Goal: Task Accomplishment & Management: Use online tool/utility

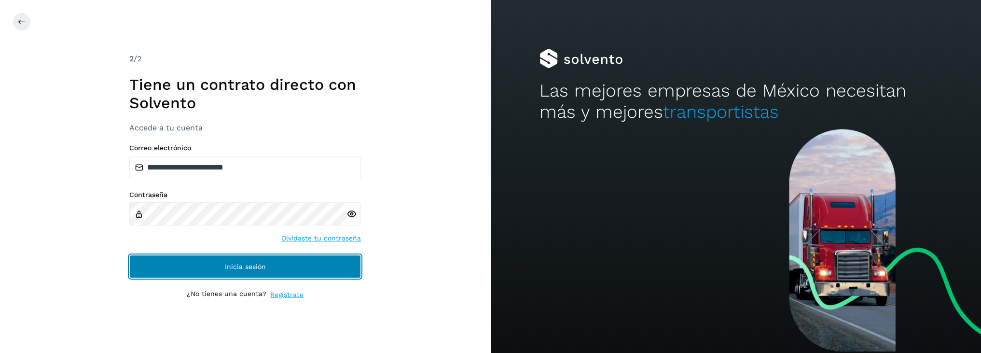
click at [234, 266] on span "Inicia sesión" at bounding box center [245, 266] width 41 height 7
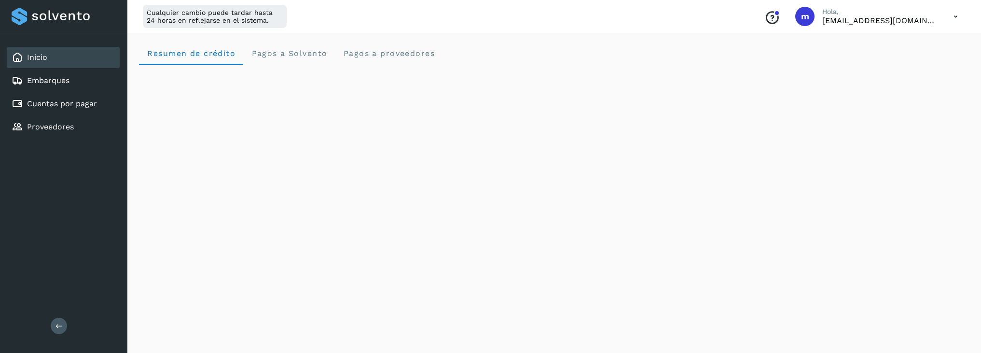
scroll to position [0, 0]
click at [57, 101] on link "Cuentas por pagar" at bounding box center [62, 103] width 70 height 9
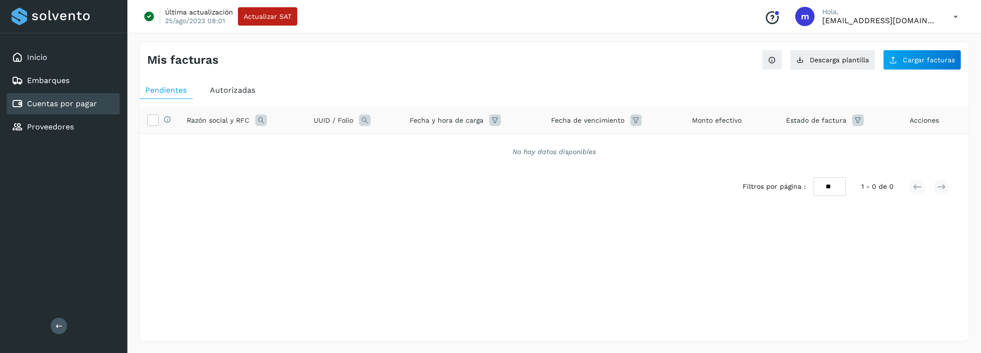
click at [242, 87] on span "Autorizadas" at bounding box center [232, 89] width 45 height 9
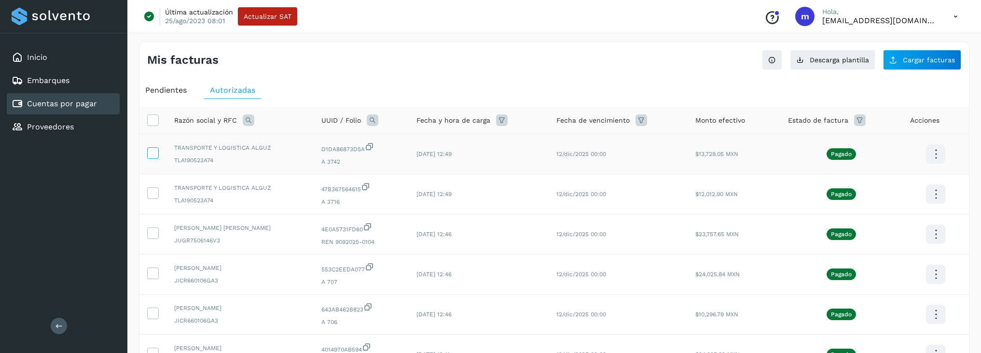
click at [155, 150] on icon at bounding box center [153, 152] width 10 height 10
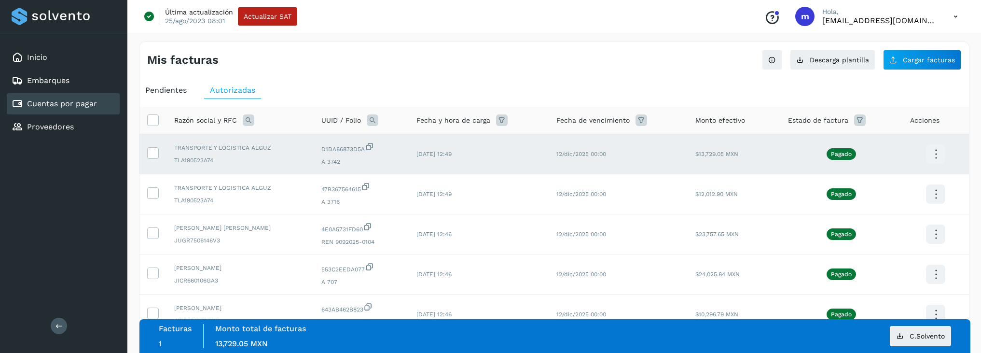
click at [937, 154] on icon at bounding box center [935, 154] width 23 height 23
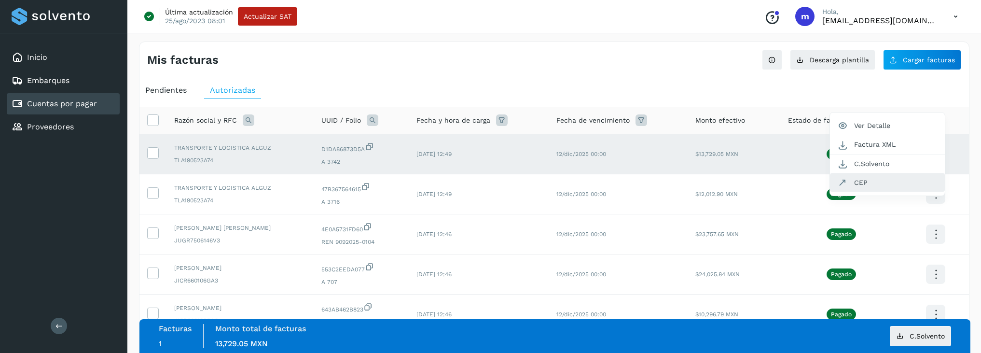
click at [860, 183] on button "CEP" at bounding box center [887, 182] width 115 height 18
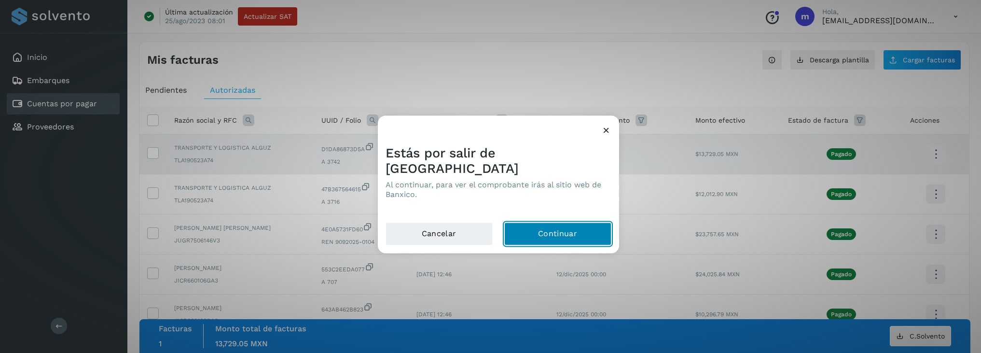
click at [565, 227] on button "Continuar" at bounding box center [557, 233] width 107 height 23
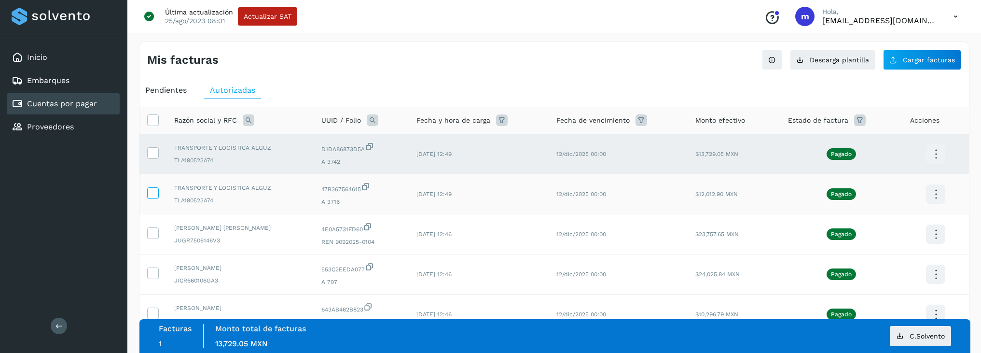
click at [154, 190] on icon at bounding box center [153, 192] width 10 height 10
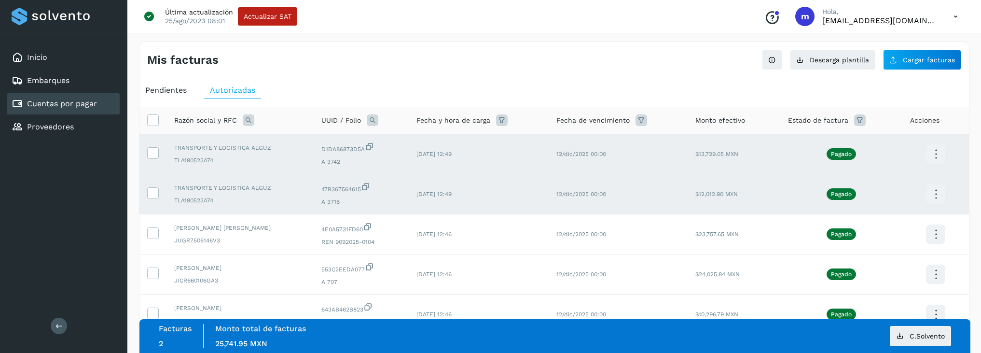
click at [937, 191] on icon at bounding box center [935, 194] width 23 height 23
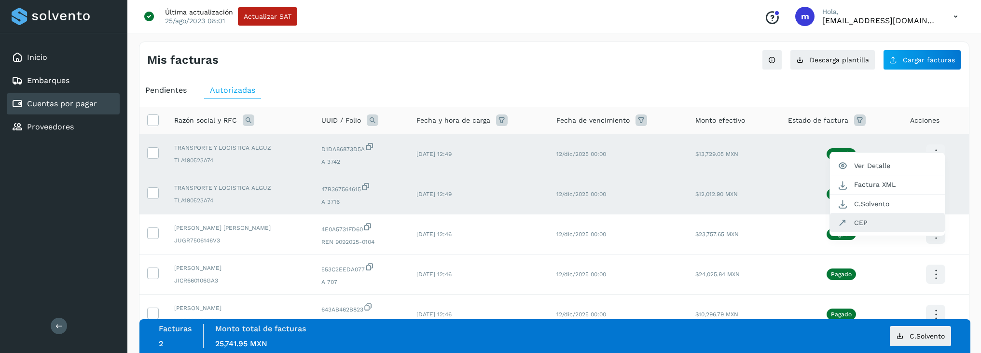
click at [889, 223] on button "CEP" at bounding box center [887, 222] width 115 height 18
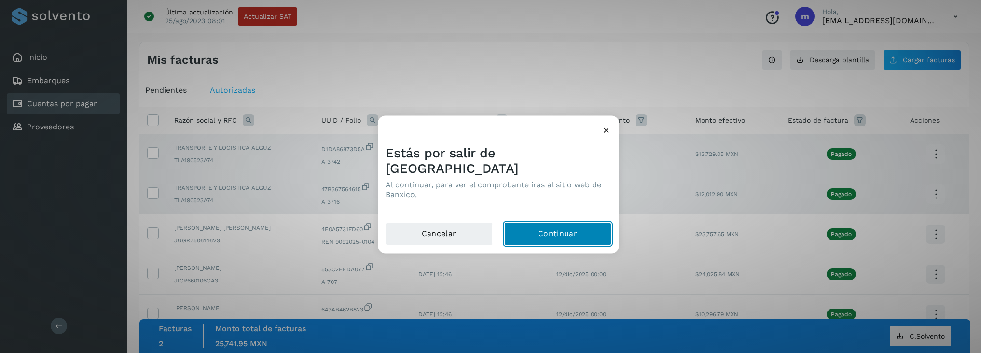
click at [532, 225] on button "Continuar" at bounding box center [557, 233] width 107 height 23
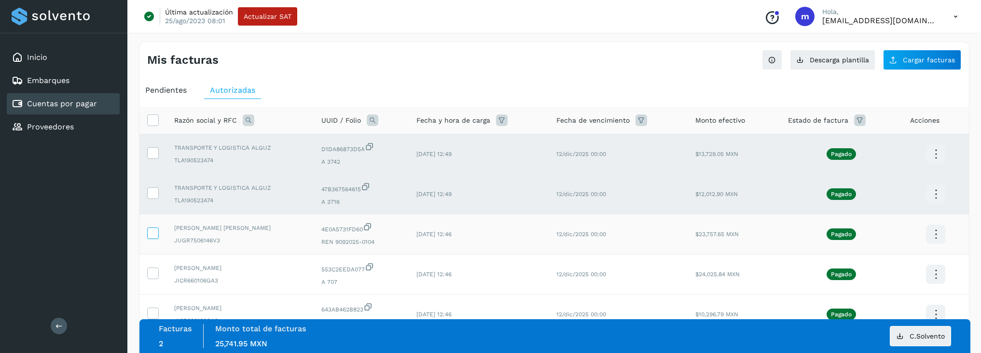
click at [153, 230] on icon at bounding box center [153, 232] width 10 height 10
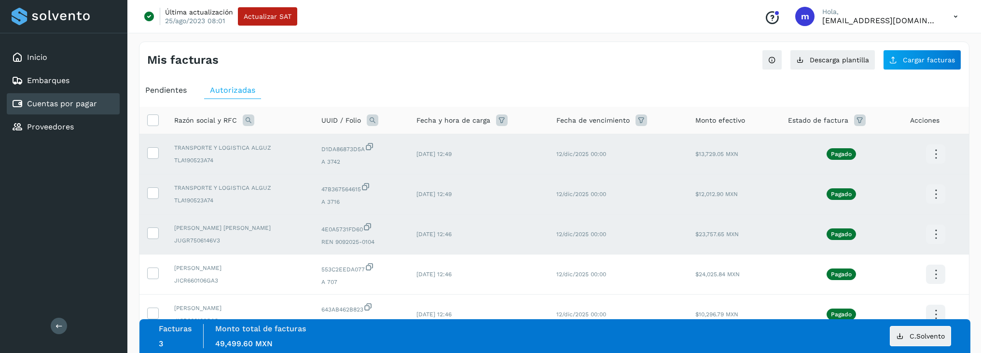
click at [936, 234] on icon at bounding box center [935, 234] width 23 height 23
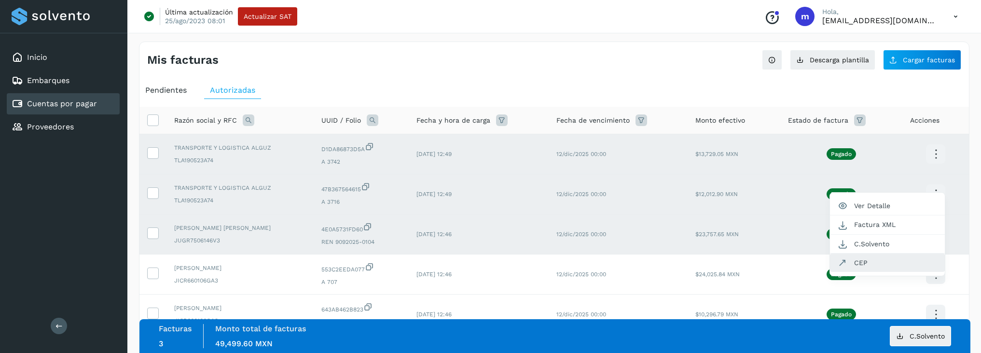
click at [871, 258] on button "CEP" at bounding box center [887, 262] width 115 height 18
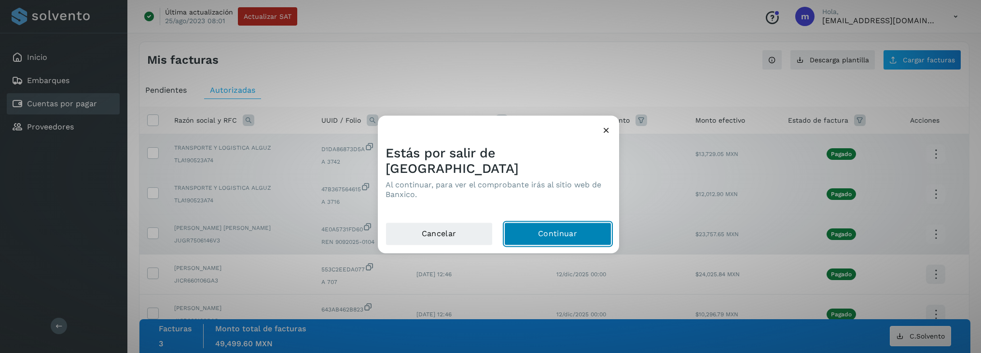
click at [547, 229] on button "Continuar" at bounding box center [557, 233] width 107 height 23
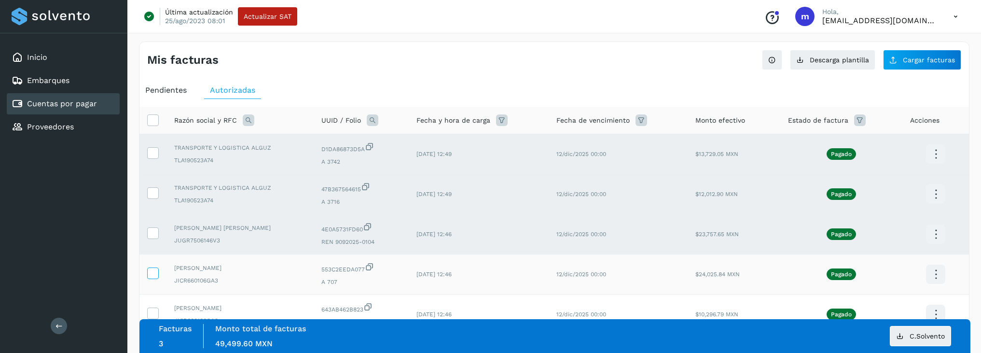
click at [153, 269] on icon at bounding box center [153, 272] width 10 height 10
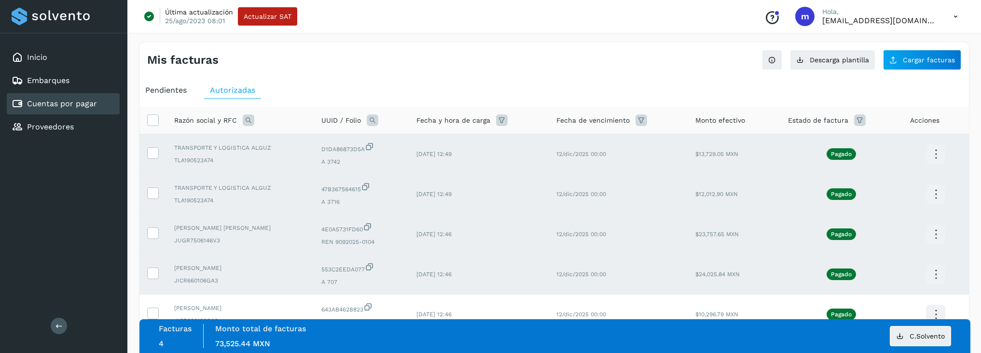
click at [936, 270] on icon at bounding box center [935, 274] width 23 height 23
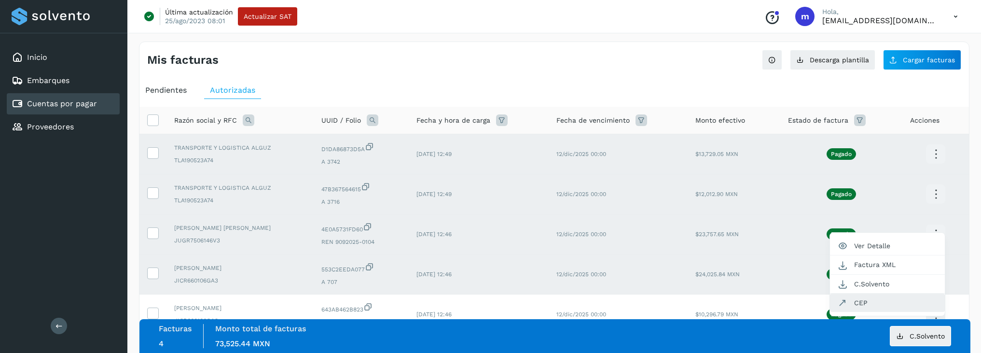
click at [865, 296] on button "CEP" at bounding box center [887, 302] width 115 height 18
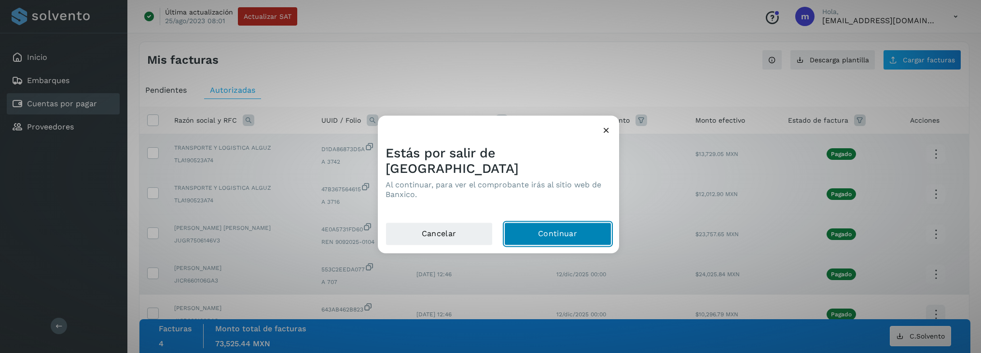
click at [533, 222] on button "Continuar" at bounding box center [557, 233] width 107 height 23
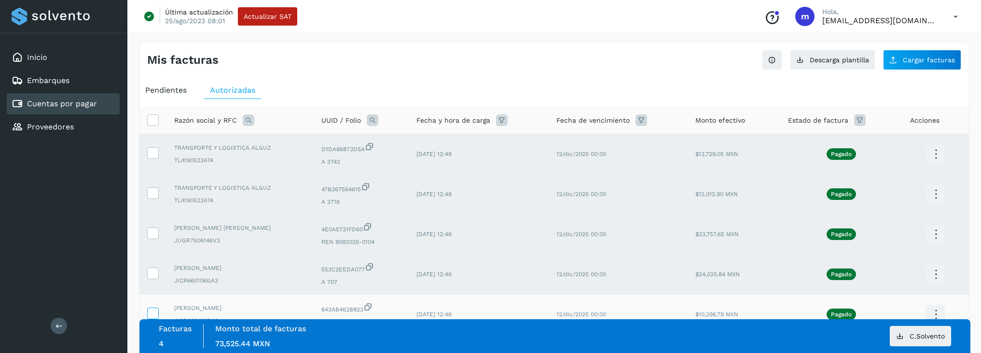
click at [155, 310] on icon at bounding box center [153, 312] width 10 height 10
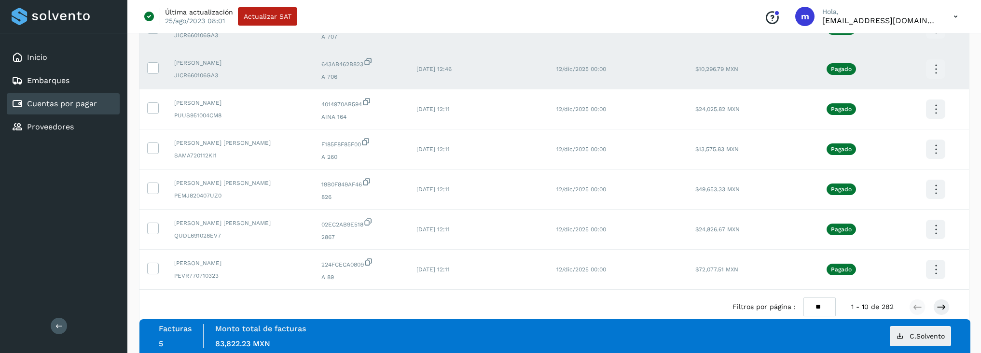
scroll to position [264, 0]
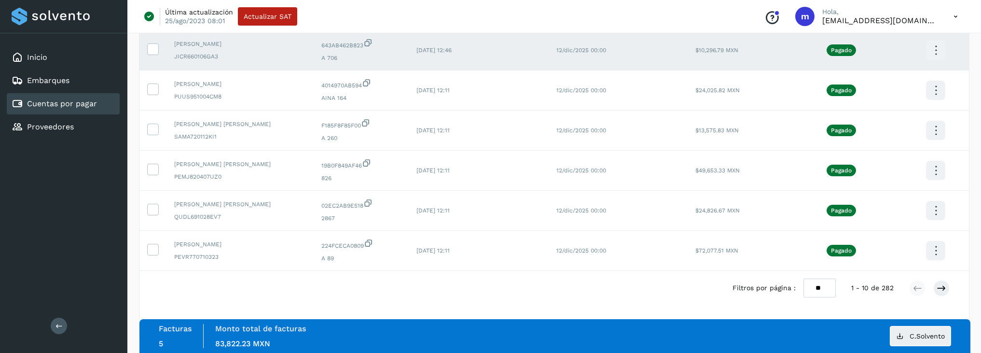
click at [939, 47] on icon at bounding box center [935, 50] width 23 height 23
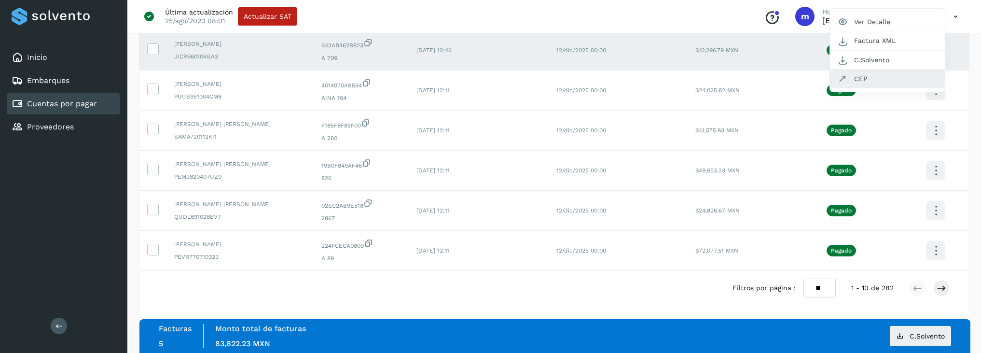
click at [859, 77] on button "CEP" at bounding box center [887, 78] width 115 height 18
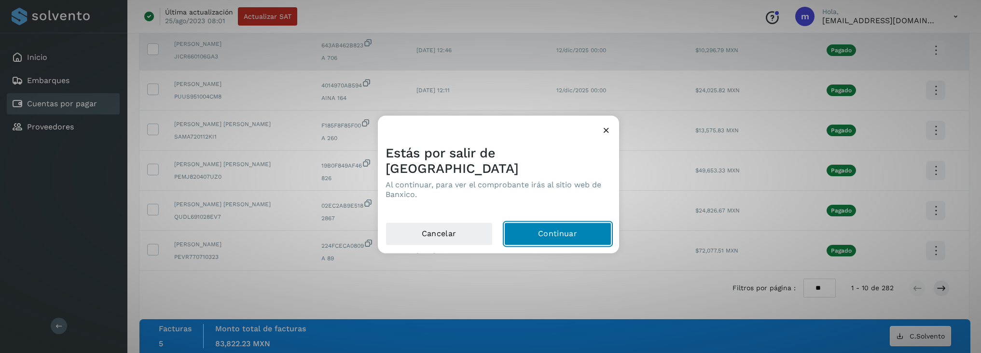
click at [528, 225] on button "Continuar" at bounding box center [557, 233] width 107 height 23
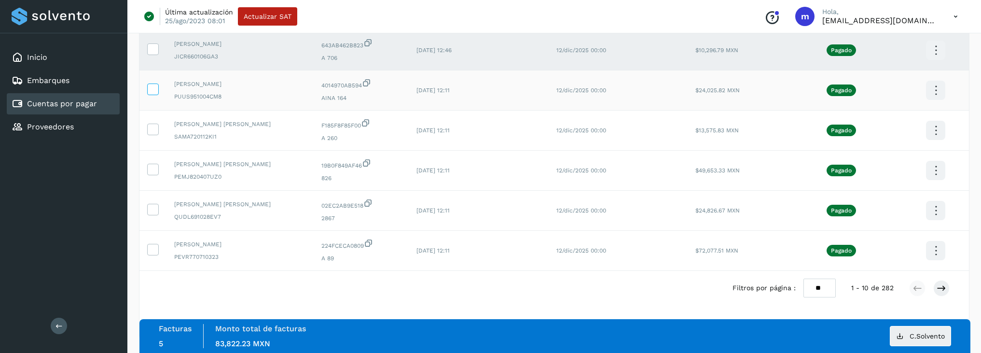
click at [153, 90] on icon at bounding box center [153, 88] width 10 height 10
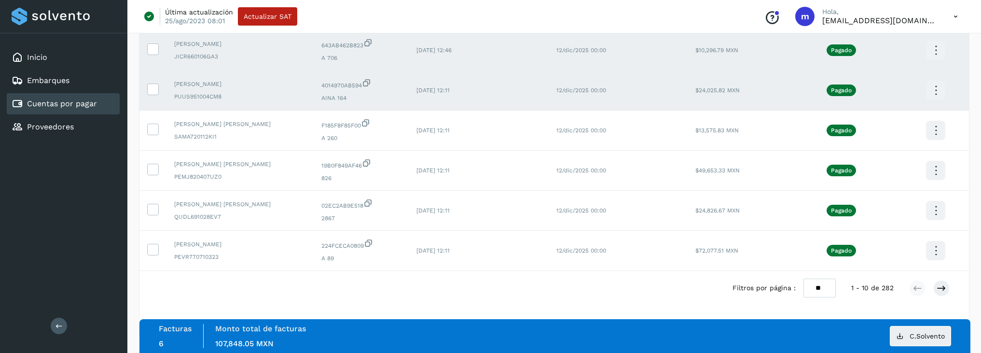
click at [930, 89] on icon at bounding box center [935, 90] width 23 height 23
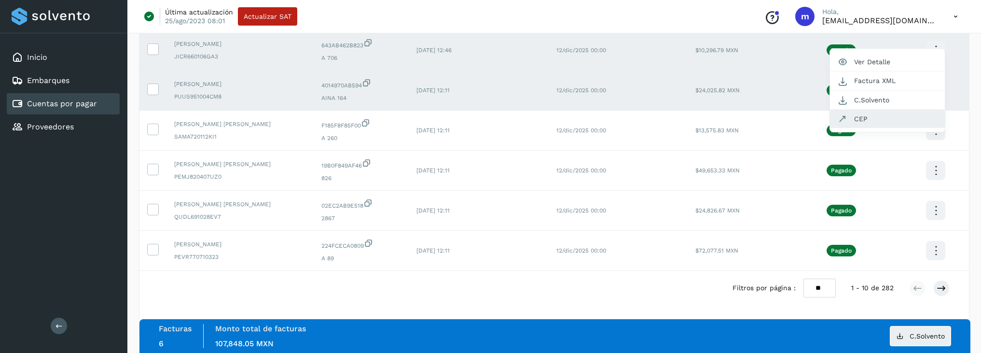
click at [873, 121] on button "CEP" at bounding box center [887, 119] width 115 height 18
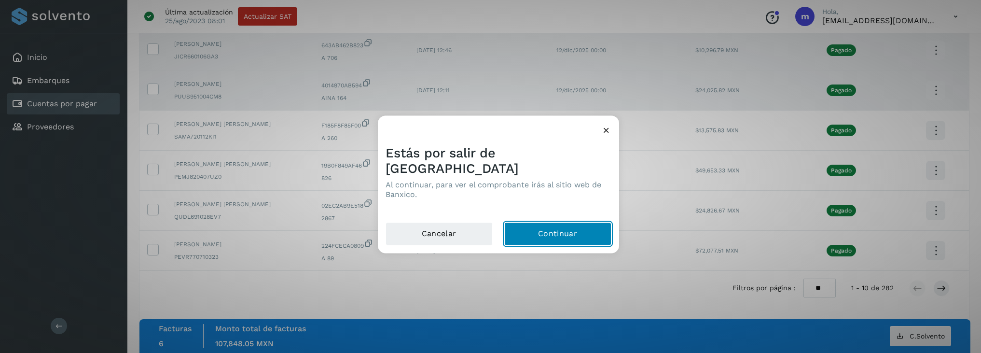
click at [538, 226] on button "Continuar" at bounding box center [557, 233] width 107 height 23
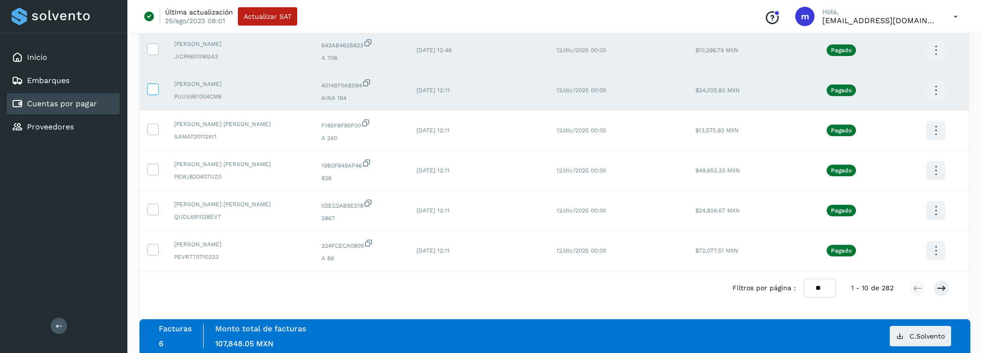
click at [153, 87] on icon at bounding box center [153, 88] width 10 height 10
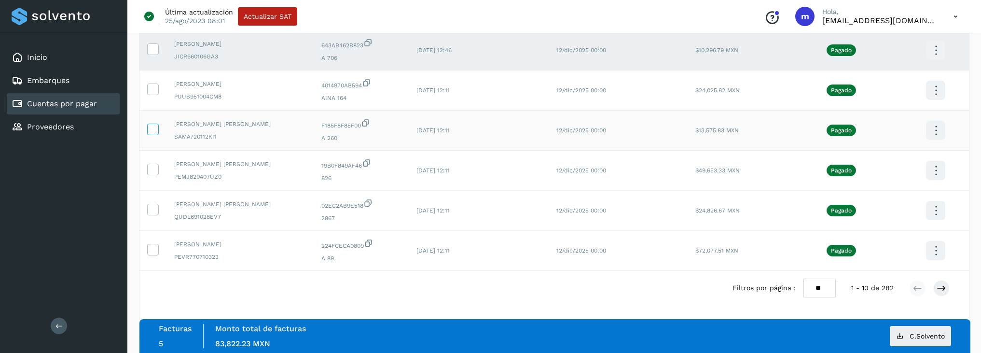
click at [154, 129] on icon at bounding box center [153, 129] width 10 height 10
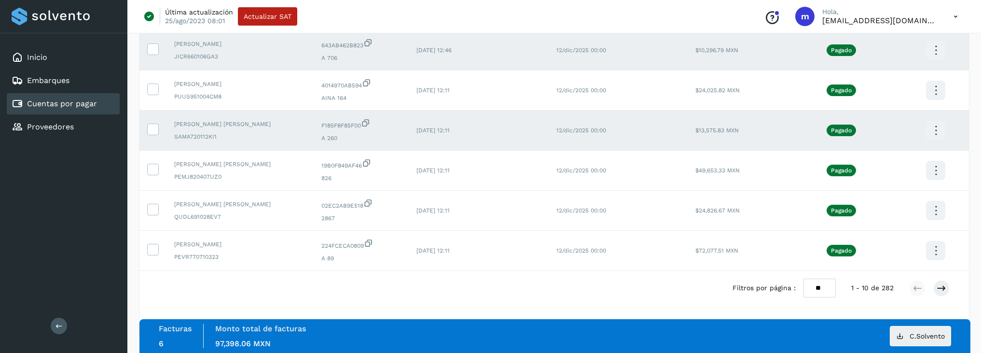
click at [935, 130] on icon at bounding box center [935, 130] width 23 height 23
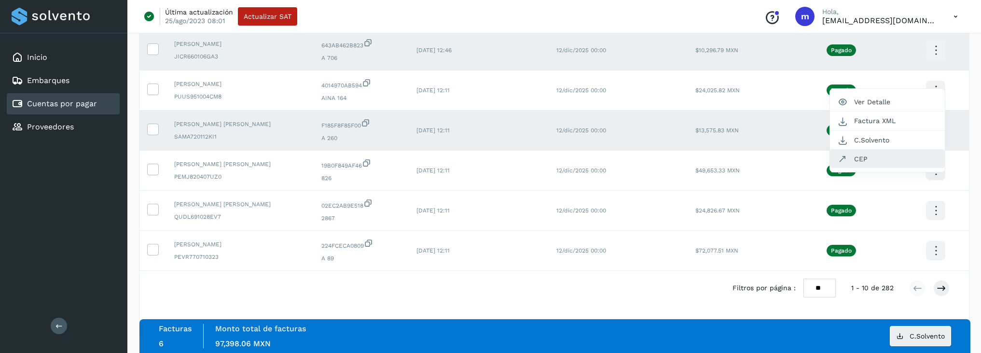
click at [872, 161] on button "CEP" at bounding box center [887, 159] width 115 height 18
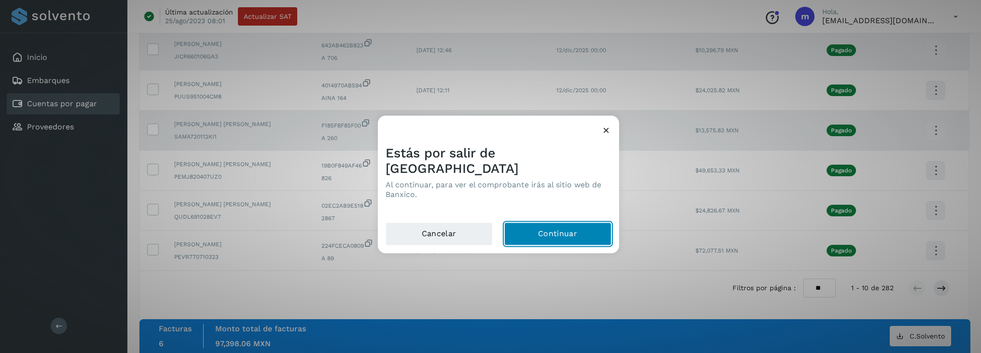
click at [558, 225] on button "Continuar" at bounding box center [557, 233] width 107 height 23
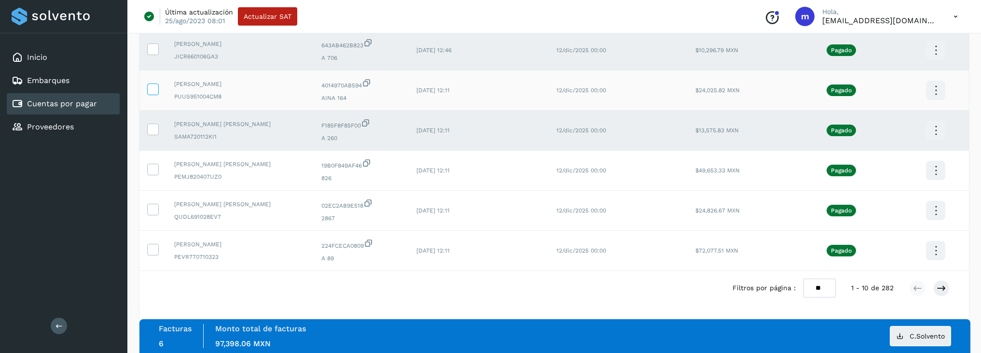
click at [155, 90] on icon at bounding box center [153, 88] width 10 height 10
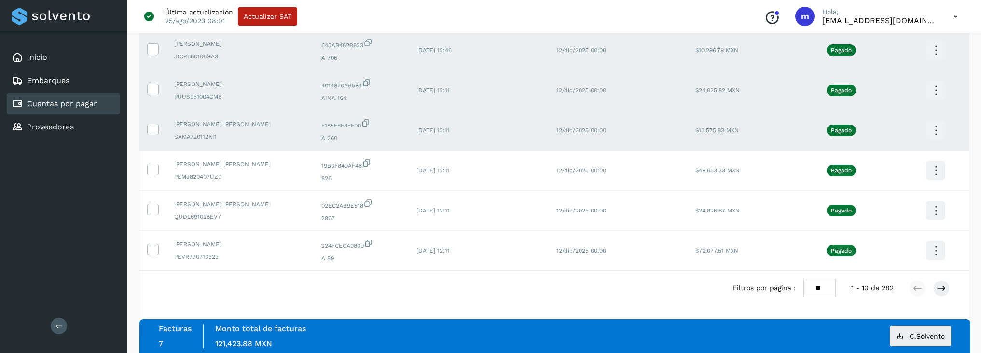
click at [936, 90] on icon at bounding box center [935, 90] width 23 height 23
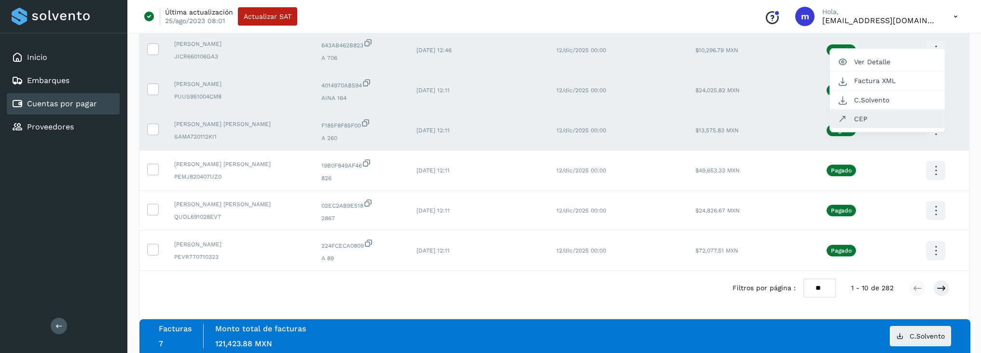
click at [864, 116] on button "CEP" at bounding box center [887, 119] width 115 height 18
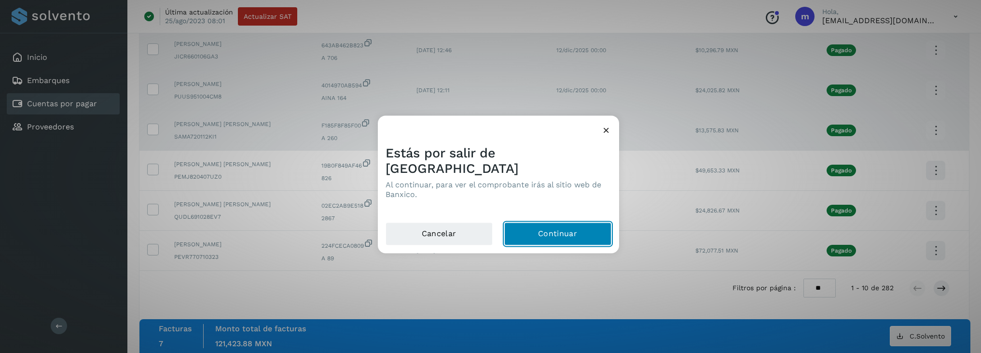
click at [563, 230] on button "Continuar" at bounding box center [557, 233] width 107 height 23
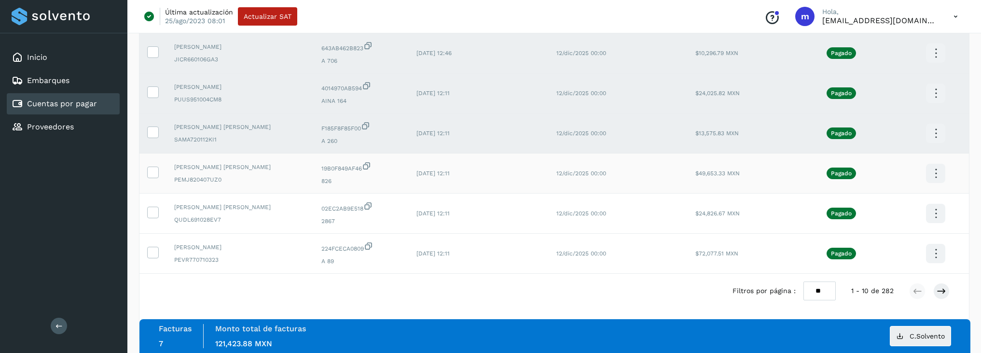
scroll to position [260, 0]
click at [153, 170] on icon at bounding box center [153, 172] width 10 height 10
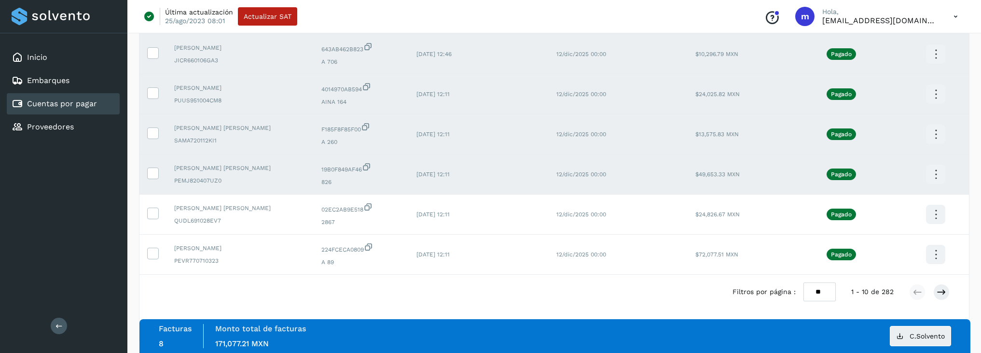
click at [929, 172] on icon at bounding box center [935, 174] width 23 height 23
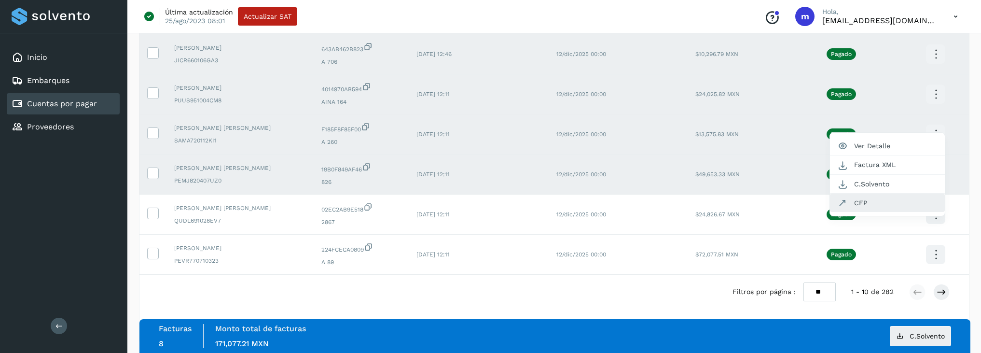
click at [867, 204] on button "CEP" at bounding box center [887, 202] width 115 height 18
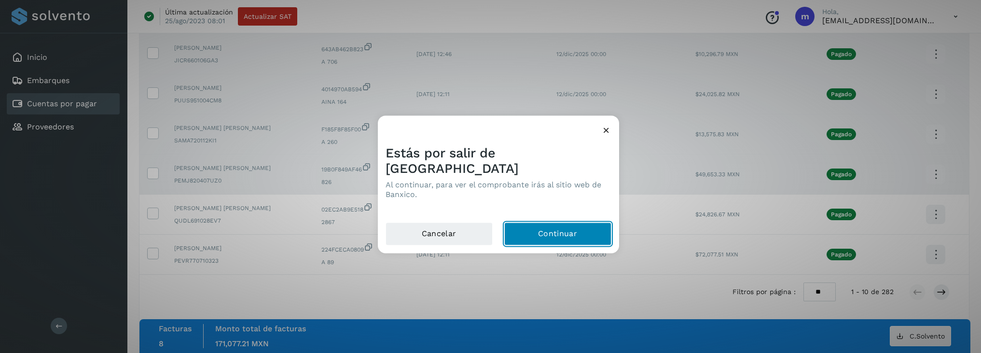
click at [559, 222] on button "Continuar" at bounding box center [557, 233] width 107 height 23
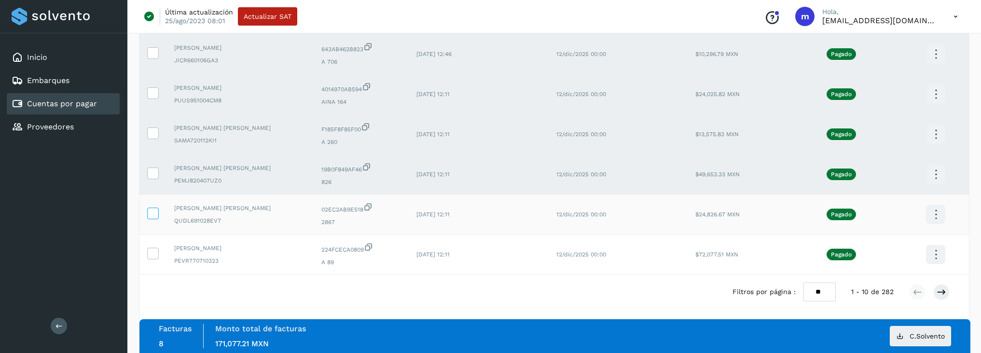
click at [153, 213] on icon at bounding box center [153, 212] width 10 height 10
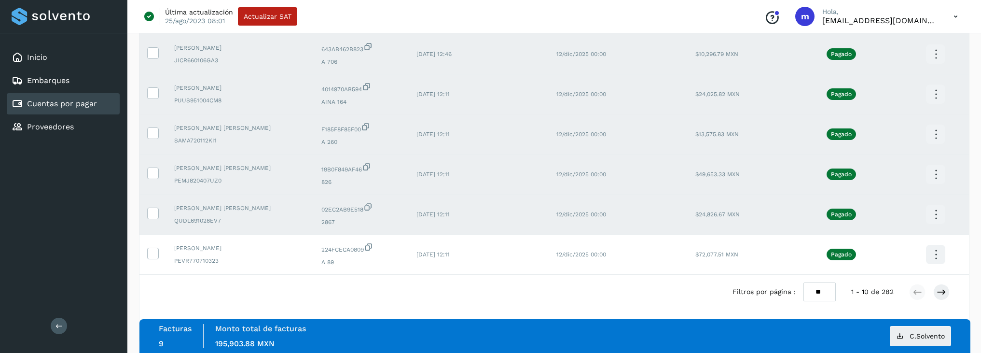
click at [936, 215] on icon at bounding box center [935, 214] width 23 height 23
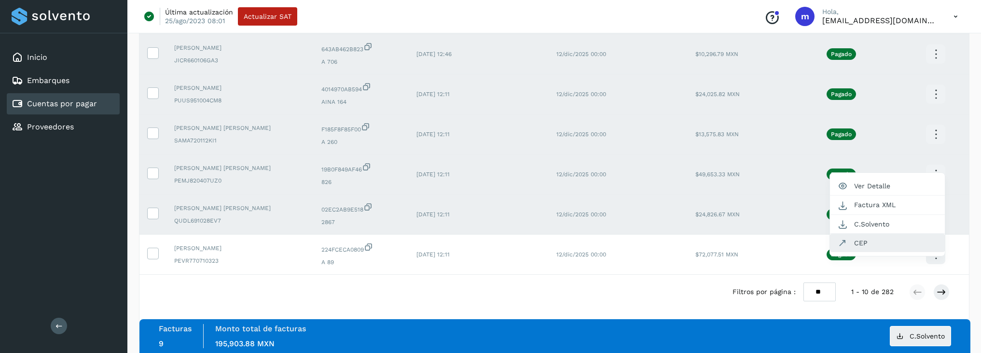
click at [857, 244] on button "CEP" at bounding box center [887, 243] width 115 height 18
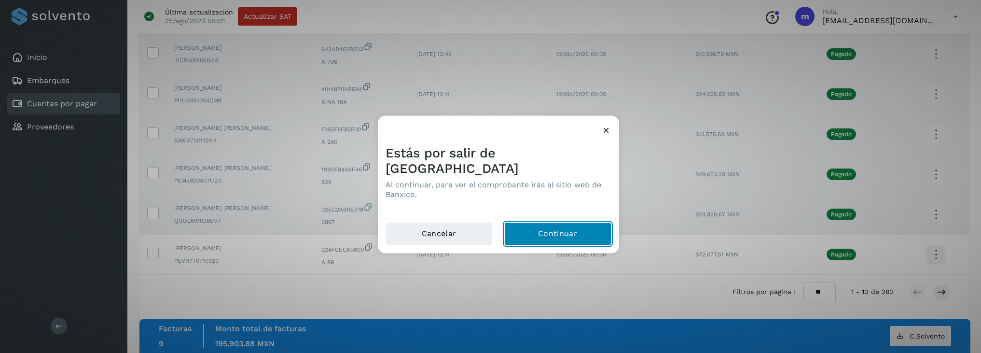
click at [561, 233] on button "Continuar" at bounding box center [557, 233] width 107 height 23
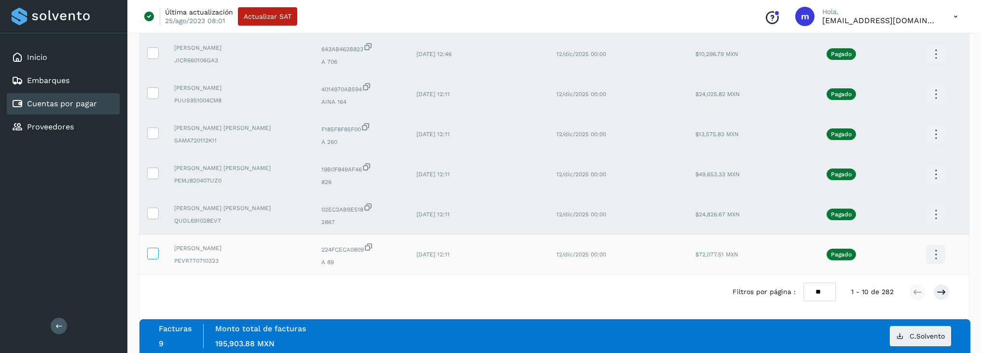
click at [155, 251] on icon at bounding box center [153, 253] width 10 height 10
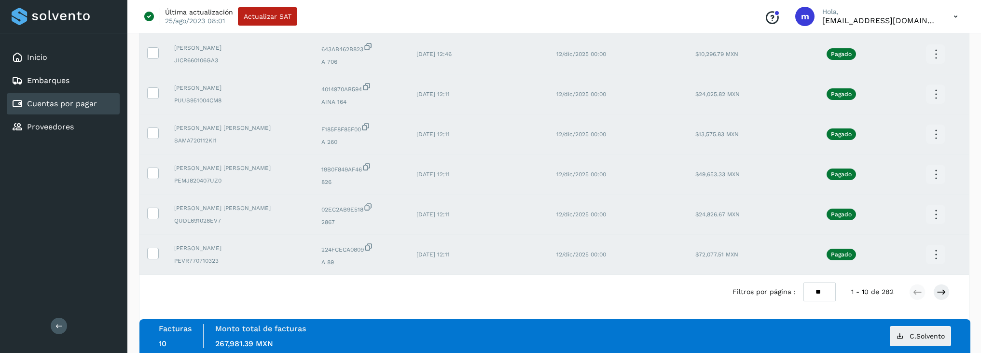
click at [934, 256] on icon at bounding box center [935, 254] width 23 height 23
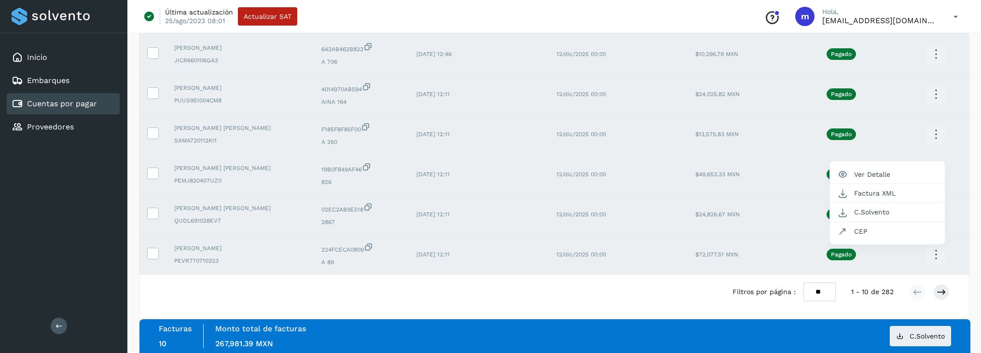
scroll to position [0, 0]
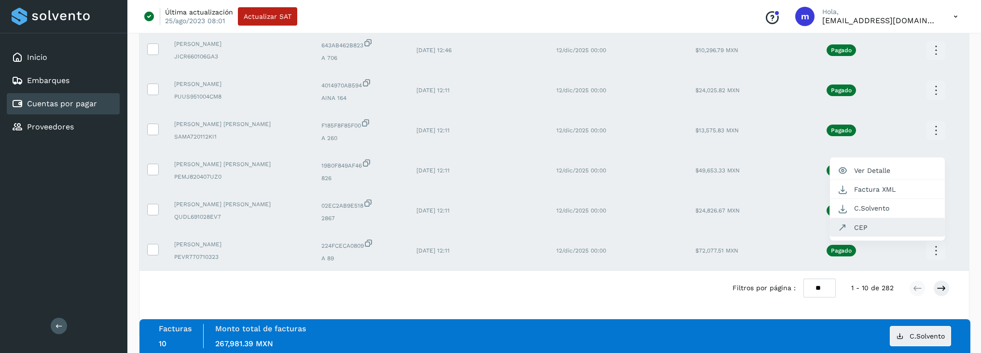
click at [871, 228] on button "CEP" at bounding box center [887, 227] width 115 height 18
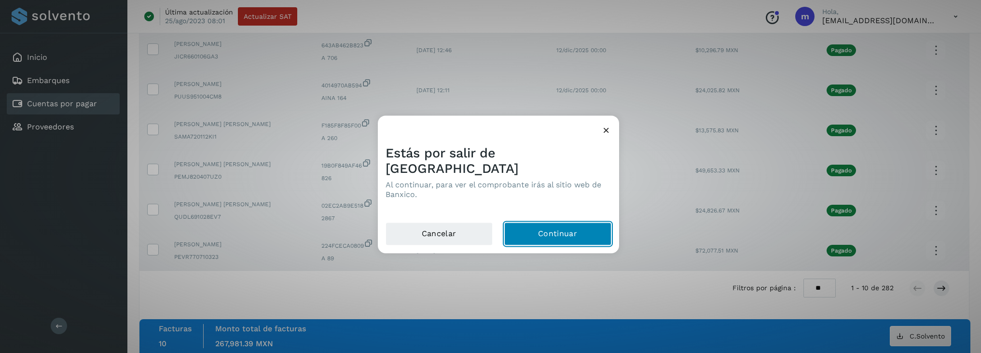
click at [552, 225] on button "Continuar" at bounding box center [557, 233] width 107 height 23
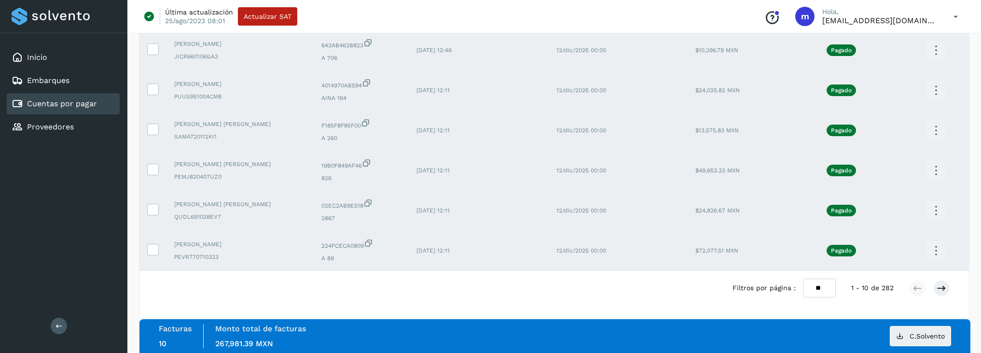
scroll to position [263, 0]
click at [824, 288] on select "** ** **" at bounding box center [819, 288] width 32 height 19
select select "**"
click at [803, 278] on select "** ** **" at bounding box center [819, 287] width 32 height 19
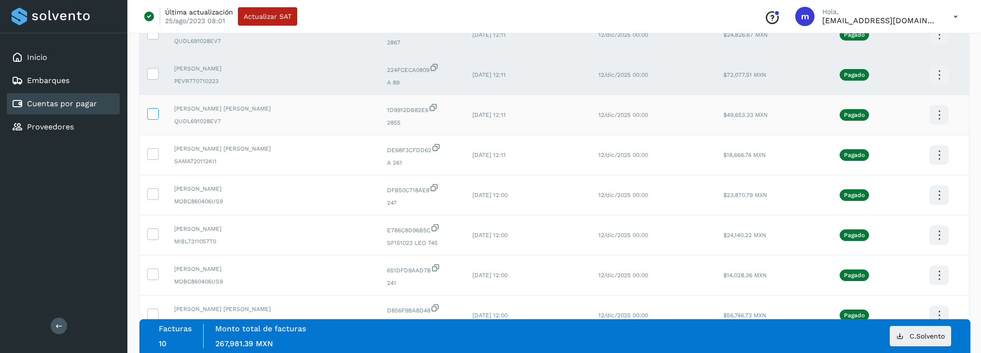
click at [151, 111] on icon at bounding box center [153, 113] width 10 height 10
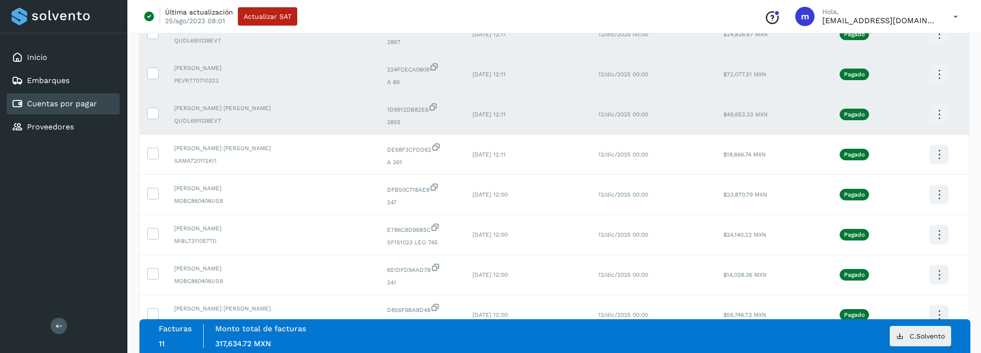
click at [933, 113] on icon at bounding box center [939, 114] width 23 height 23
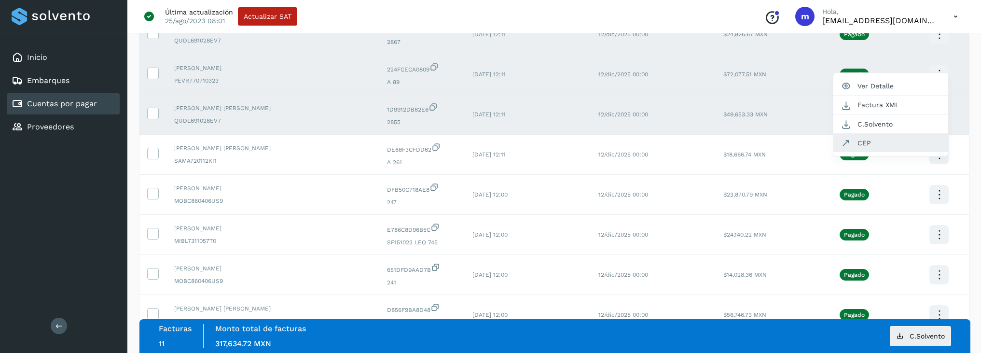
click at [884, 144] on button "CEP" at bounding box center [890, 143] width 115 height 18
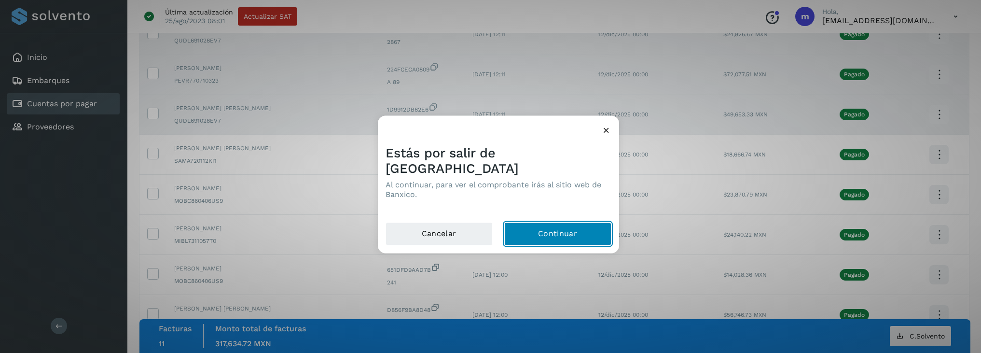
click at [566, 224] on button "Continuar" at bounding box center [557, 233] width 107 height 23
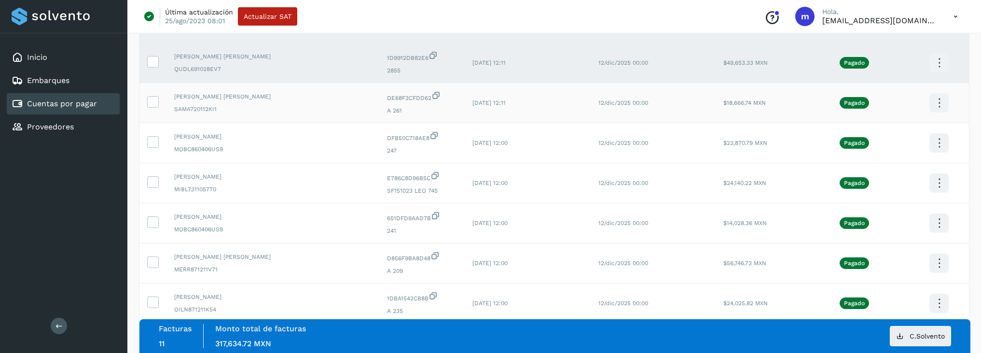
scroll to position [489, 0]
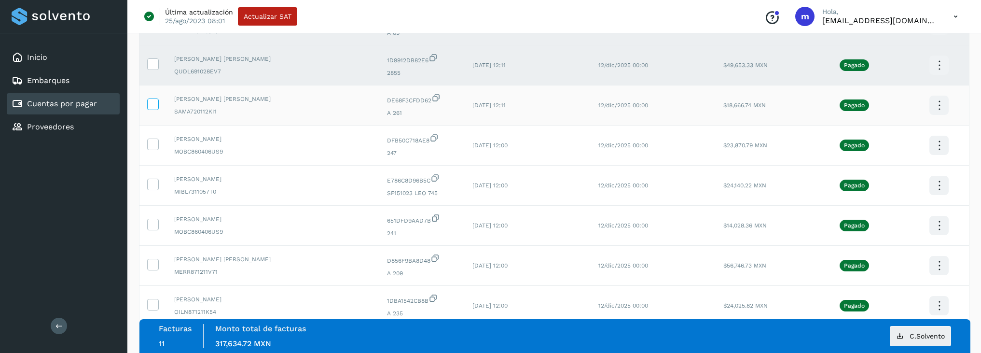
click at [152, 101] on icon at bounding box center [153, 103] width 10 height 10
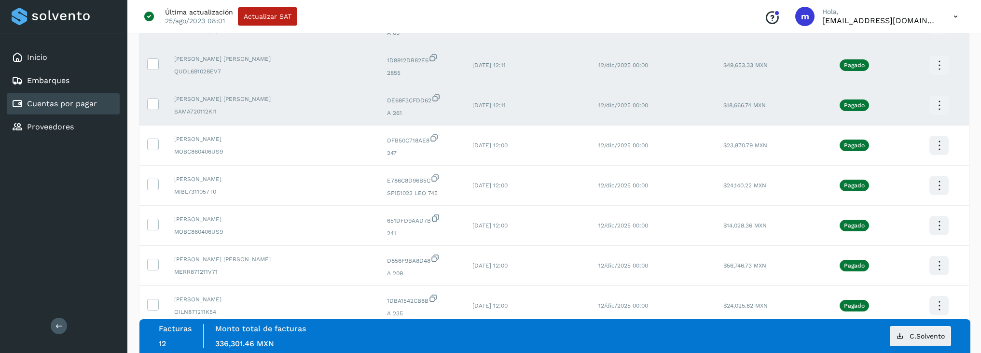
click at [943, 105] on icon at bounding box center [939, 105] width 23 height 23
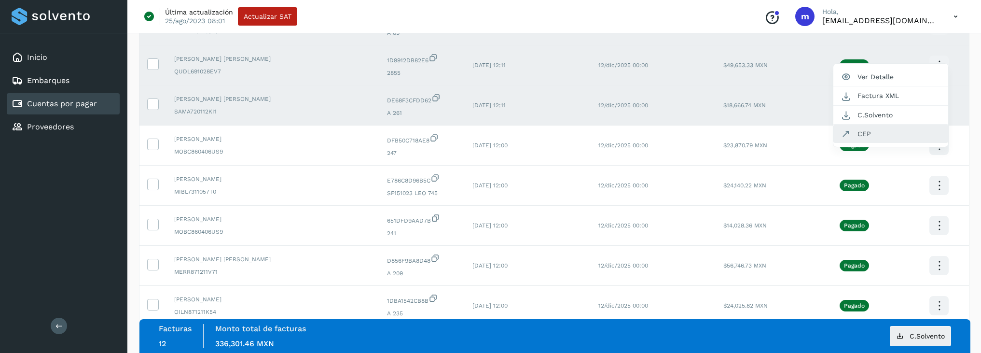
click at [875, 134] on button "CEP" at bounding box center [890, 133] width 115 height 18
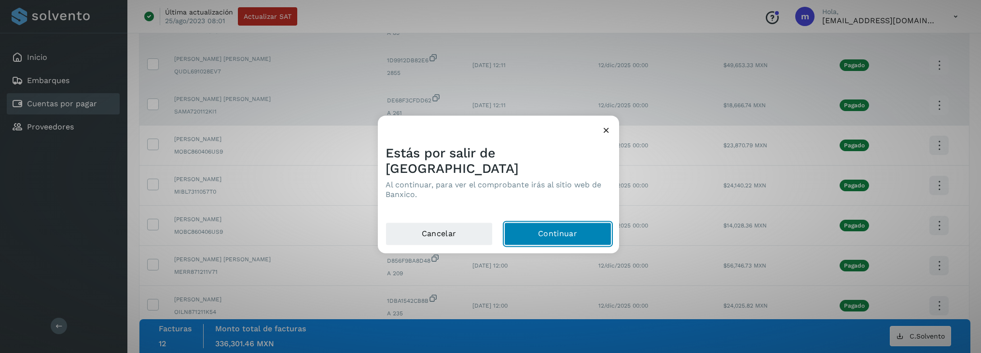
click at [565, 224] on button "Continuar" at bounding box center [557, 233] width 107 height 23
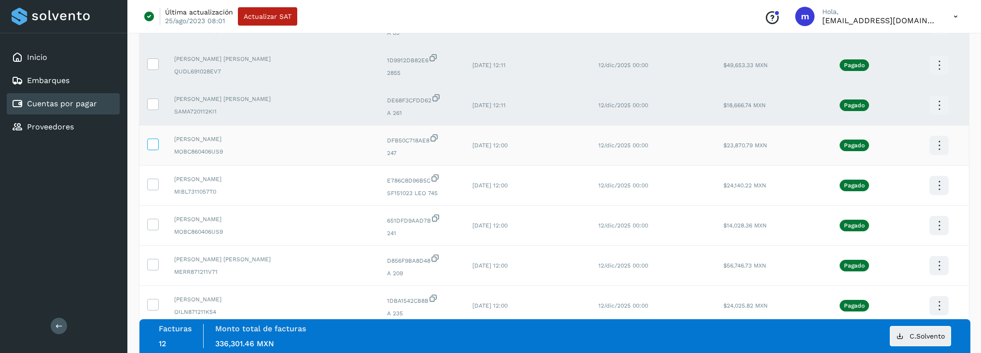
click at [149, 143] on icon at bounding box center [153, 143] width 10 height 10
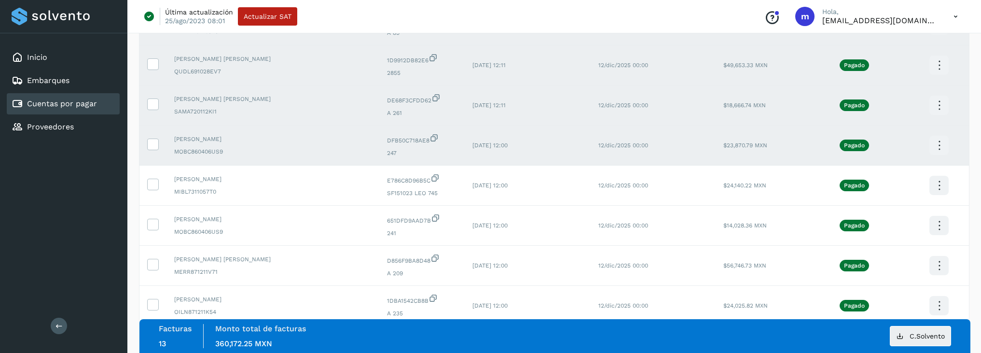
click at [941, 144] on icon at bounding box center [939, 145] width 23 height 23
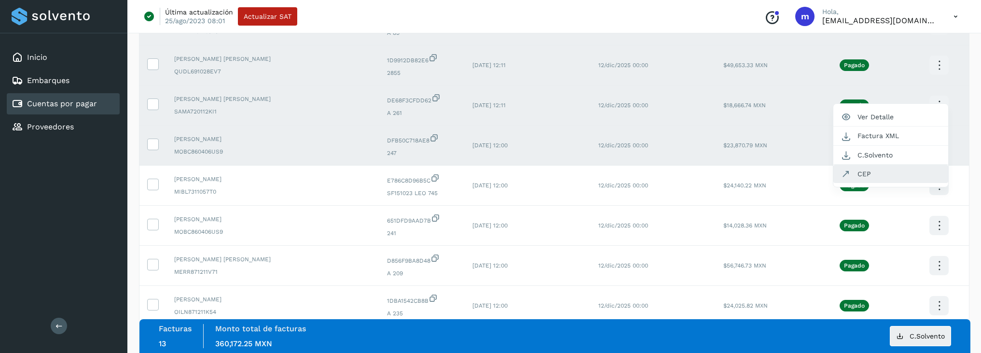
click at [871, 177] on button "CEP" at bounding box center [890, 174] width 115 height 18
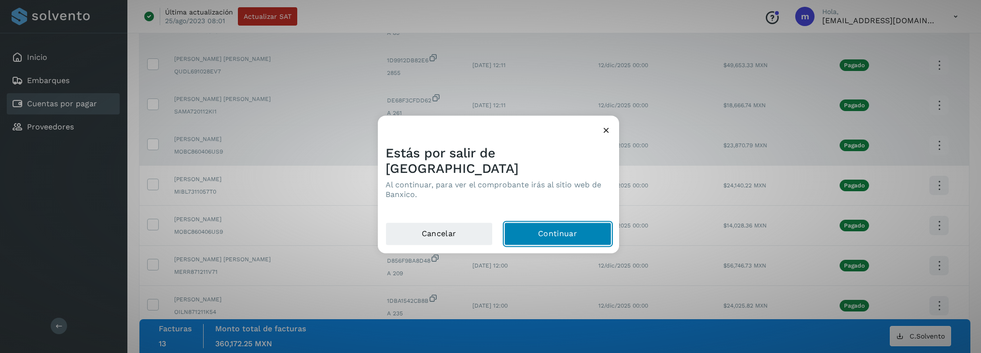
click at [536, 222] on button "Continuar" at bounding box center [557, 233] width 107 height 23
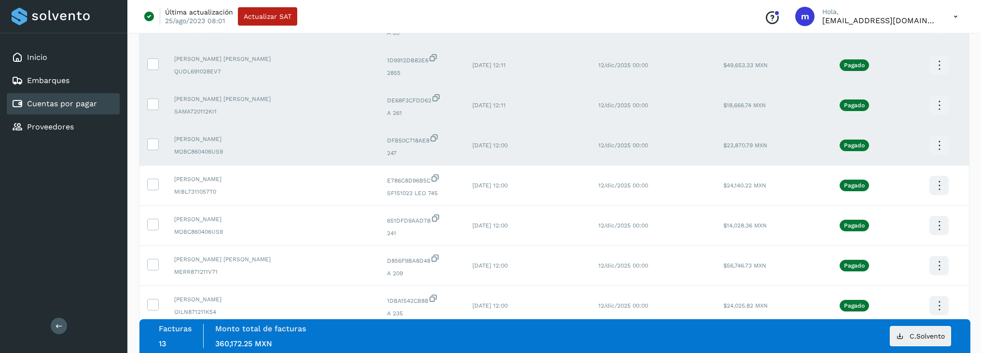
click at [938, 142] on icon at bounding box center [939, 145] width 23 height 23
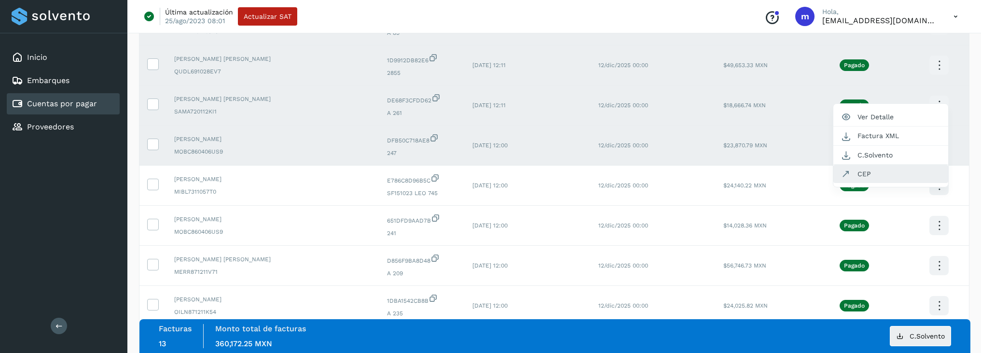
click at [858, 171] on button "CEP" at bounding box center [890, 174] width 115 height 18
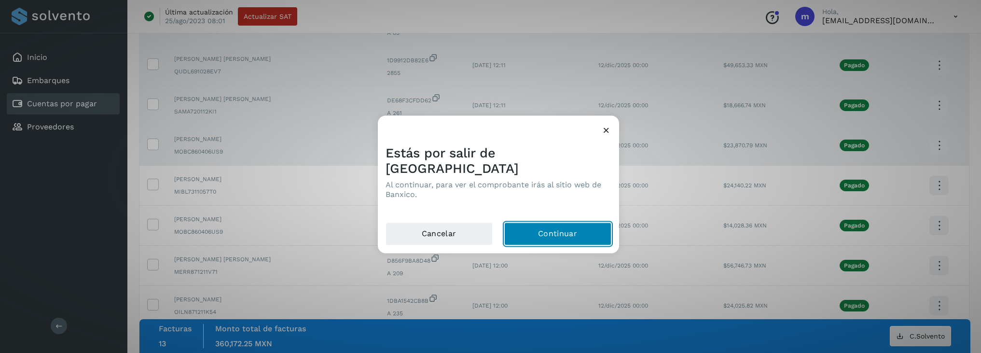
click at [567, 225] on button "Continuar" at bounding box center [557, 233] width 107 height 23
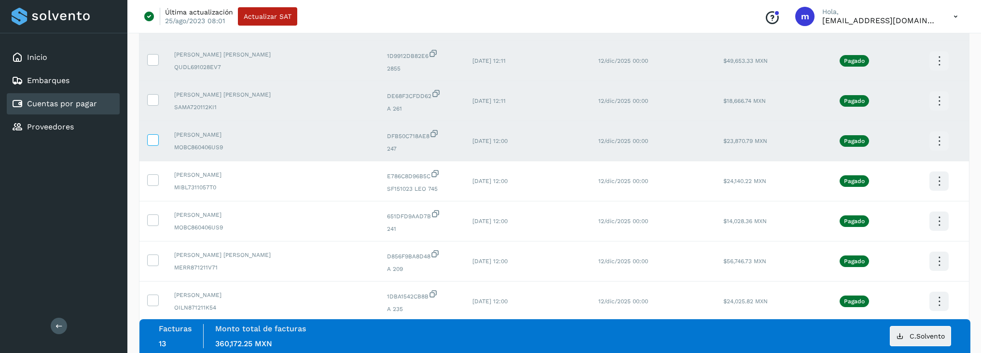
click at [154, 141] on icon at bounding box center [153, 139] width 10 height 10
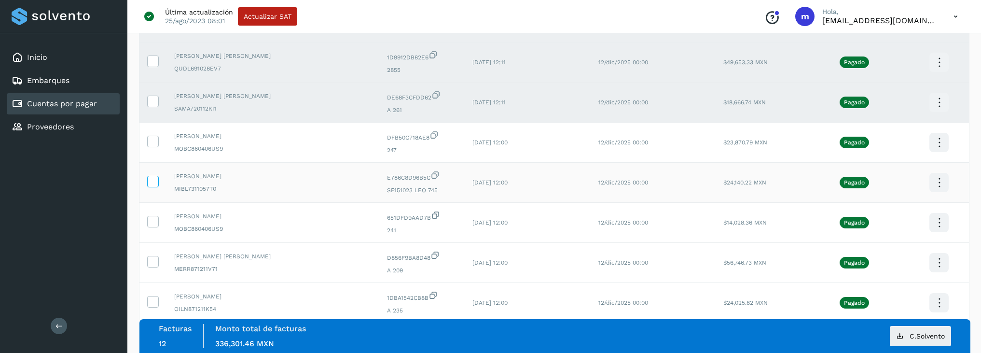
click at [151, 181] on icon at bounding box center [153, 181] width 10 height 10
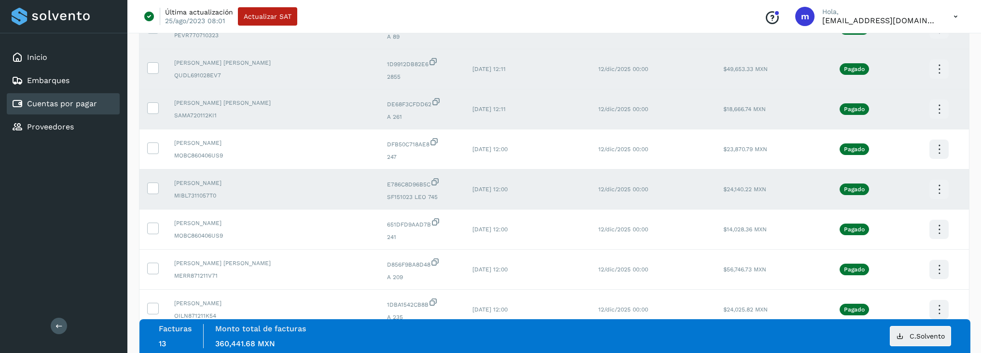
scroll to position [486, 0]
click at [938, 185] on icon at bounding box center [939, 189] width 23 height 23
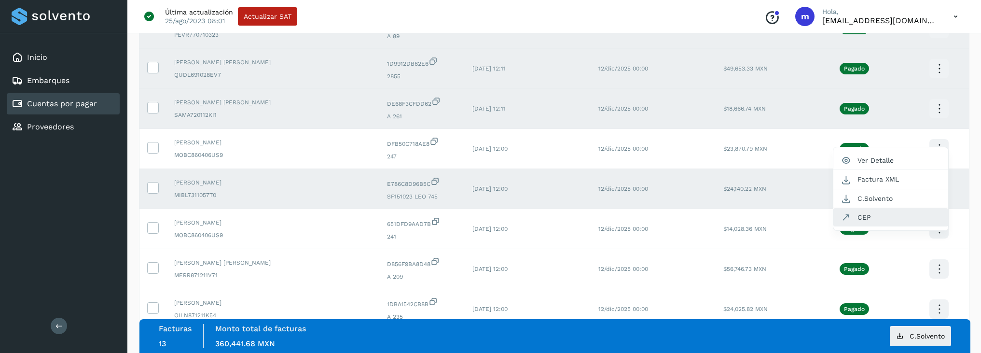
click at [866, 218] on button "CEP" at bounding box center [890, 217] width 115 height 18
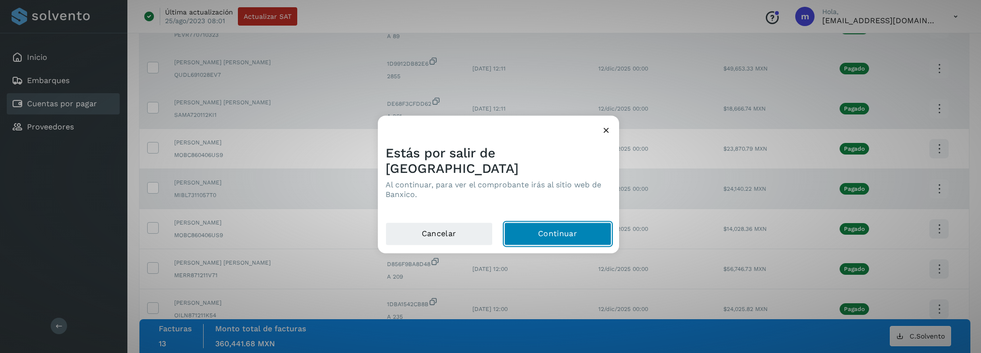
click at [580, 225] on button "Continuar" at bounding box center [557, 233] width 107 height 23
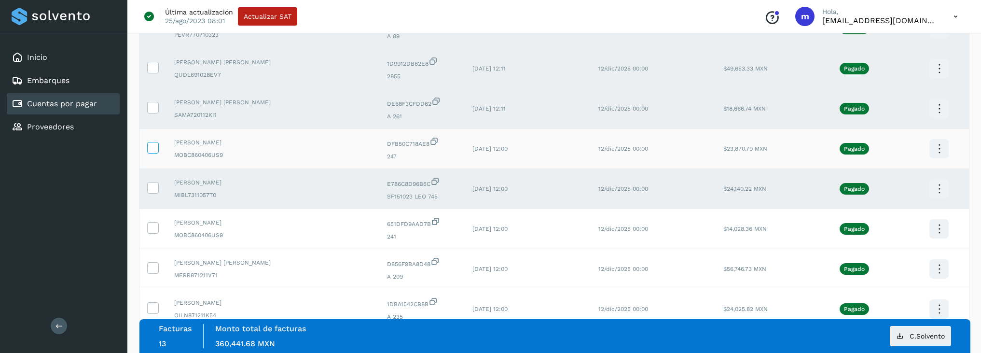
click at [151, 146] on icon at bounding box center [153, 147] width 10 height 10
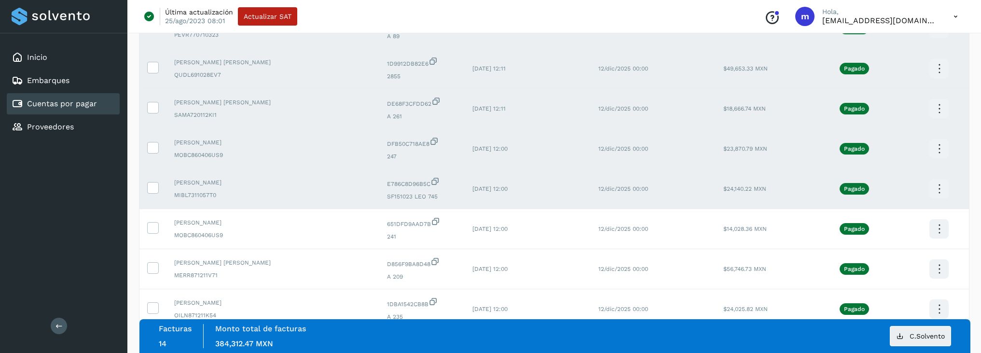
click at [942, 150] on icon at bounding box center [939, 149] width 23 height 23
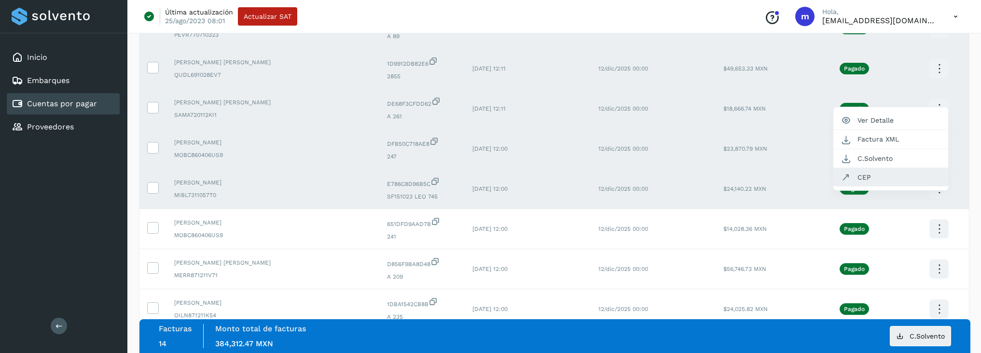
click at [865, 177] on button "CEP" at bounding box center [890, 177] width 115 height 18
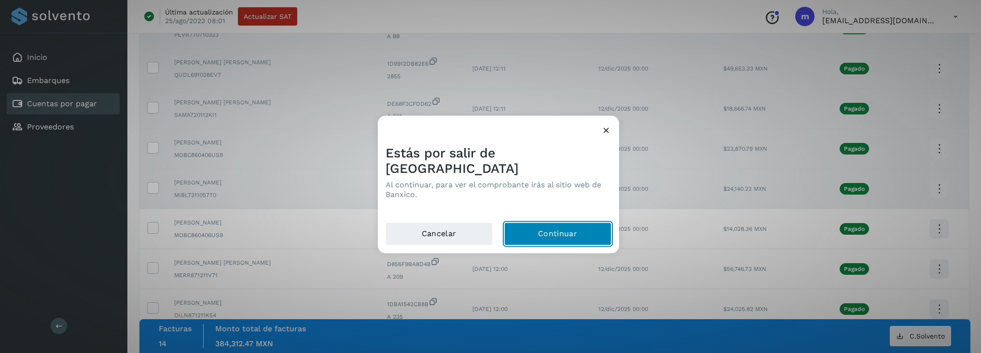
click at [570, 224] on button "Continuar" at bounding box center [557, 233] width 107 height 23
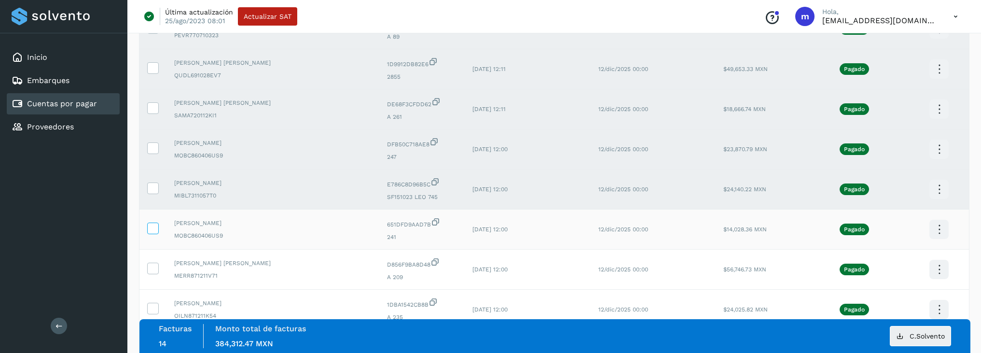
scroll to position [487, 0]
click at [157, 228] on icon at bounding box center [153, 226] width 10 height 10
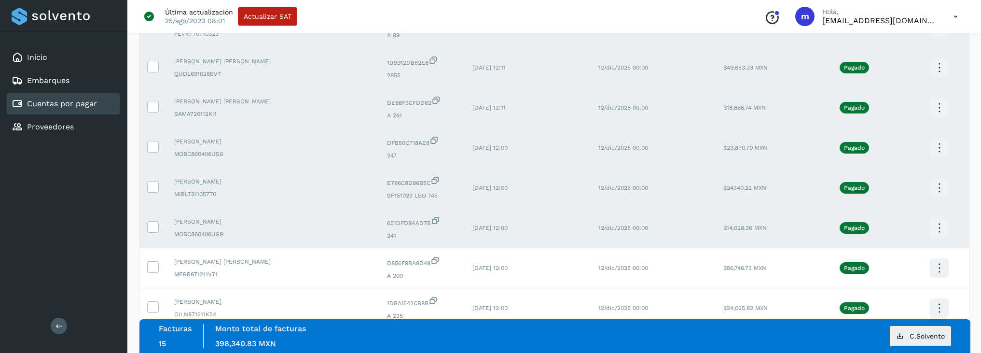
click at [933, 229] on icon at bounding box center [939, 228] width 23 height 23
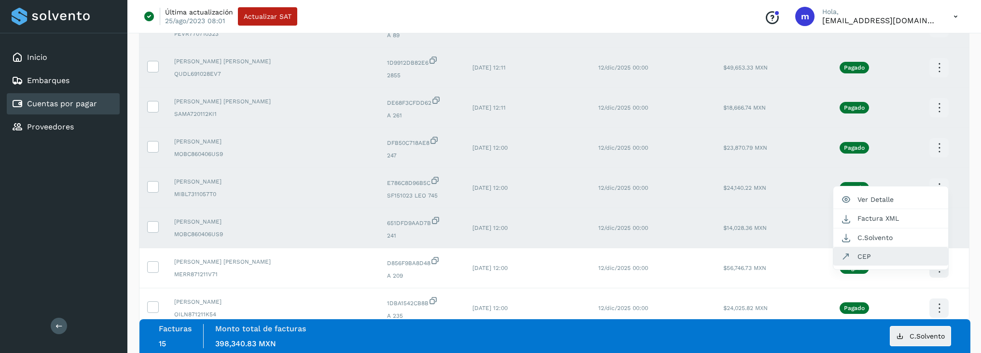
click at [865, 258] on button "CEP" at bounding box center [890, 256] width 115 height 18
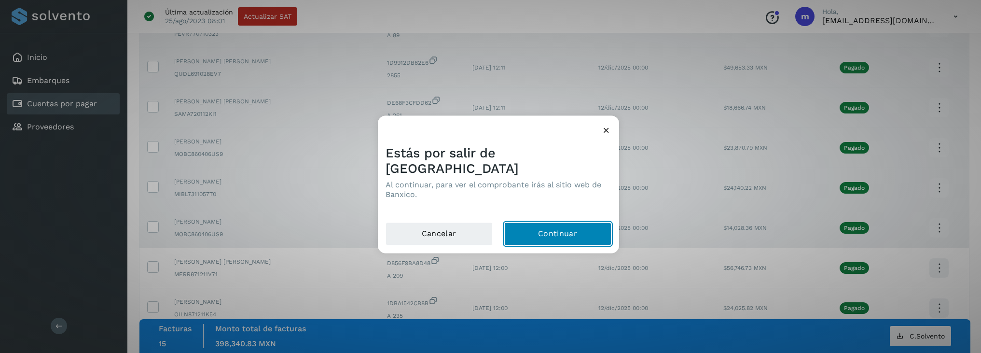
click at [570, 222] on button "Continuar" at bounding box center [557, 233] width 107 height 23
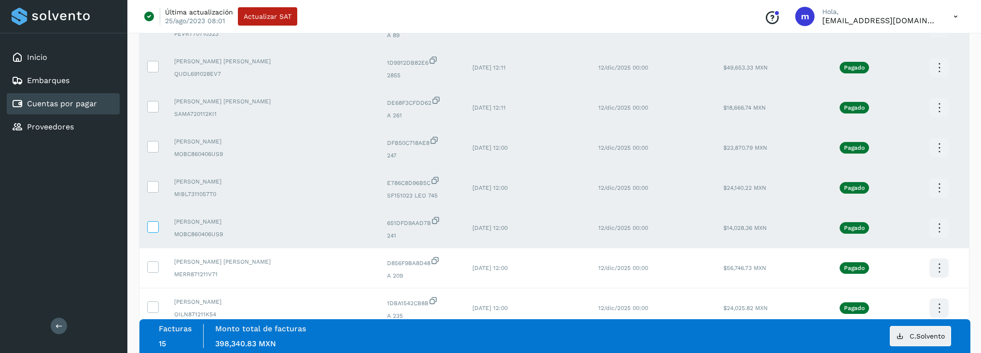
click at [151, 225] on icon at bounding box center [153, 226] width 10 height 10
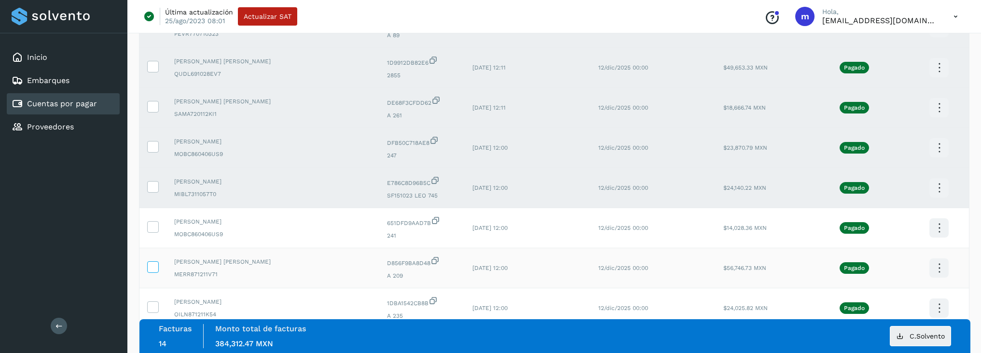
click at [155, 264] on icon at bounding box center [153, 266] width 10 height 10
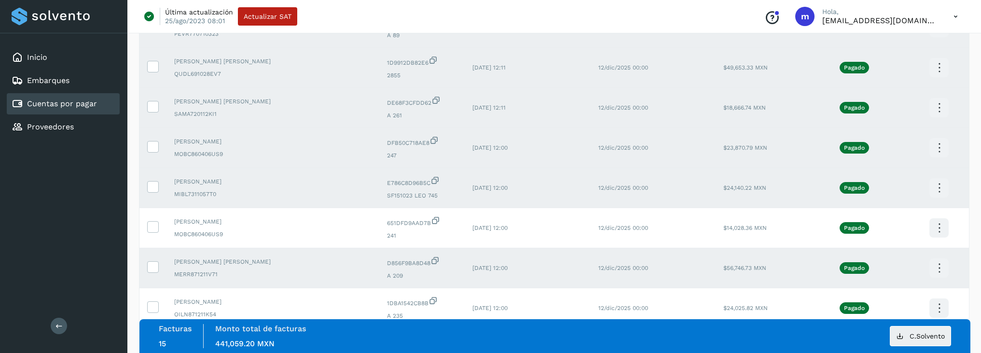
click at [935, 265] on icon at bounding box center [939, 268] width 23 height 23
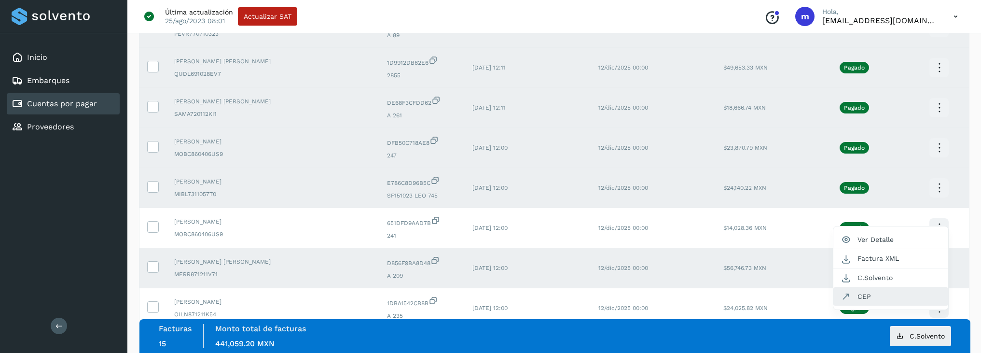
click at [872, 295] on button "CEP" at bounding box center [890, 296] width 115 height 18
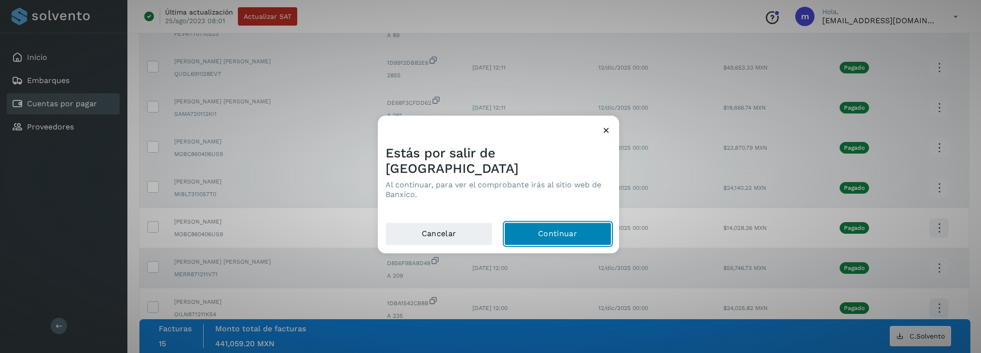
click at [559, 222] on button "Continuar" at bounding box center [557, 233] width 107 height 23
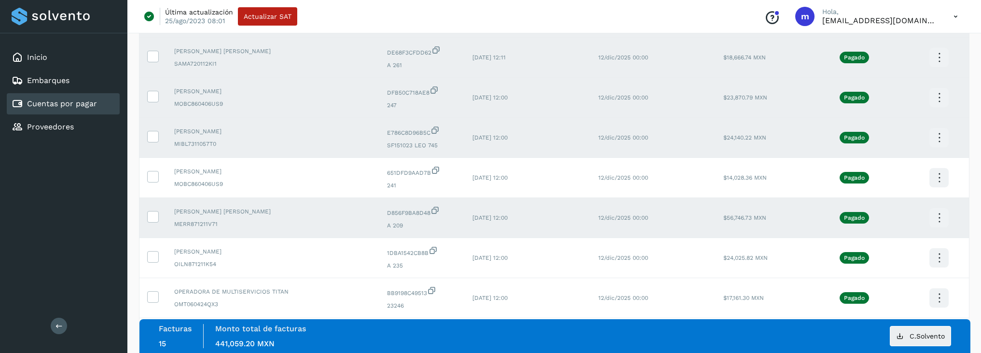
scroll to position [558, 0]
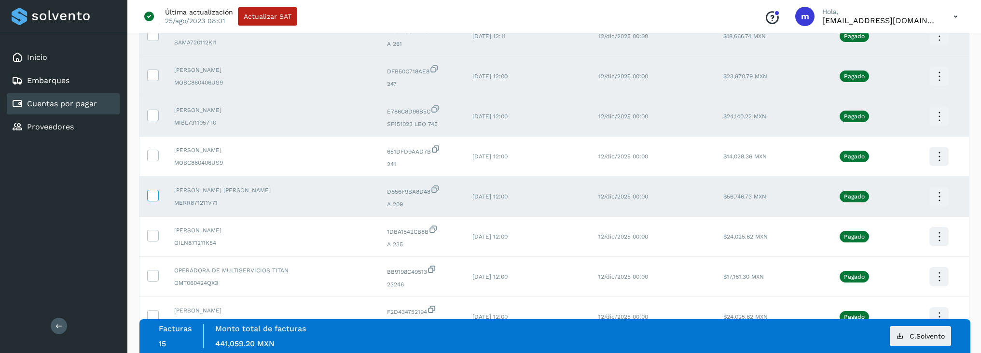
click at [149, 191] on icon at bounding box center [153, 195] width 10 height 10
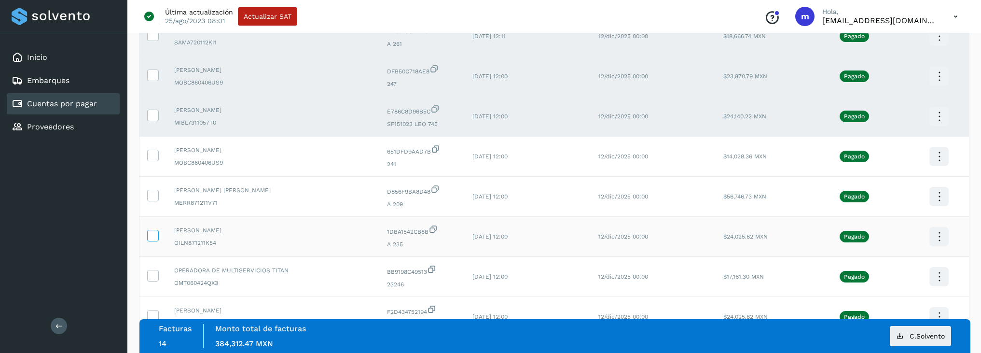
click at [153, 233] on icon at bounding box center [153, 235] width 10 height 10
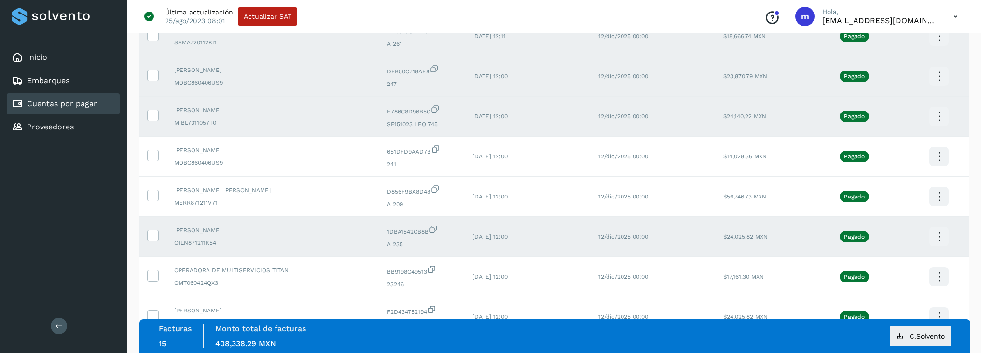
click at [938, 232] on icon at bounding box center [939, 236] width 23 height 23
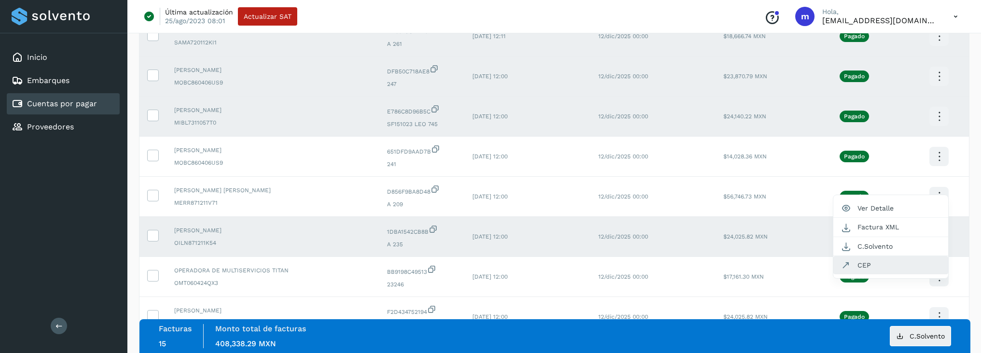
click at [864, 266] on button "CEP" at bounding box center [890, 265] width 115 height 18
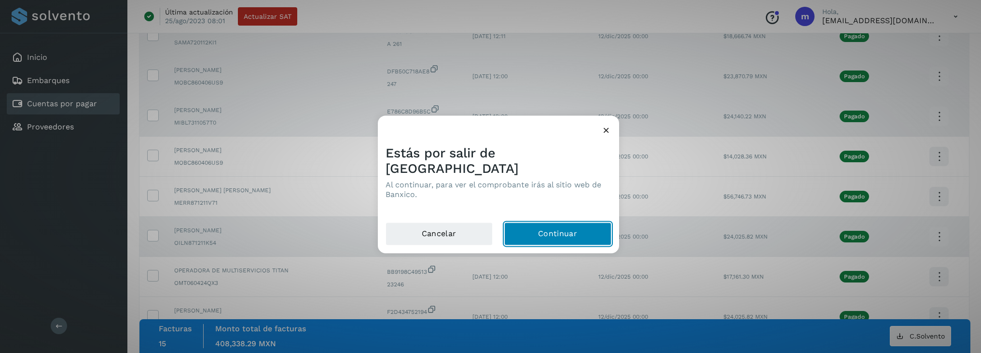
click at [560, 222] on button "Continuar" at bounding box center [557, 233] width 107 height 23
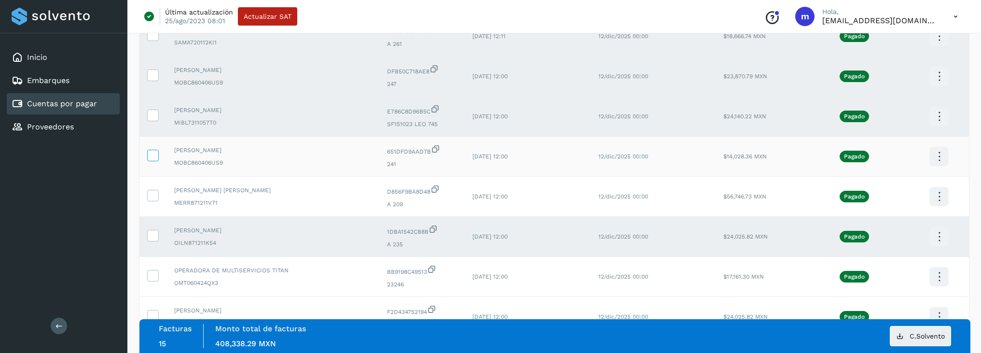
click at [148, 153] on icon at bounding box center [153, 155] width 10 height 10
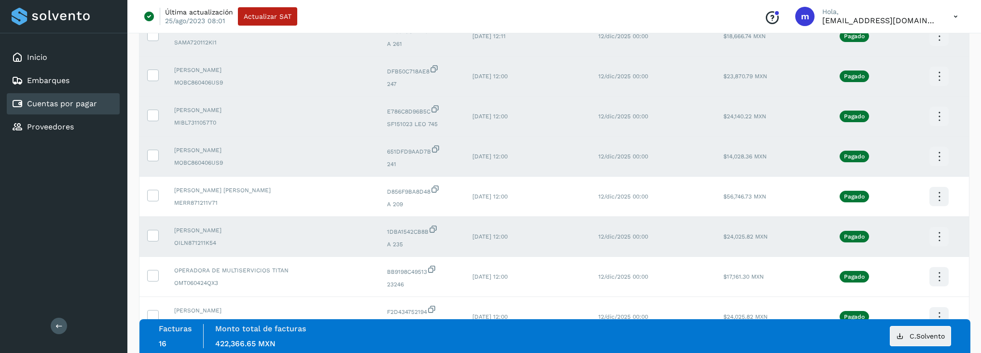
click at [940, 155] on icon at bounding box center [939, 156] width 23 height 23
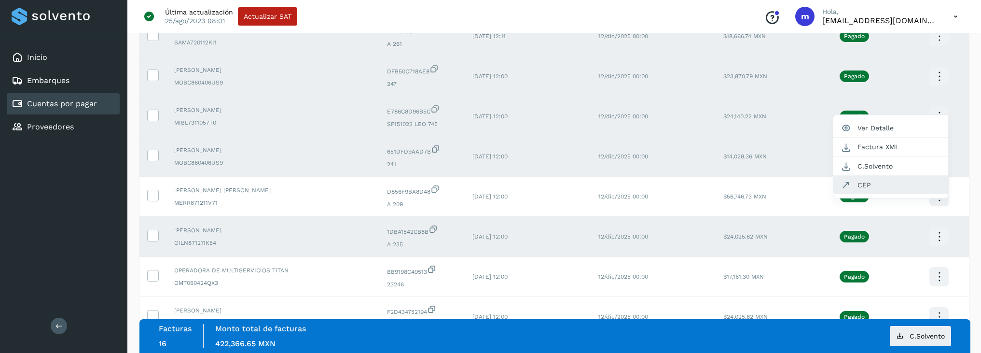
click at [884, 186] on button "CEP" at bounding box center [890, 185] width 115 height 18
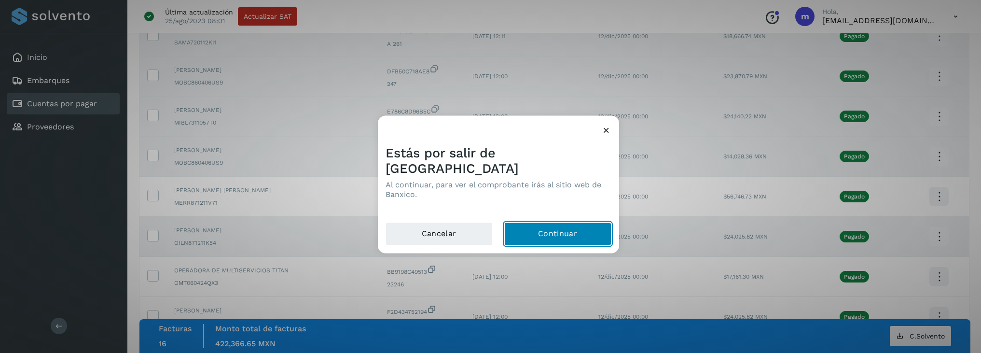
click at [563, 222] on button "Continuar" at bounding box center [557, 233] width 107 height 23
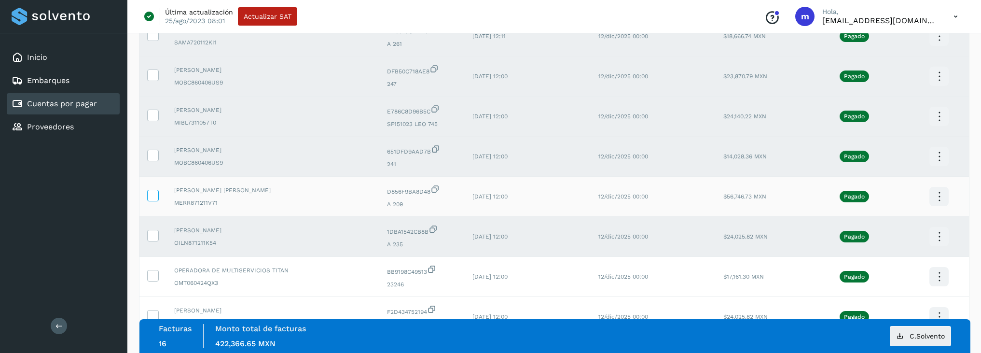
click at [152, 193] on icon at bounding box center [153, 195] width 10 height 10
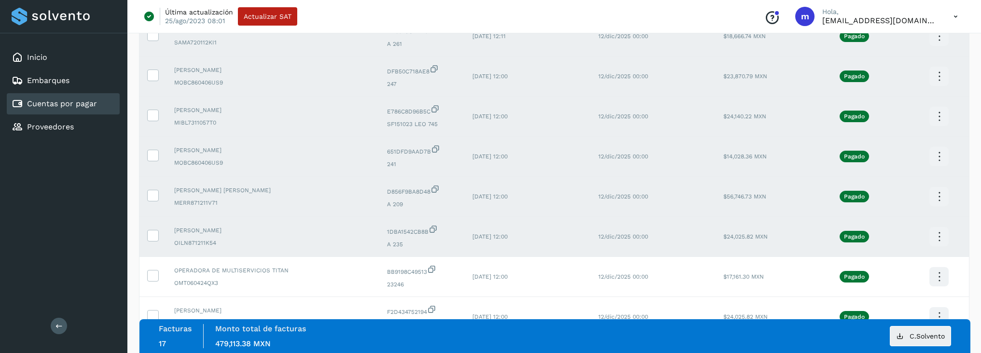
scroll to position [550, 0]
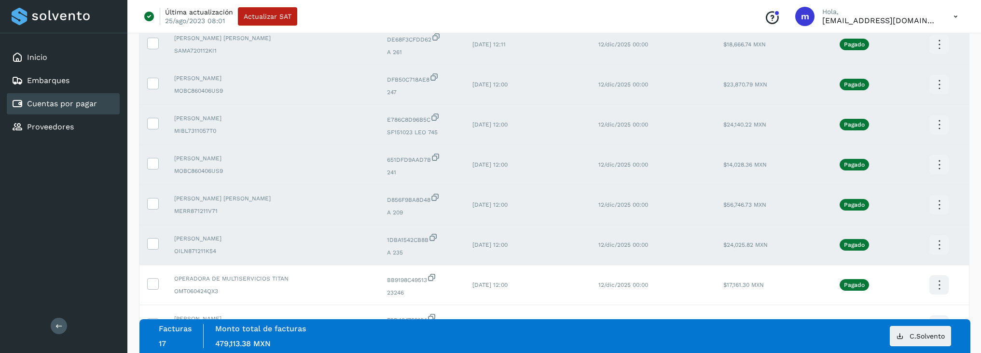
click at [936, 204] on icon at bounding box center [939, 204] width 23 height 23
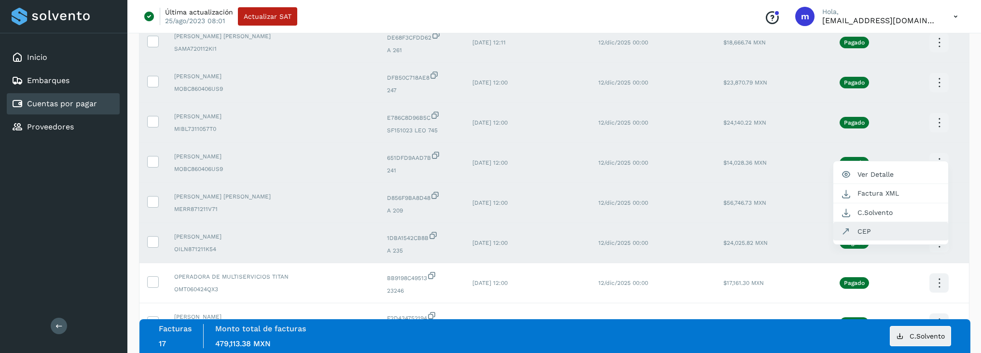
click at [867, 232] on button "CEP" at bounding box center [890, 231] width 115 height 18
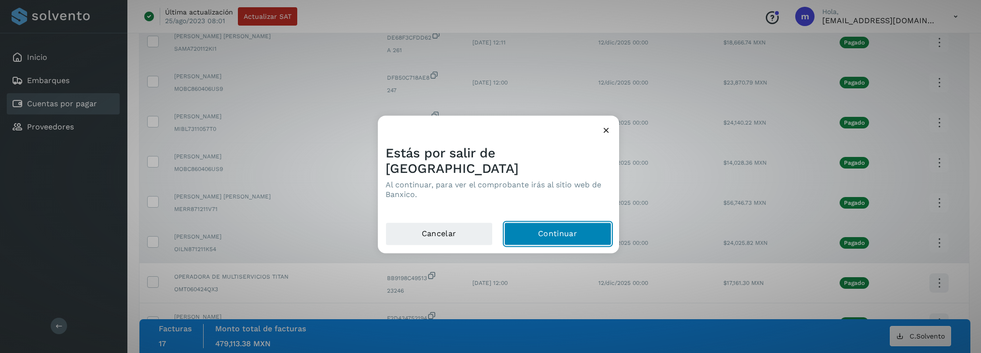
click at [567, 226] on button "Continuar" at bounding box center [557, 233] width 107 height 23
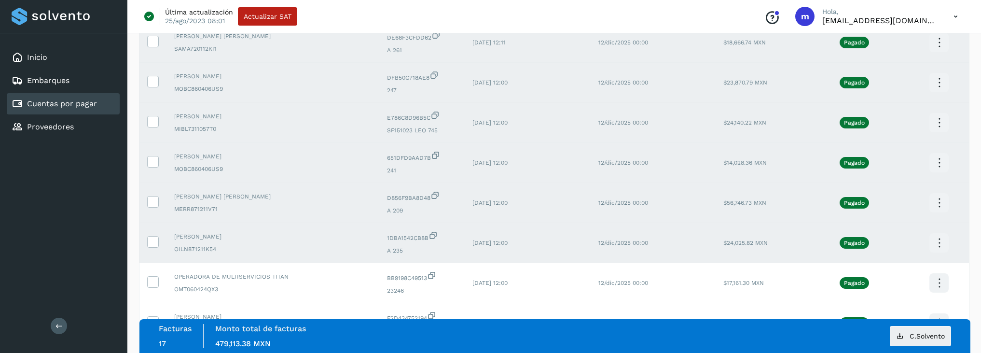
scroll to position [547, 0]
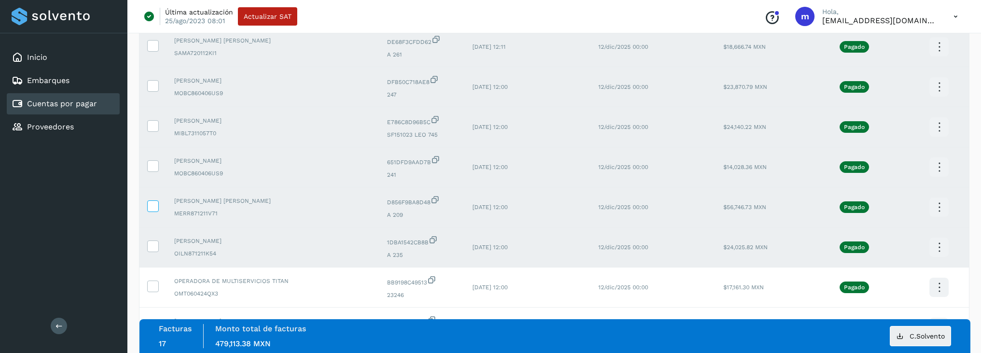
click at [152, 206] on icon at bounding box center [153, 205] width 10 height 10
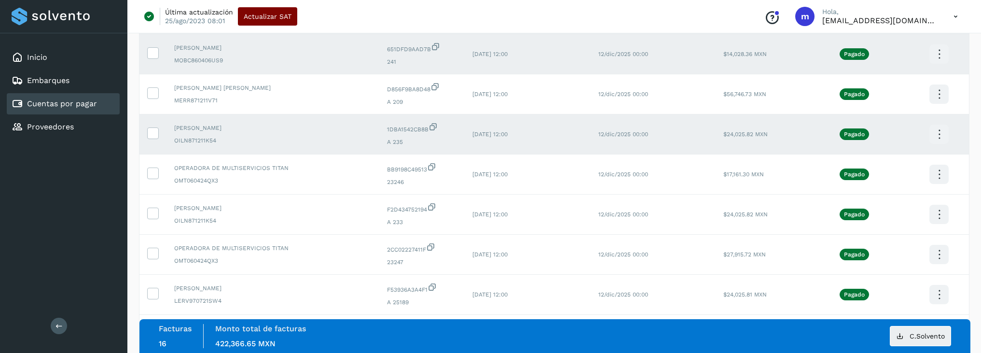
scroll to position [660, 0]
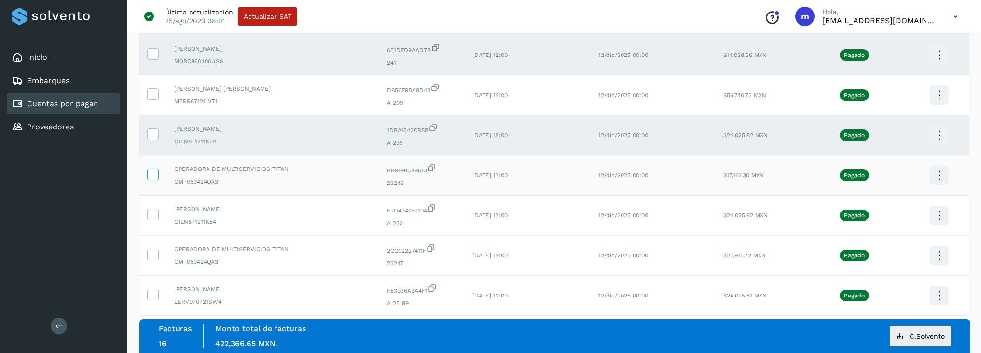
click at [154, 172] on icon at bounding box center [153, 173] width 10 height 10
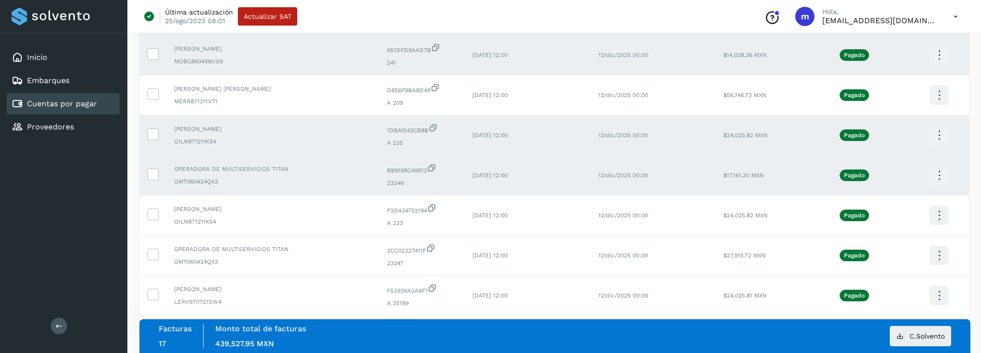
click at [936, 177] on icon at bounding box center [939, 175] width 23 height 23
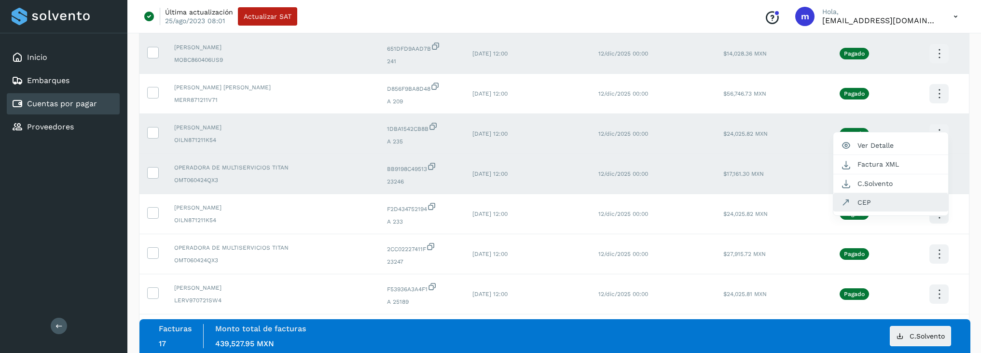
scroll to position [661, 0]
click at [867, 198] on button "CEP" at bounding box center [890, 202] width 115 height 18
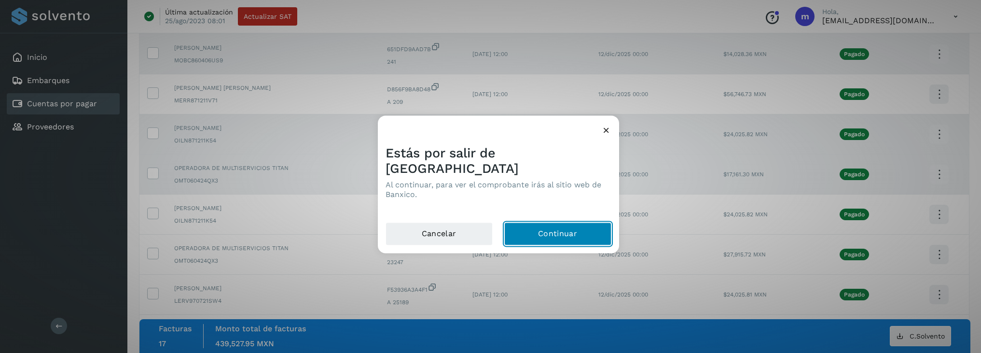
click at [575, 226] on button "Continuar" at bounding box center [557, 233] width 107 height 23
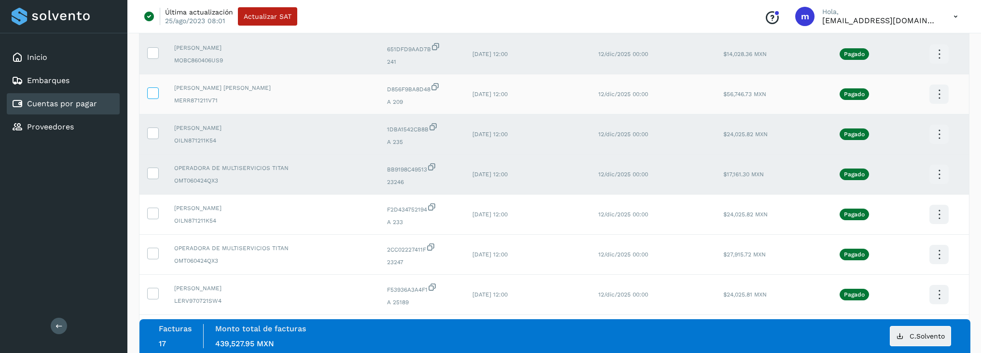
click at [152, 93] on icon at bounding box center [153, 92] width 10 height 10
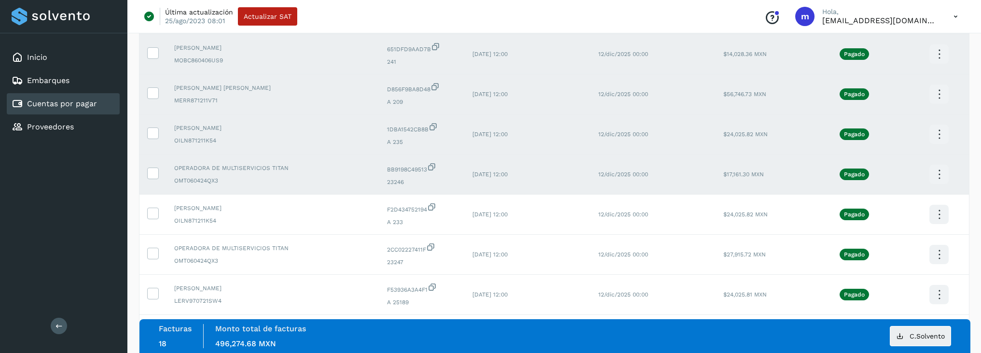
click at [938, 93] on icon at bounding box center [939, 94] width 23 height 23
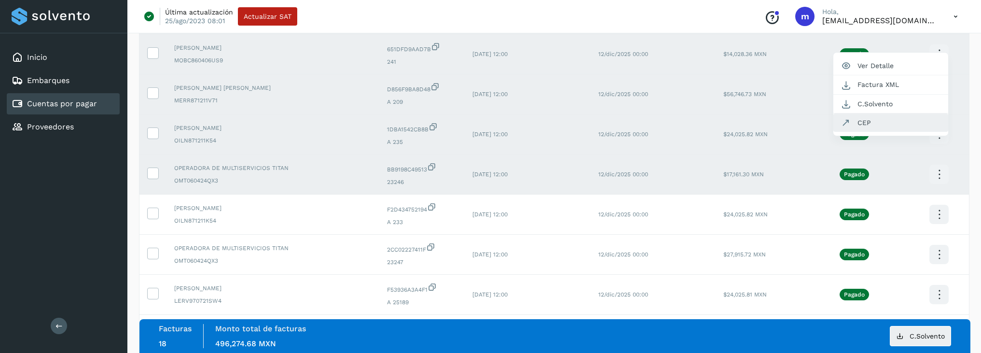
click at [870, 118] on button "CEP" at bounding box center [890, 122] width 115 height 18
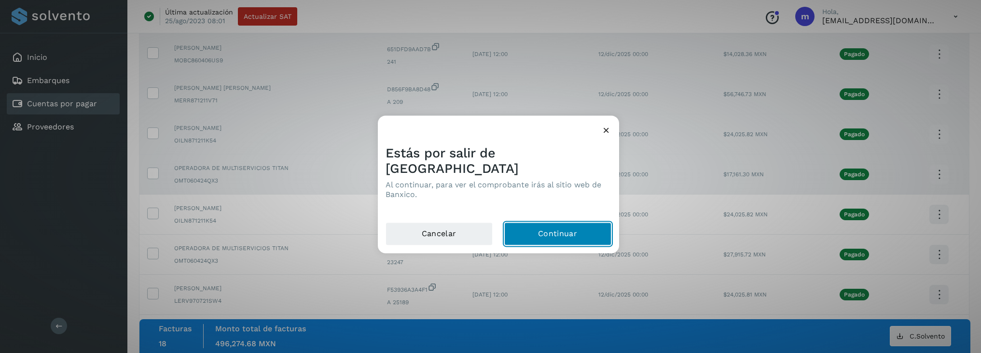
click at [562, 222] on button "Continuar" at bounding box center [557, 233] width 107 height 23
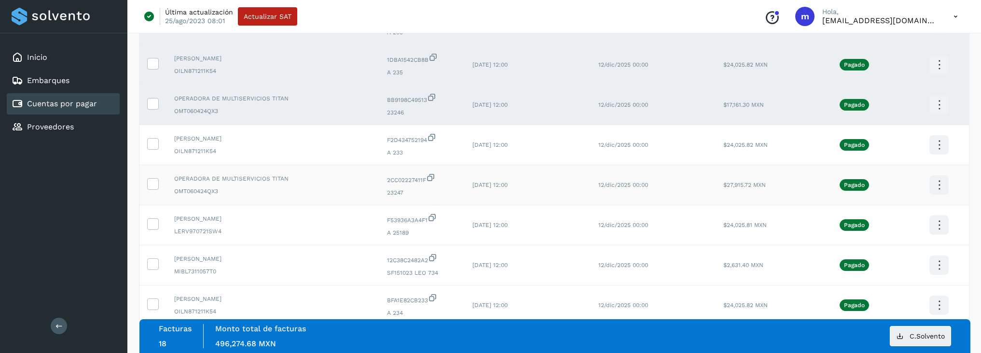
scroll to position [731, 0]
click at [153, 142] on icon at bounding box center [153, 142] width 10 height 10
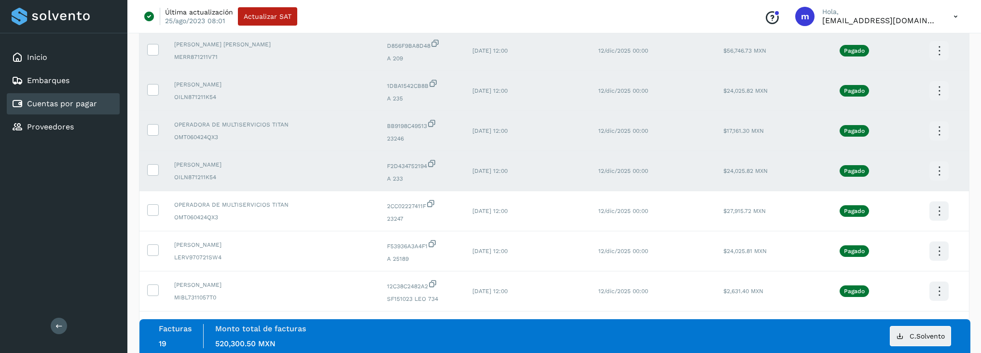
scroll to position [702, 0]
click at [938, 169] on icon at bounding box center [939, 173] width 23 height 23
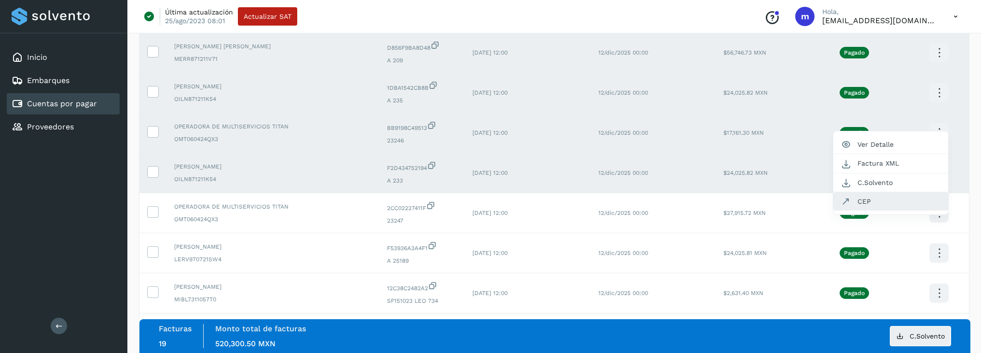
click at [859, 198] on button "CEP" at bounding box center [890, 201] width 115 height 18
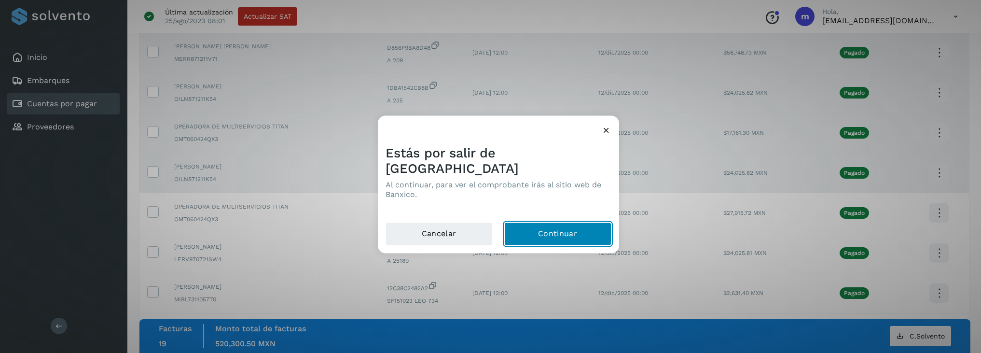
click at [553, 222] on button "Continuar" at bounding box center [557, 233] width 107 height 23
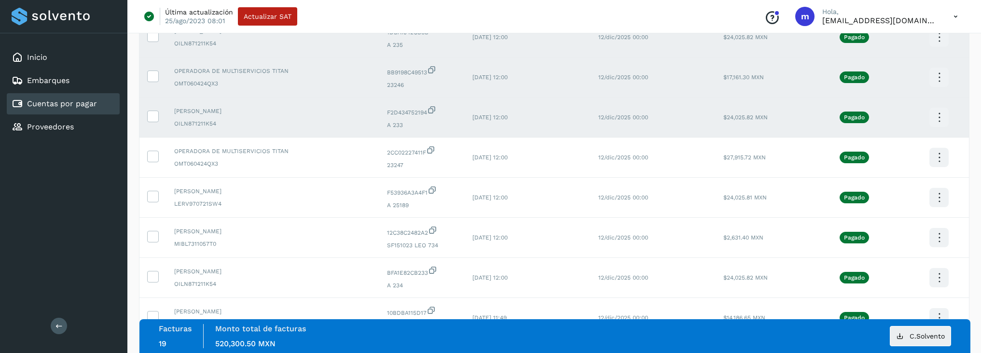
scroll to position [760, 0]
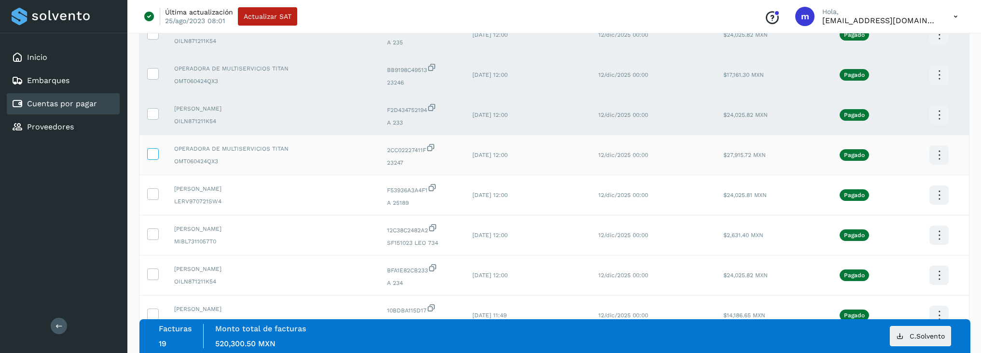
click at [155, 152] on icon at bounding box center [153, 153] width 10 height 10
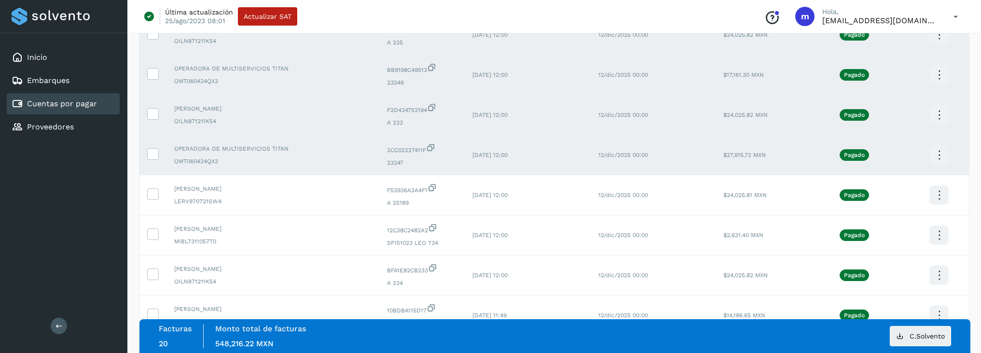
click at [940, 154] on icon at bounding box center [939, 155] width 23 height 23
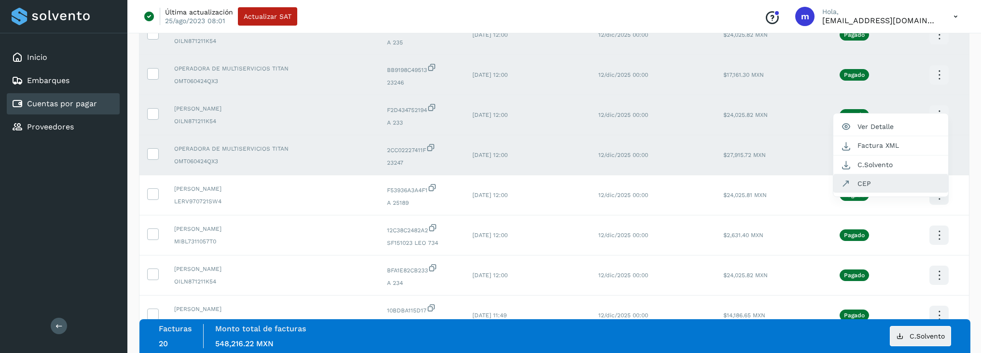
click at [880, 182] on button "CEP" at bounding box center [890, 183] width 115 height 18
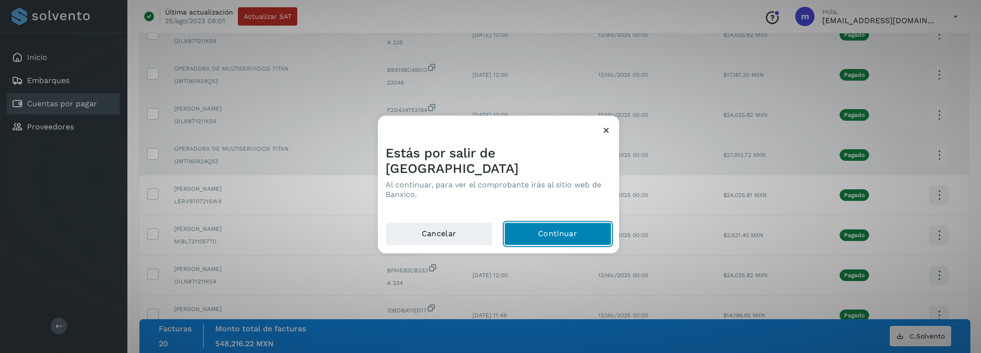
click at [576, 222] on button "Continuar" at bounding box center [557, 233] width 107 height 23
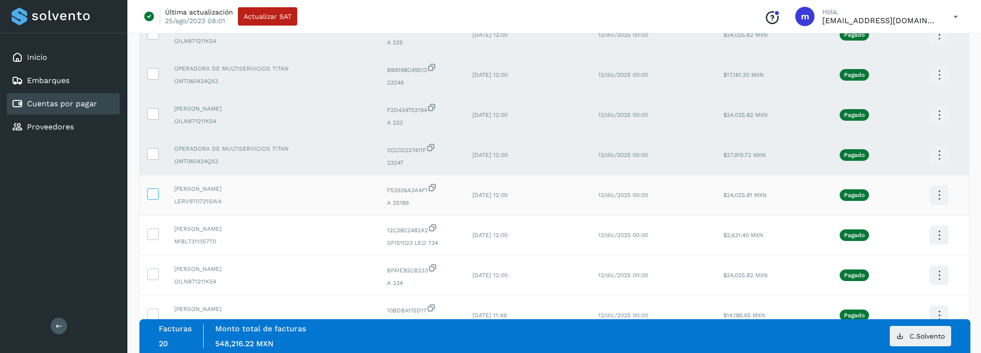
click at [150, 192] on icon at bounding box center [153, 193] width 10 height 10
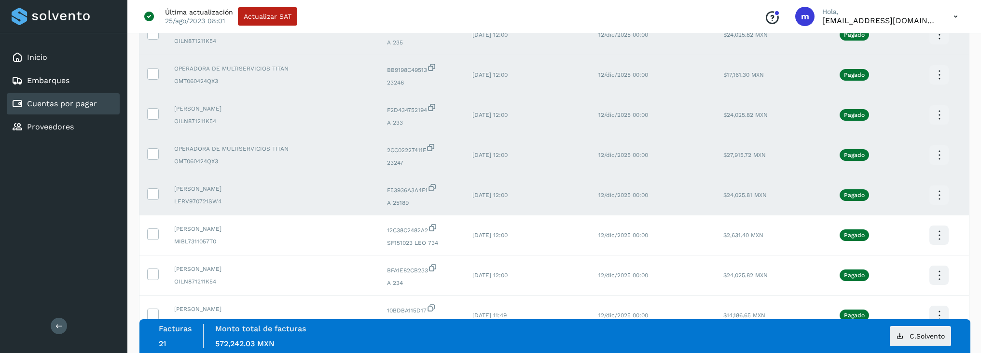
click at [940, 195] on icon at bounding box center [939, 195] width 23 height 23
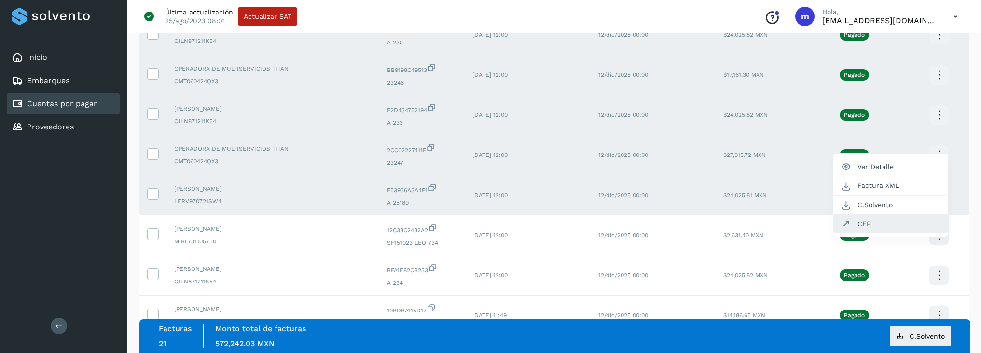
click at [870, 220] on button "CEP" at bounding box center [890, 223] width 115 height 18
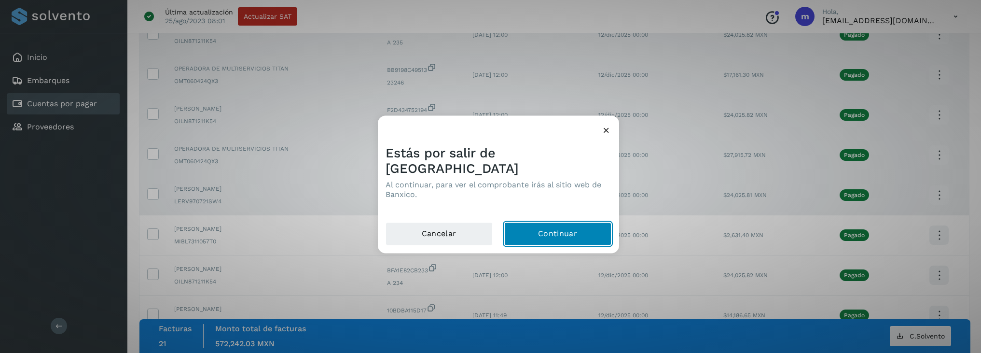
click at [523, 222] on button "Continuar" at bounding box center [557, 233] width 107 height 23
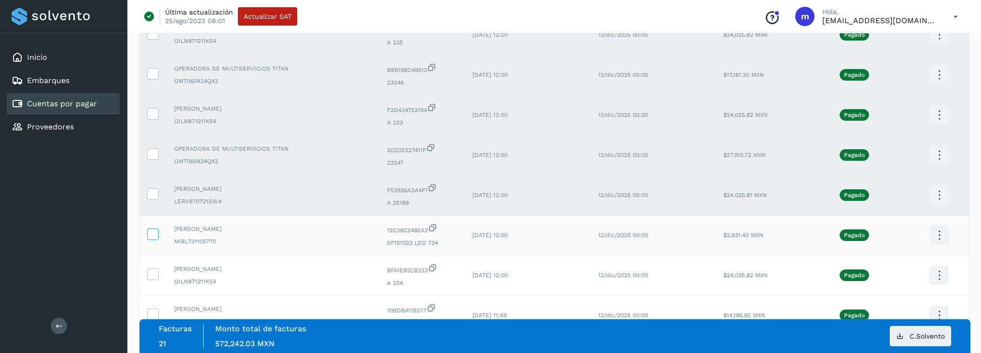
click at [155, 233] on icon at bounding box center [153, 233] width 10 height 10
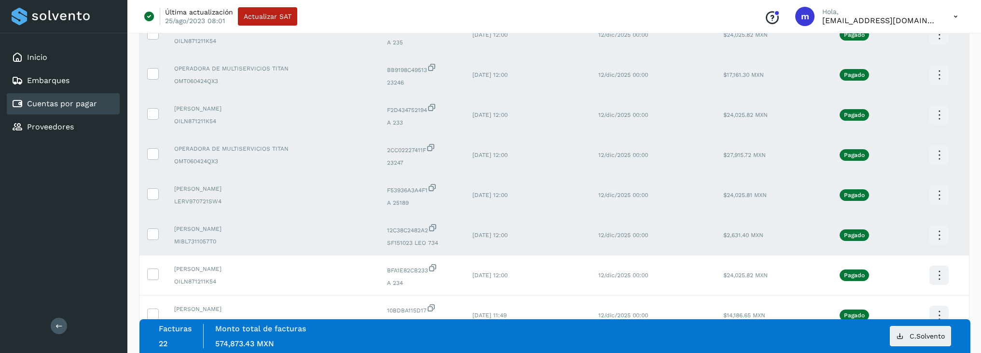
click at [937, 236] on icon at bounding box center [939, 235] width 23 height 23
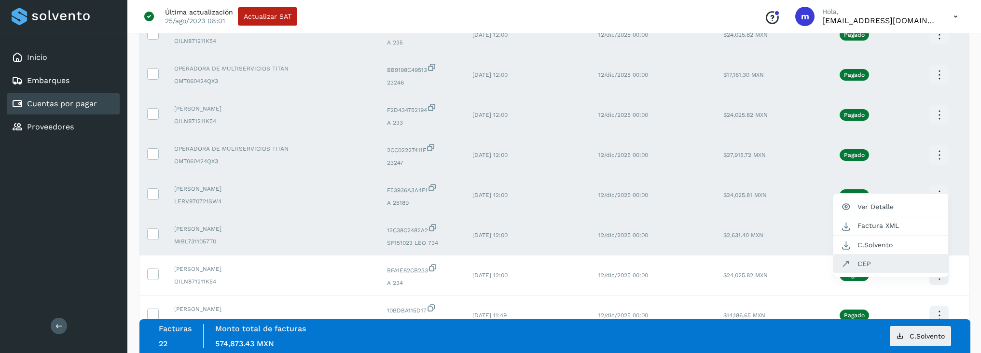
click at [874, 263] on button "CEP" at bounding box center [890, 263] width 115 height 18
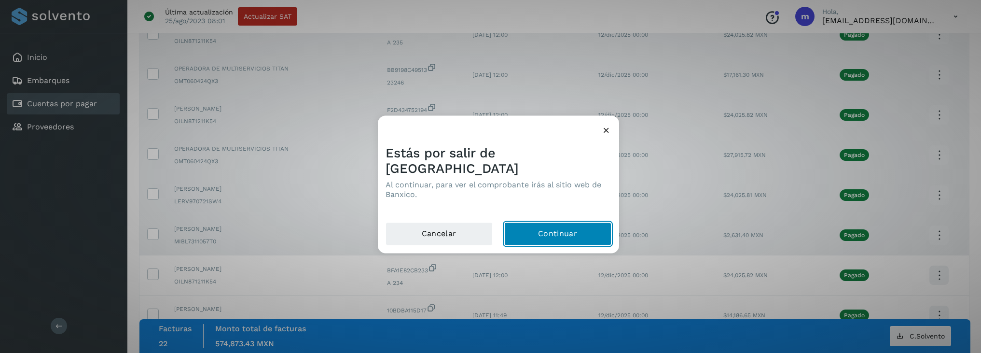
click at [575, 229] on button "Continuar" at bounding box center [557, 233] width 107 height 23
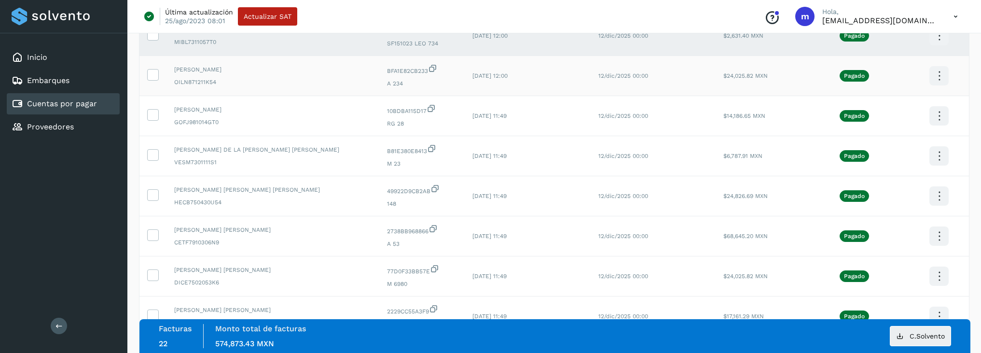
scroll to position [961, 0]
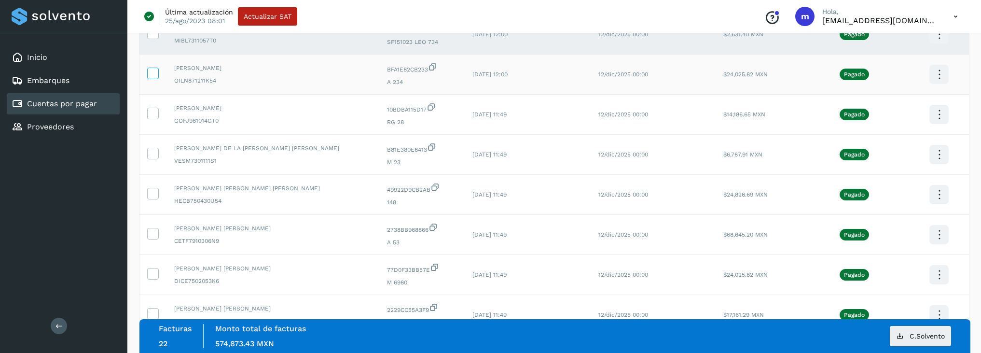
click at [155, 72] on icon at bounding box center [153, 73] width 10 height 10
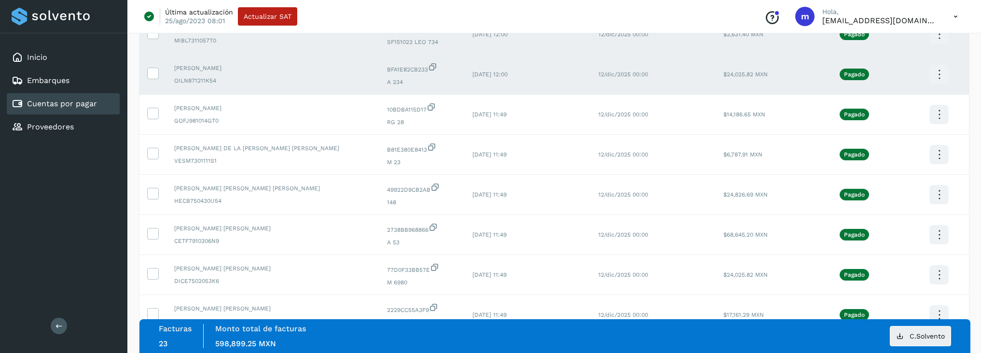
click at [933, 67] on icon at bounding box center [939, 74] width 23 height 23
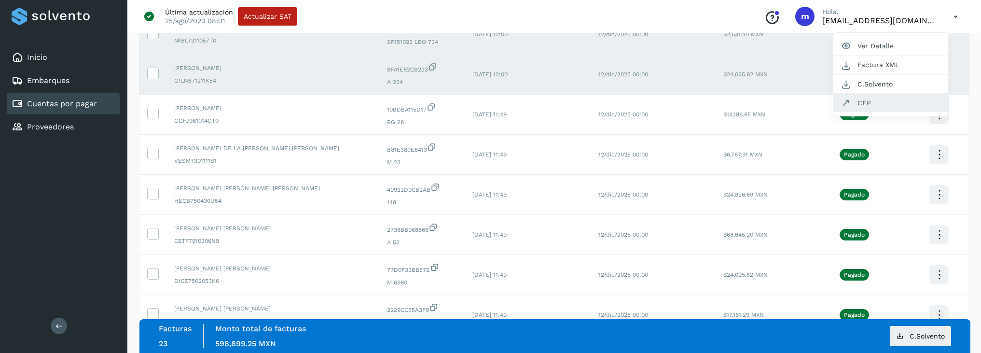
click at [875, 104] on button "CEP" at bounding box center [890, 103] width 115 height 18
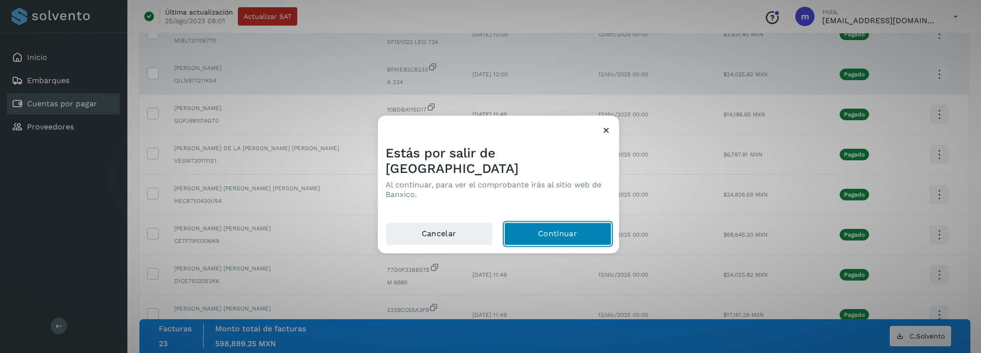
click at [540, 230] on button "Continuar" at bounding box center [557, 233] width 107 height 23
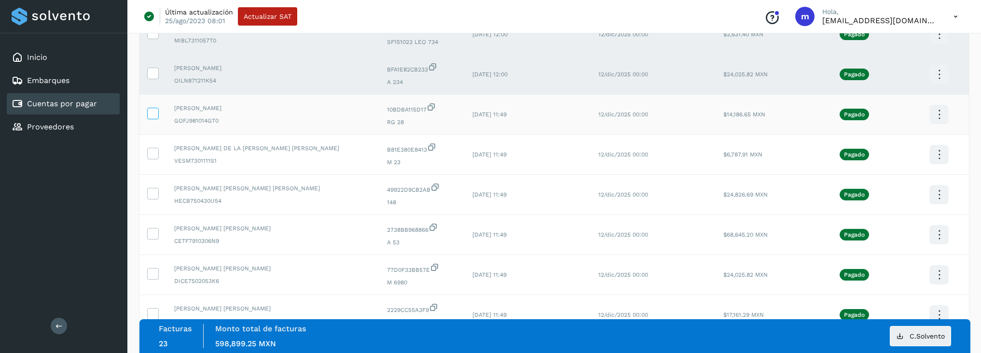
click at [152, 111] on icon at bounding box center [153, 113] width 10 height 10
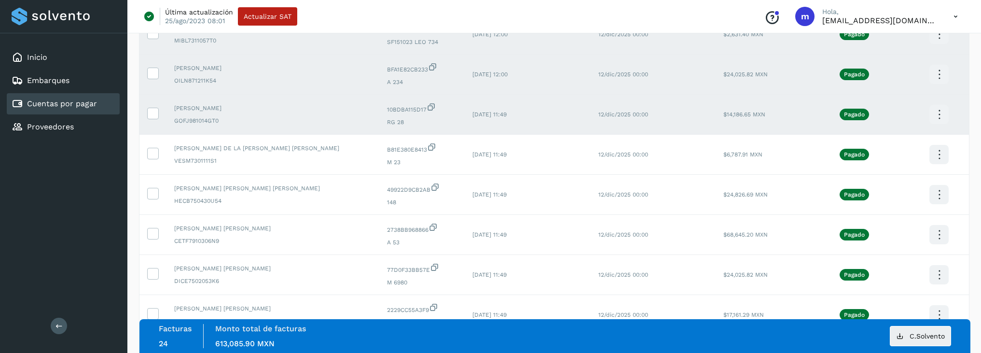
click at [930, 111] on icon at bounding box center [939, 114] width 23 height 23
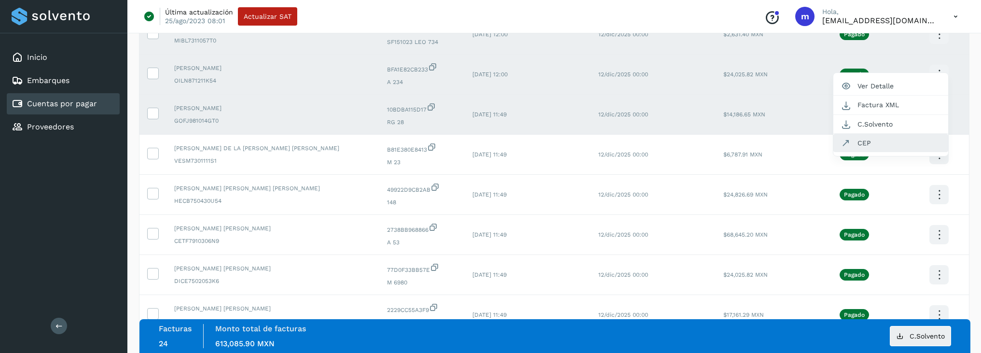
click at [884, 140] on button "CEP" at bounding box center [890, 143] width 115 height 18
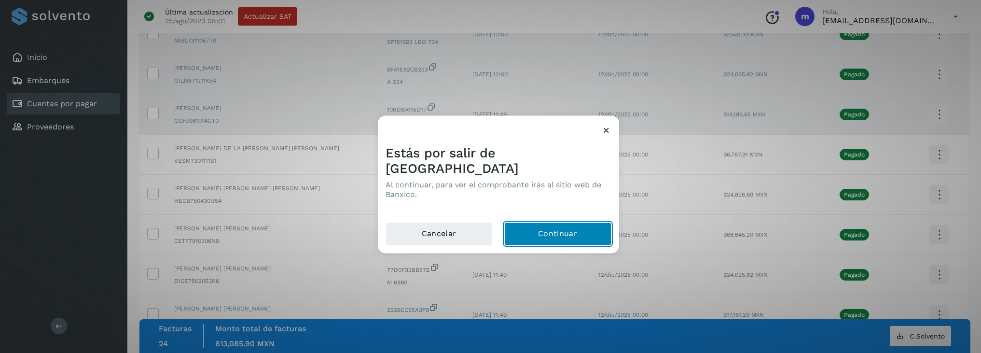
click at [537, 222] on button "Continuar" at bounding box center [557, 233] width 107 height 23
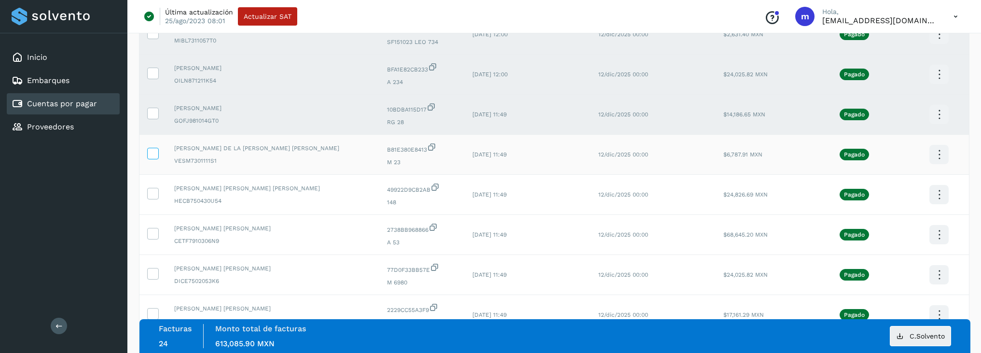
click at [153, 152] on icon at bounding box center [153, 153] width 10 height 10
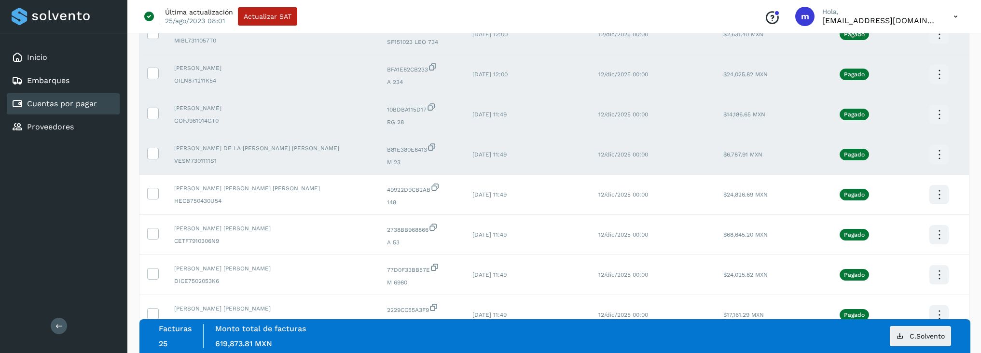
click at [937, 154] on icon at bounding box center [939, 154] width 23 height 23
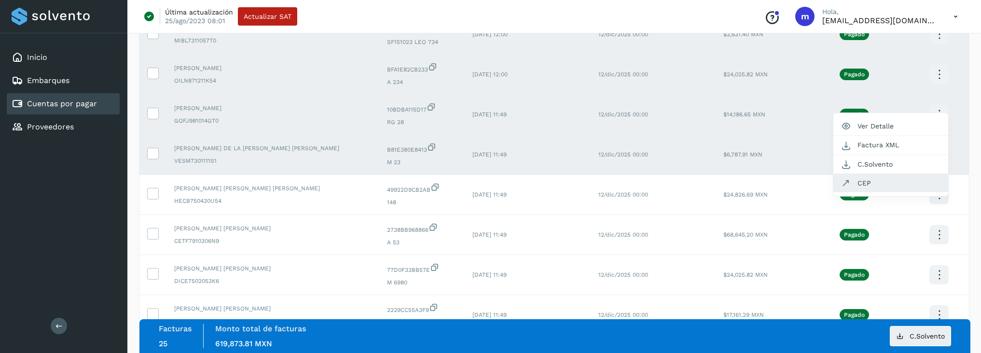
click at [857, 189] on button "CEP" at bounding box center [890, 183] width 115 height 18
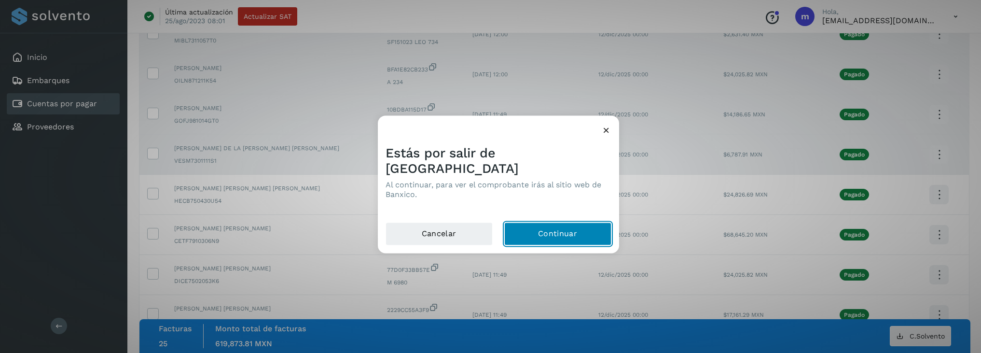
click at [564, 222] on button "Continuar" at bounding box center [557, 233] width 107 height 23
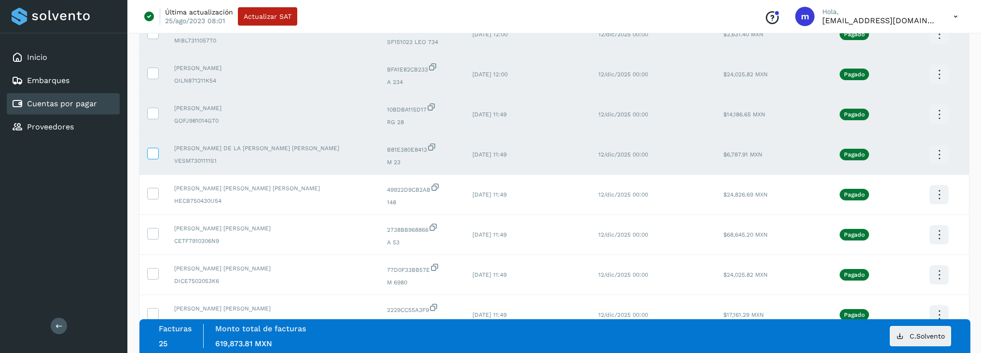
click at [153, 153] on icon at bounding box center [153, 153] width 10 height 10
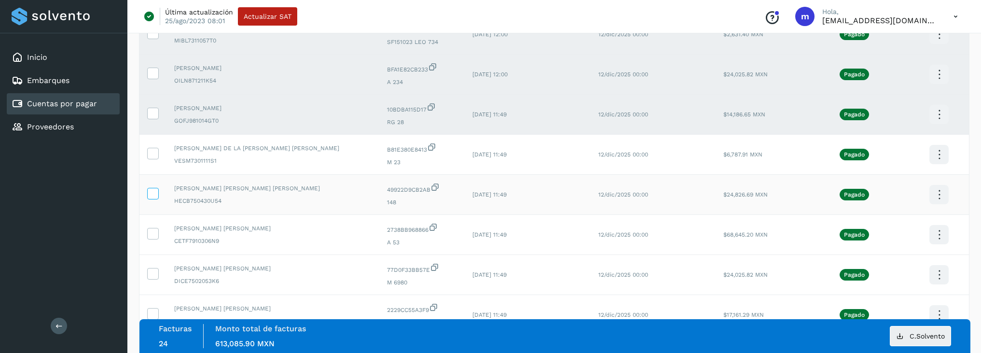
click at [151, 193] on icon at bounding box center [153, 193] width 10 height 10
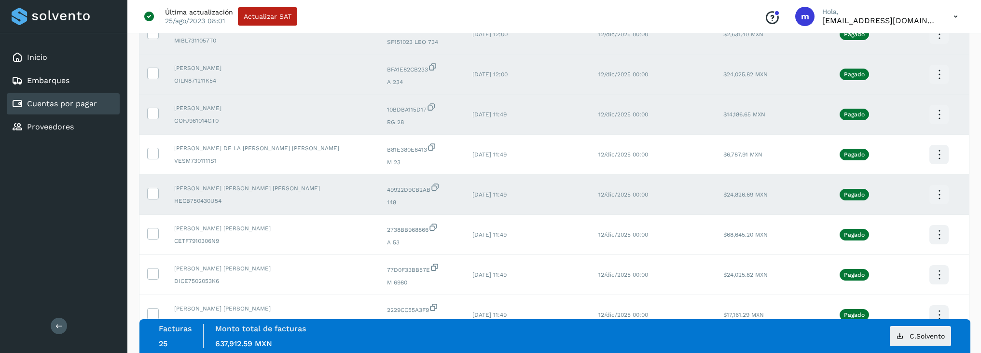
click at [934, 193] on icon at bounding box center [939, 194] width 23 height 23
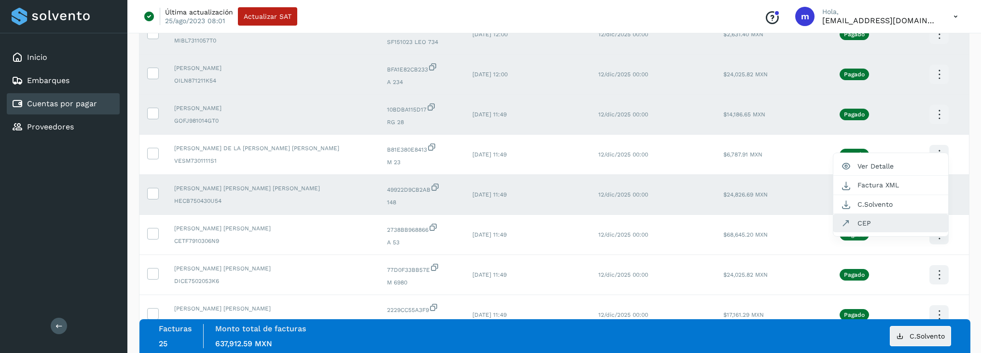
click at [865, 220] on button "CEP" at bounding box center [890, 223] width 115 height 18
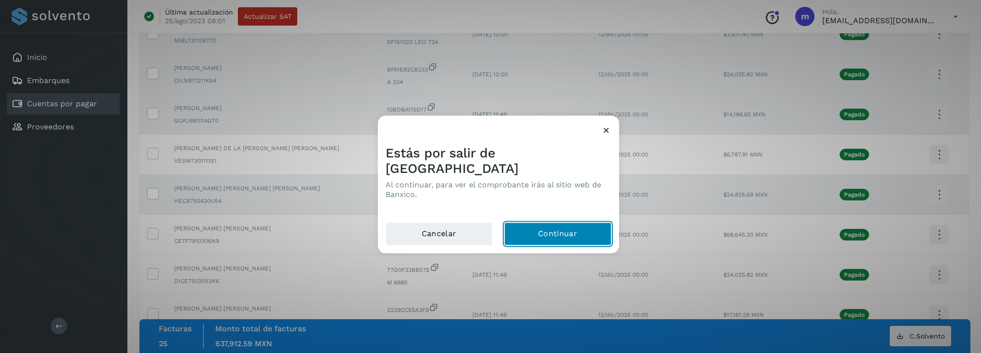
click at [569, 225] on button "Continuar" at bounding box center [557, 233] width 107 height 23
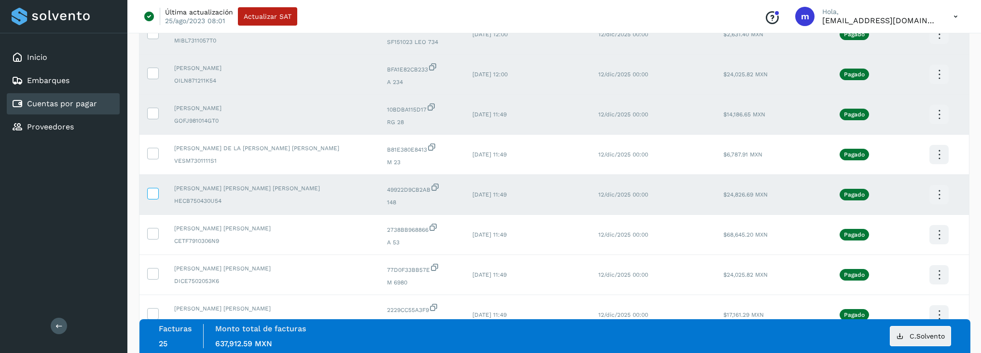
click at [153, 188] on icon at bounding box center [153, 193] width 10 height 10
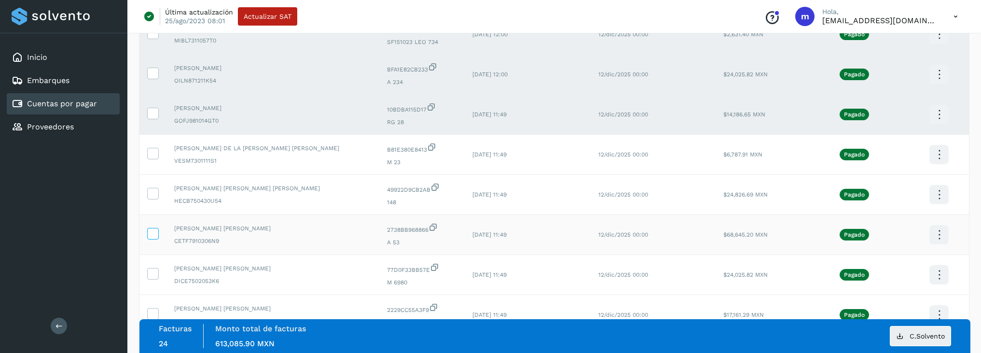
click at [152, 231] on icon at bounding box center [153, 233] width 10 height 10
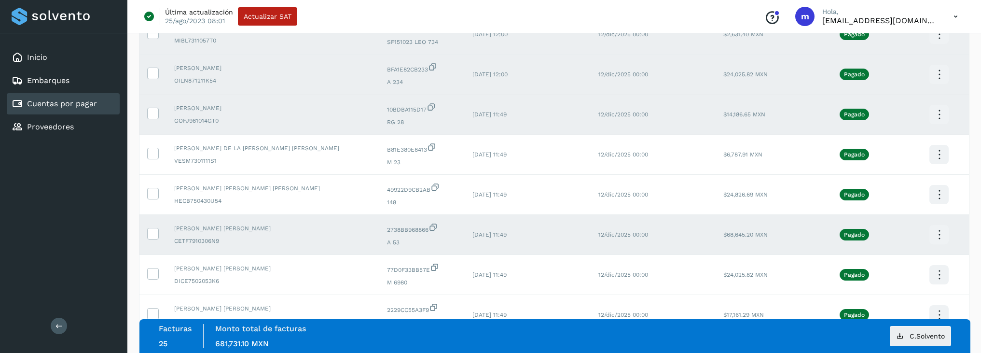
click at [940, 236] on icon at bounding box center [939, 234] width 23 height 23
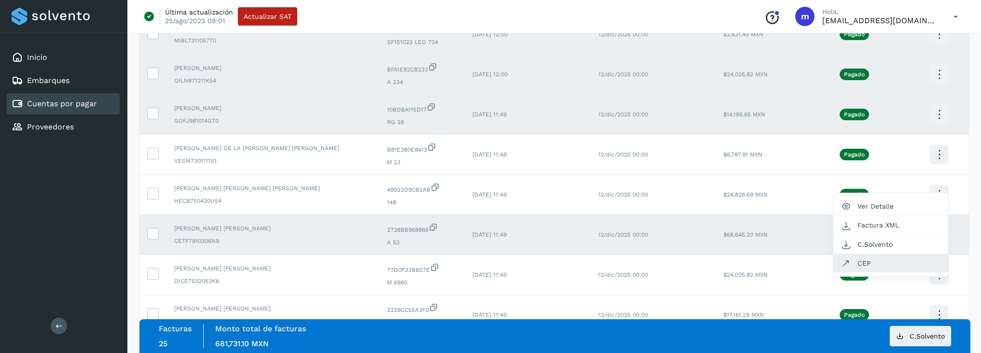
click at [862, 263] on button "CEP" at bounding box center [890, 263] width 115 height 18
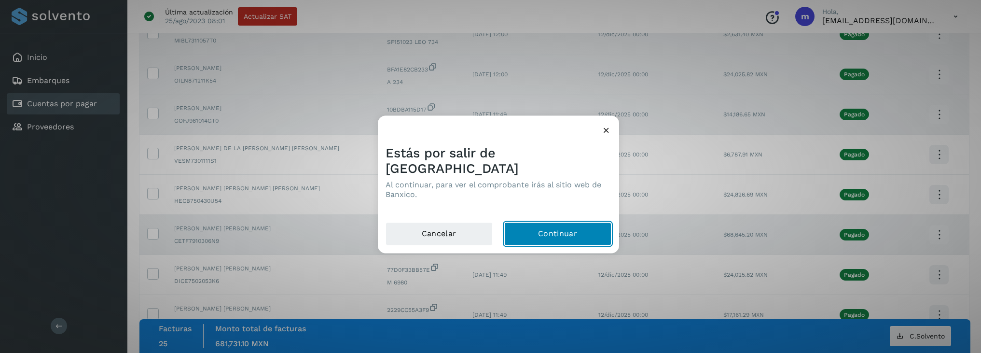
click at [562, 224] on button "Continuar" at bounding box center [557, 233] width 107 height 23
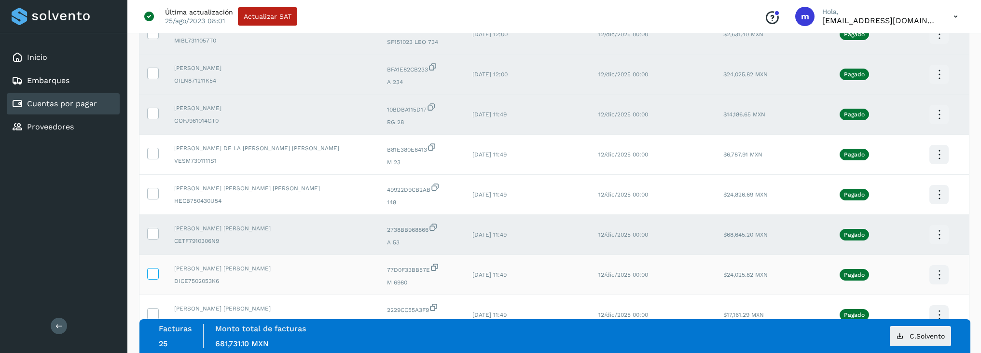
click at [155, 269] on icon at bounding box center [153, 273] width 10 height 10
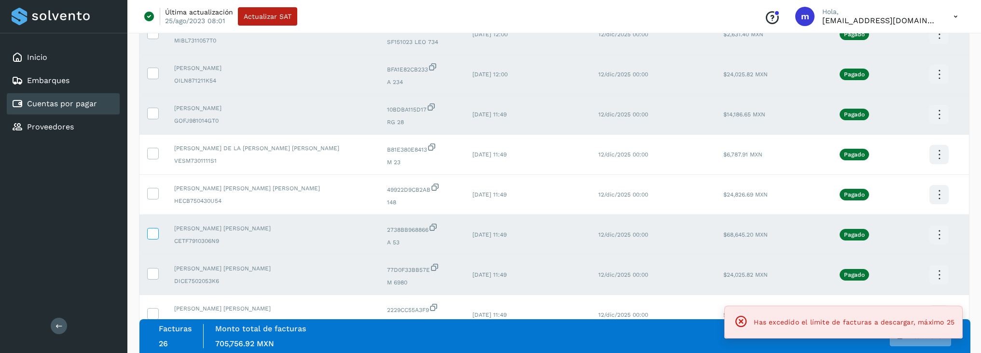
click at [155, 232] on icon at bounding box center [153, 233] width 10 height 10
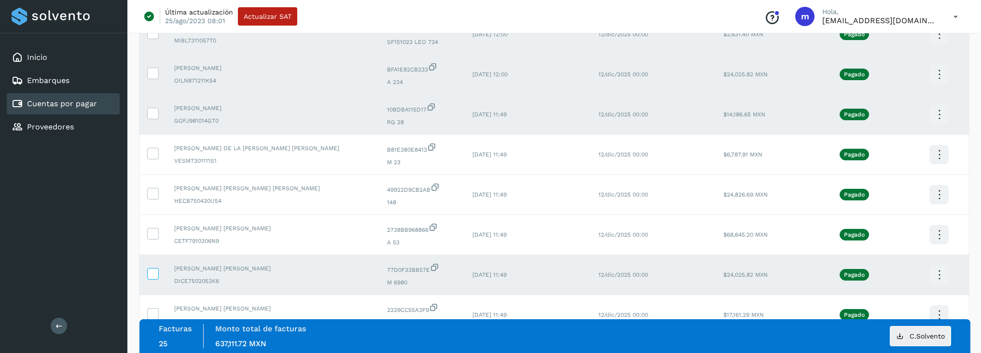
click at [153, 272] on icon at bounding box center [153, 273] width 10 height 10
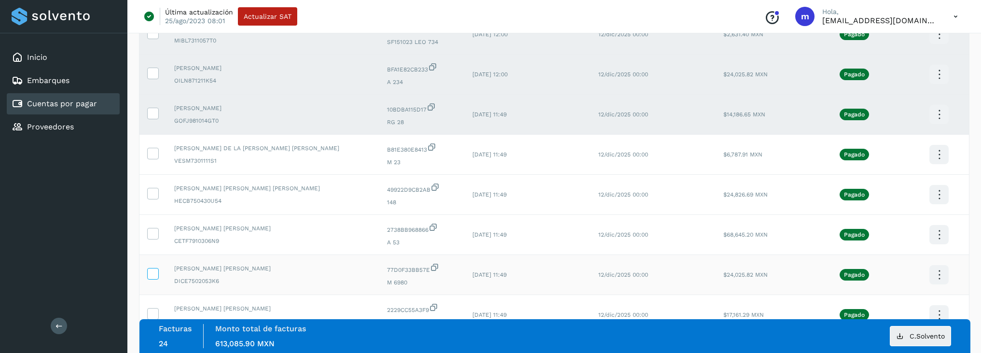
click at [148, 268] on icon at bounding box center [153, 273] width 10 height 10
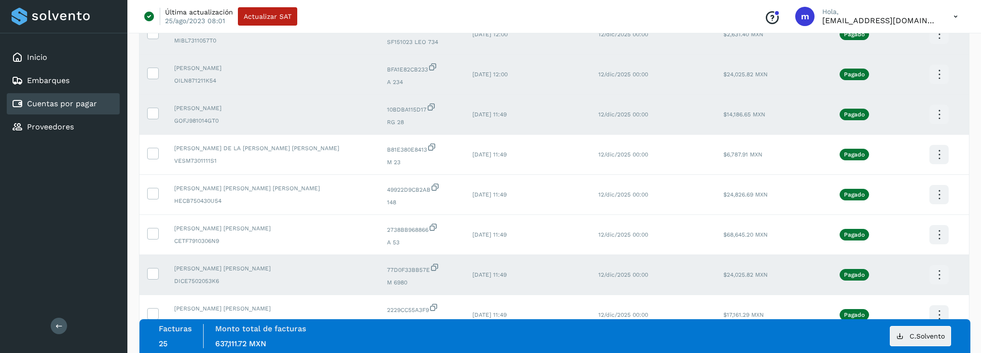
click at [937, 276] on icon at bounding box center [939, 274] width 23 height 23
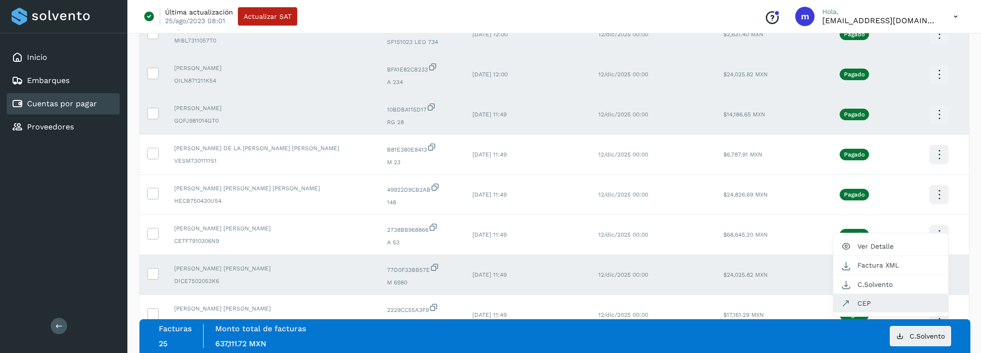
click at [861, 304] on button "CEP" at bounding box center [890, 303] width 115 height 18
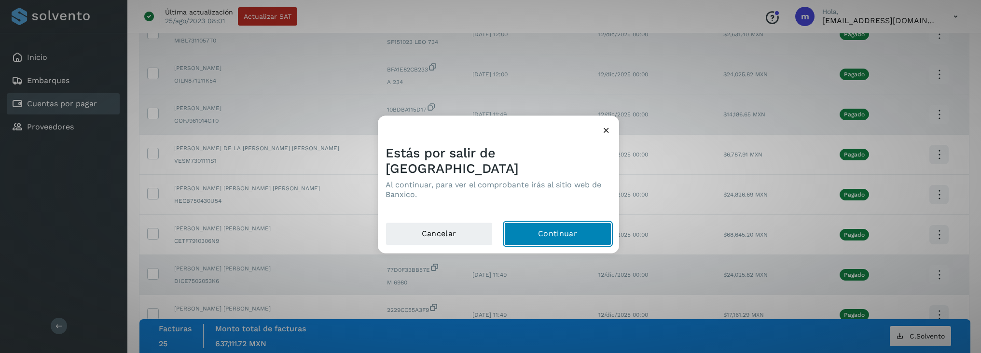
click at [565, 222] on button "Continuar" at bounding box center [557, 233] width 107 height 23
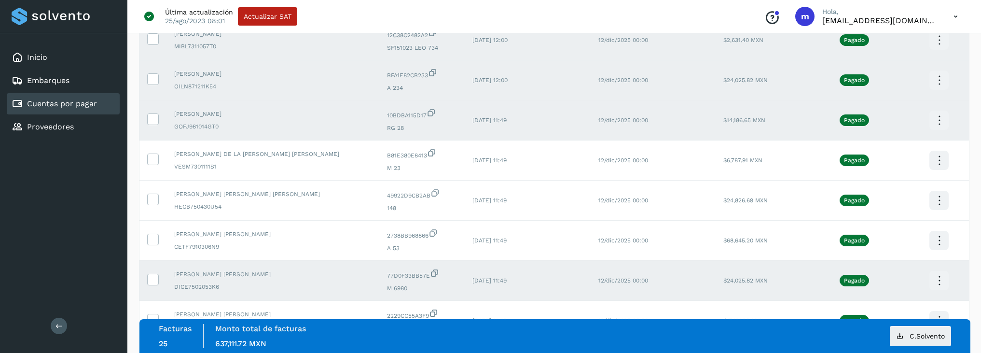
scroll to position [968, 0]
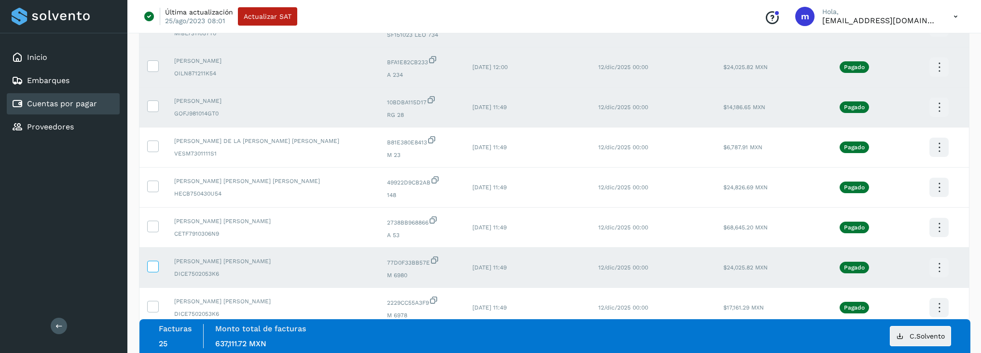
click at [152, 264] on icon at bounding box center [153, 266] width 10 height 10
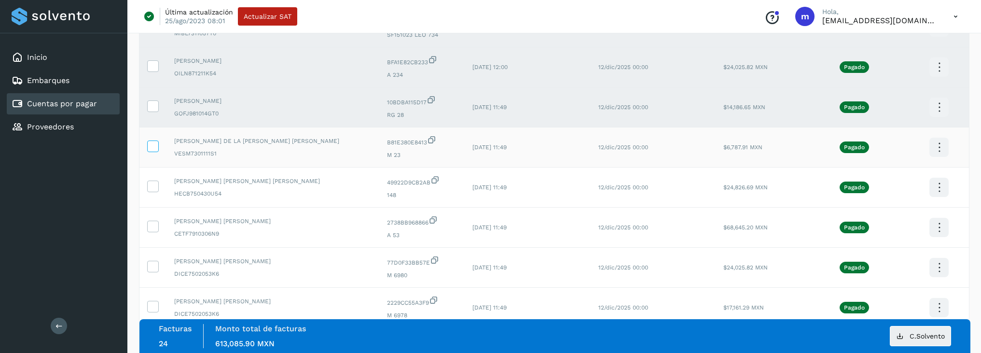
click at [155, 144] on icon at bounding box center [153, 145] width 10 height 10
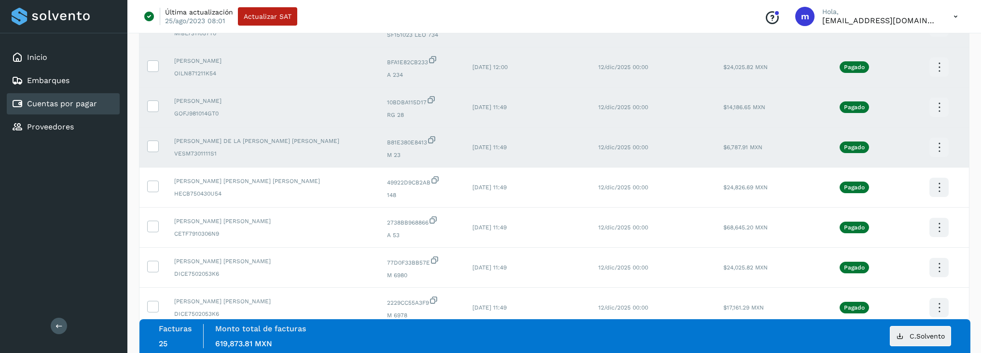
click at [937, 144] on icon at bounding box center [939, 147] width 23 height 23
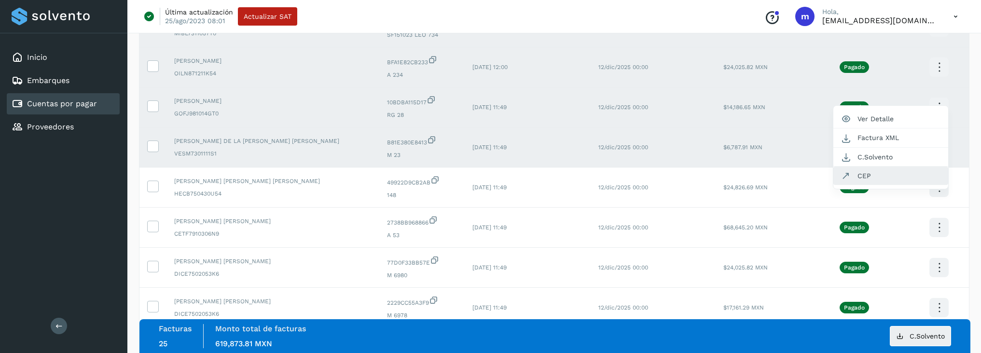
click at [873, 176] on button "CEP" at bounding box center [890, 175] width 115 height 18
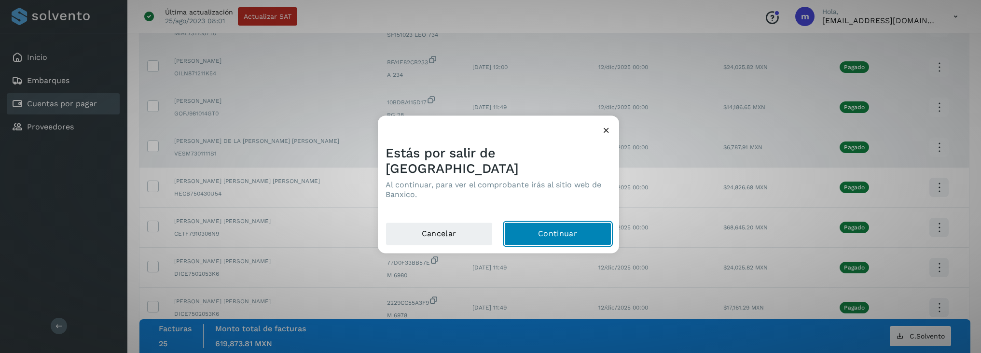
click at [546, 225] on button "Continuar" at bounding box center [557, 233] width 107 height 23
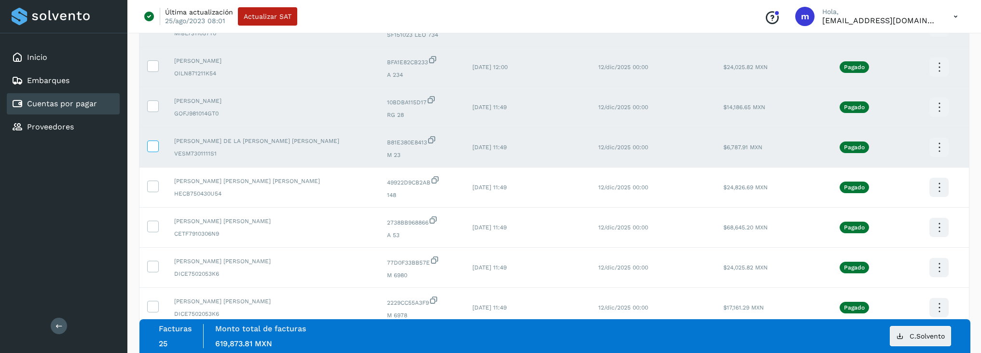
click at [151, 144] on icon at bounding box center [153, 145] width 10 height 10
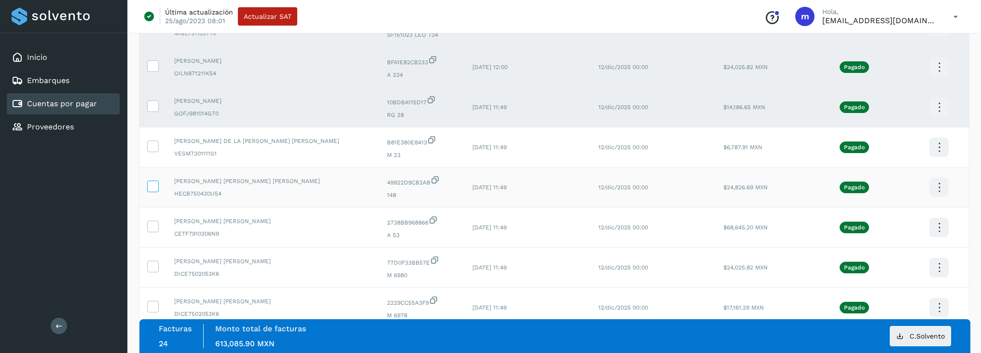
click at [150, 182] on icon at bounding box center [153, 185] width 10 height 10
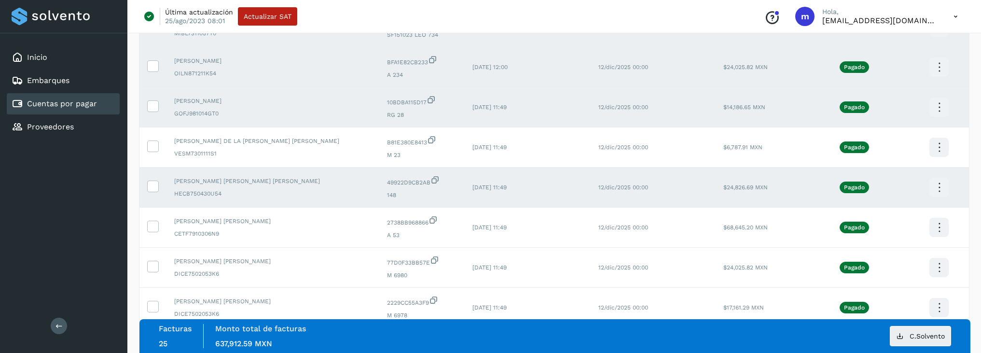
click at [938, 186] on icon at bounding box center [939, 187] width 23 height 23
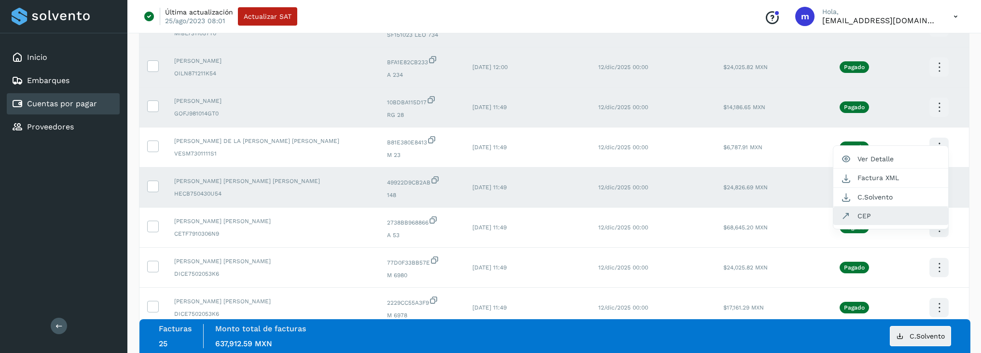
click at [891, 215] on button "CEP" at bounding box center [890, 216] width 115 height 18
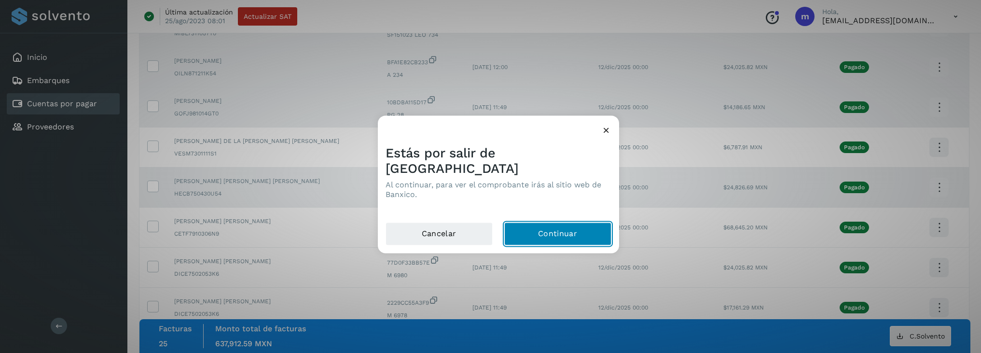
click at [600, 222] on button "Continuar" at bounding box center [557, 233] width 107 height 23
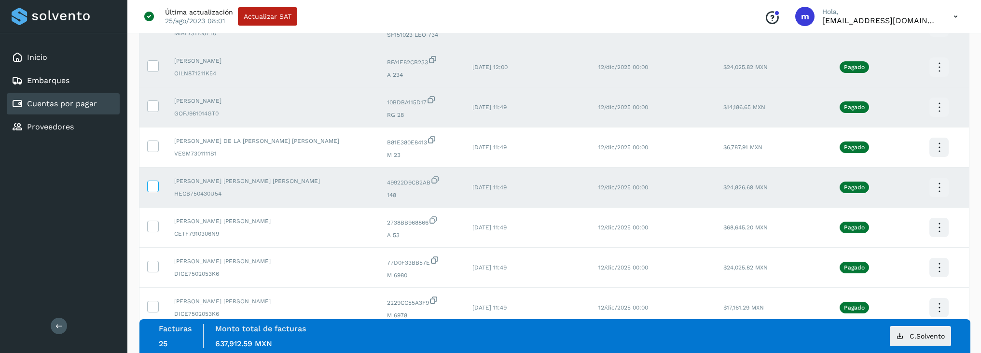
click at [155, 186] on icon at bounding box center [153, 185] width 10 height 10
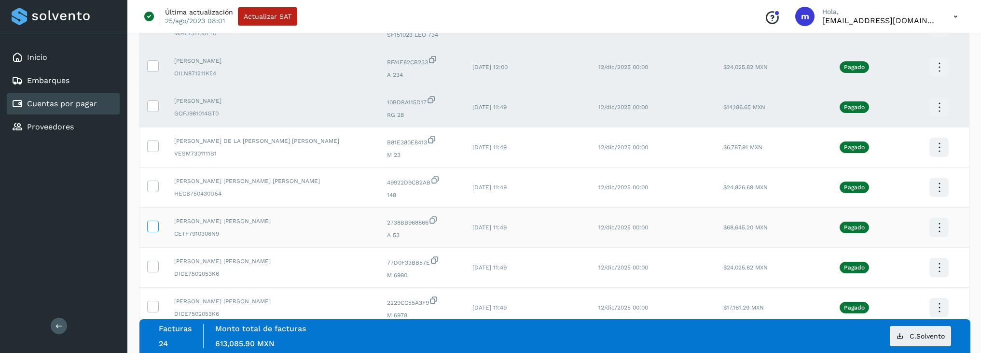
click at [150, 228] on icon at bounding box center [153, 225] width 10 height 10
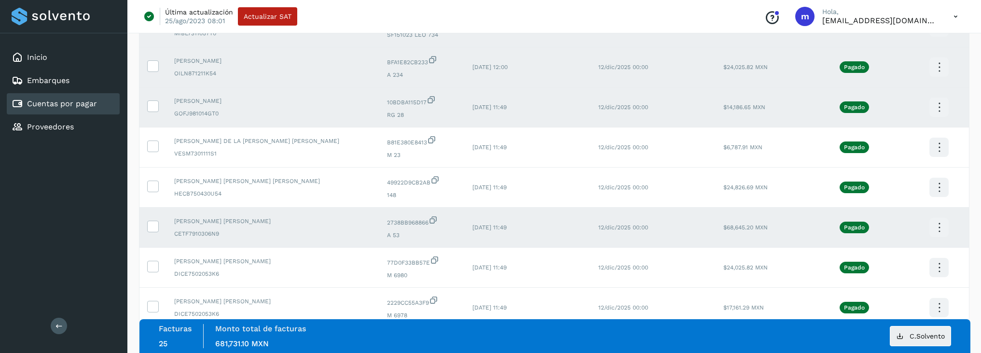
click at [937, 227] on icon at bounding box center [939, 227] width 23 height 23
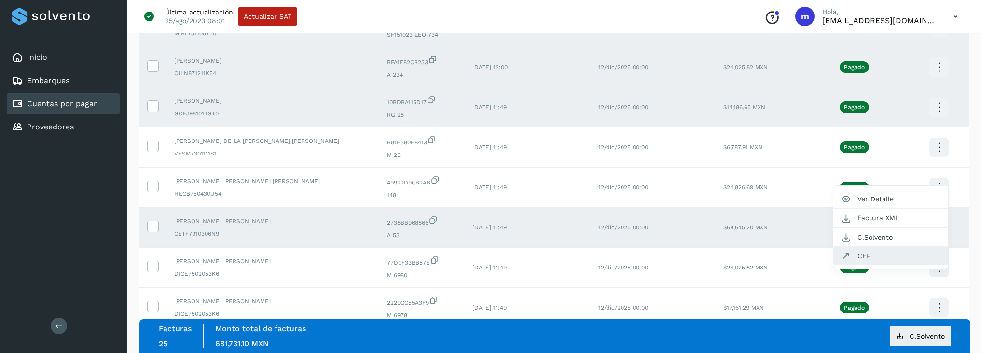
click at [865, 257] on button "CEP" at bounding box center [890, 256] width 115 height 18
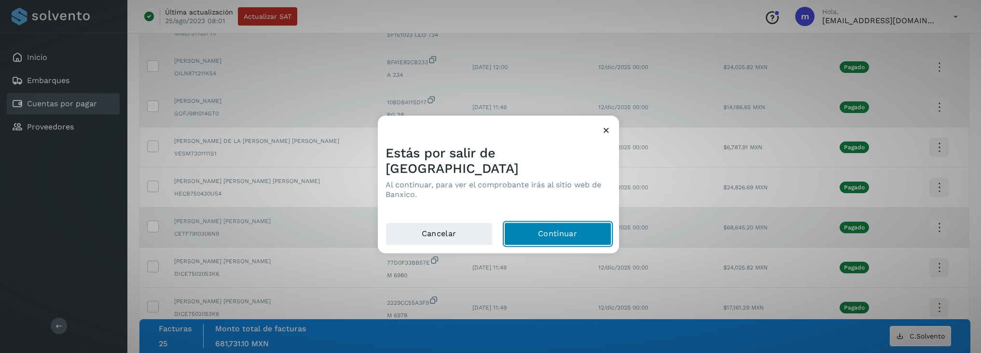
click at [568, 226] on button "Continuar" at bounding box center [557, 233] width 107 height 23
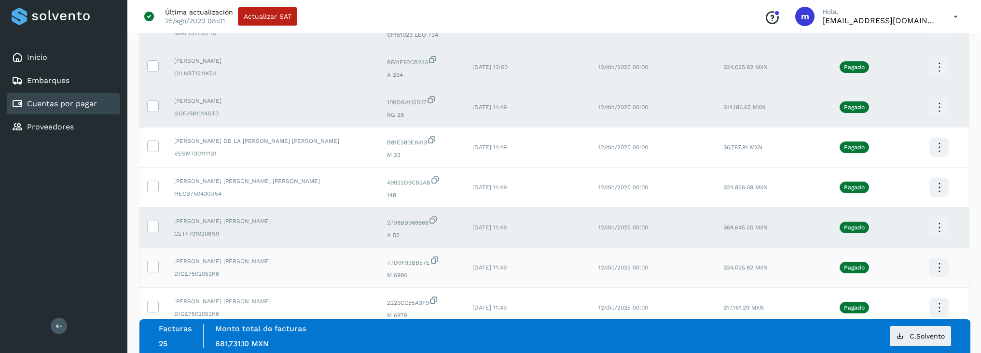
scroll to position [974, 0]
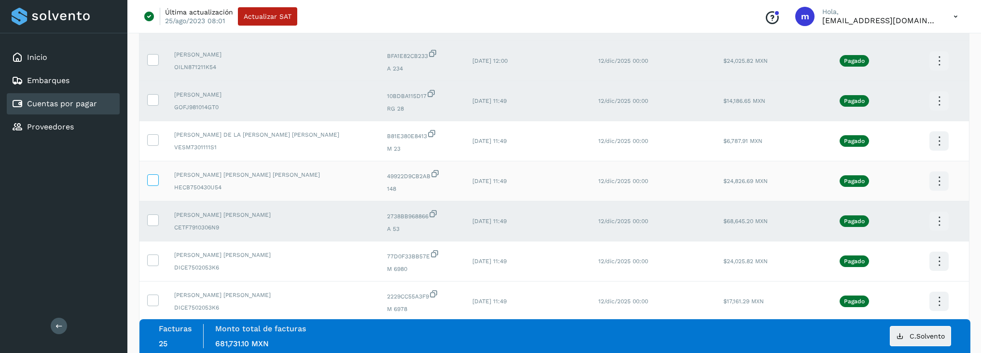
click at [153, 176] on icon at bounding box center [153, 179] width 10 height 10
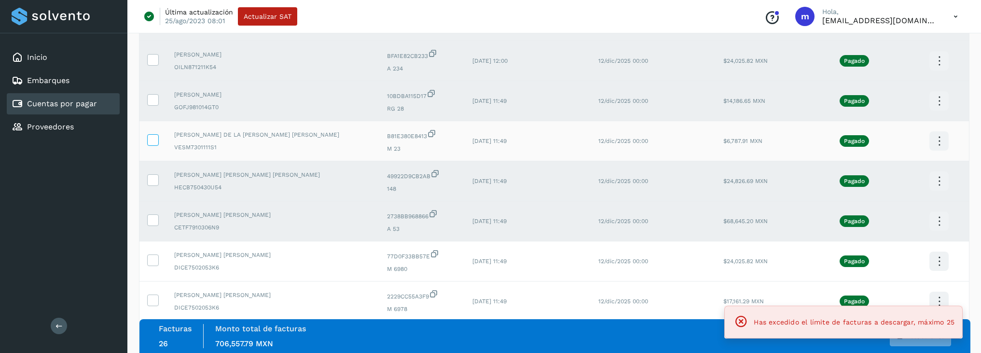
click at [155, 139] on icon at bounding box center [153, 139] width 10 height 10
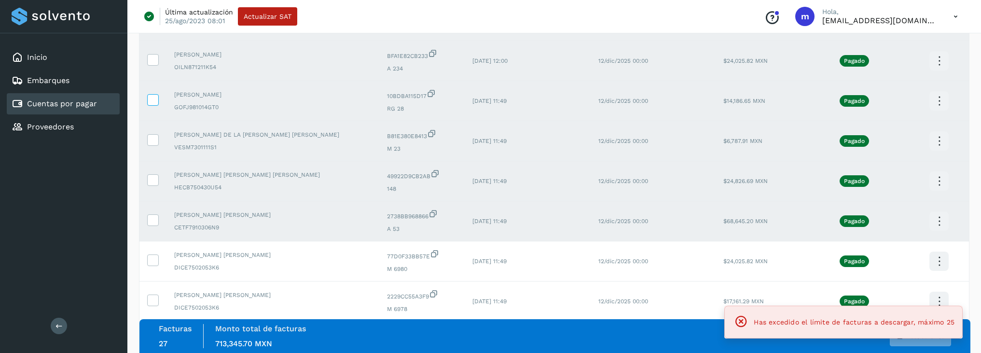
click at [156, 100] on icon at bounding box center [153, 99] width 10 height 10
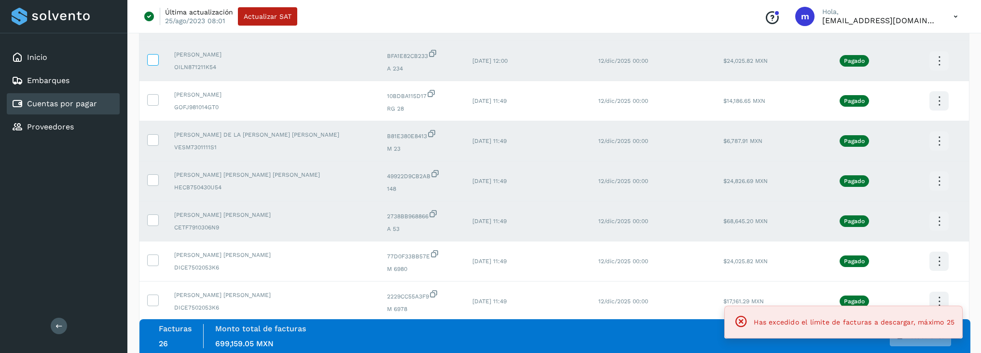
click at [154, 57] on icon at bounding box center [153, 59] width 10 height 10
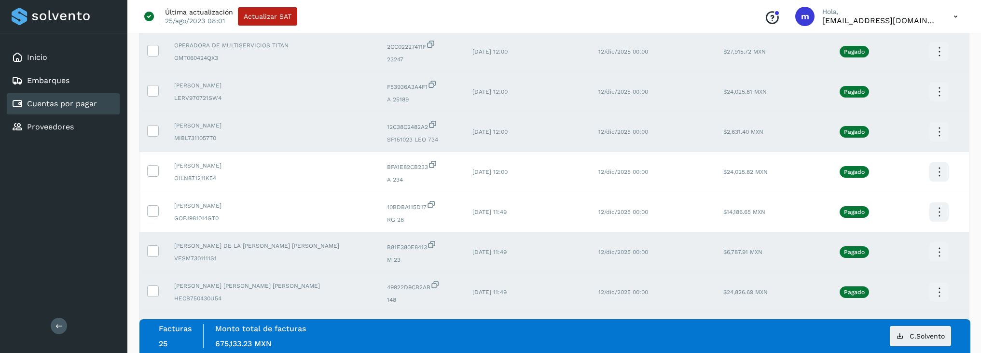
scroll to position [843, 0]
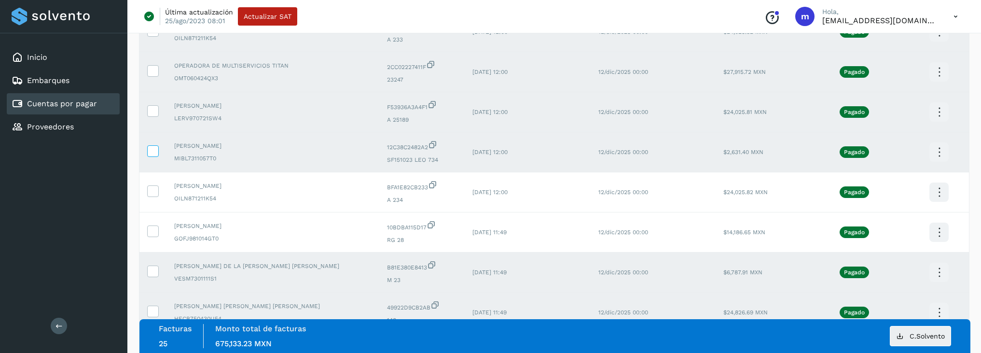
click at [151, 146] on icon at bounding box center [153, 150] width 10 height 10
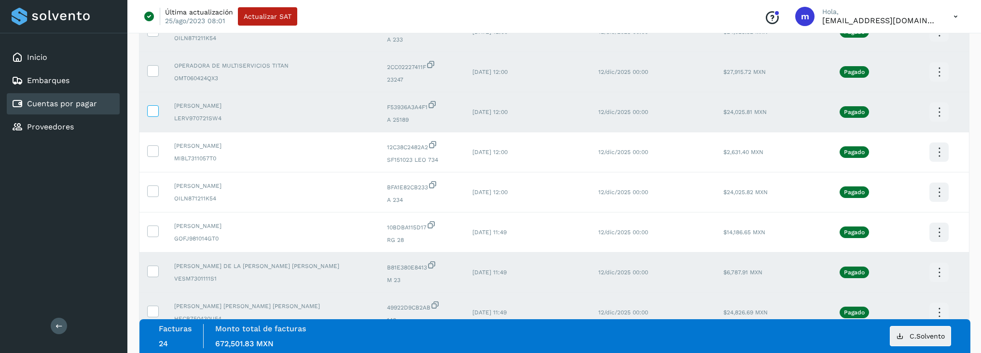
click at [153, 110] on icon at bounding box center [153, 110] width 10 height 10
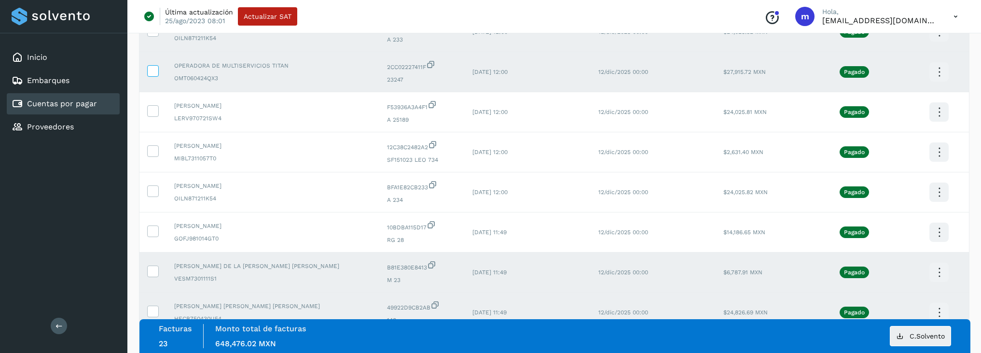
click at [149, 70] on icon at bounding box center [153, 70] width 10 height 10
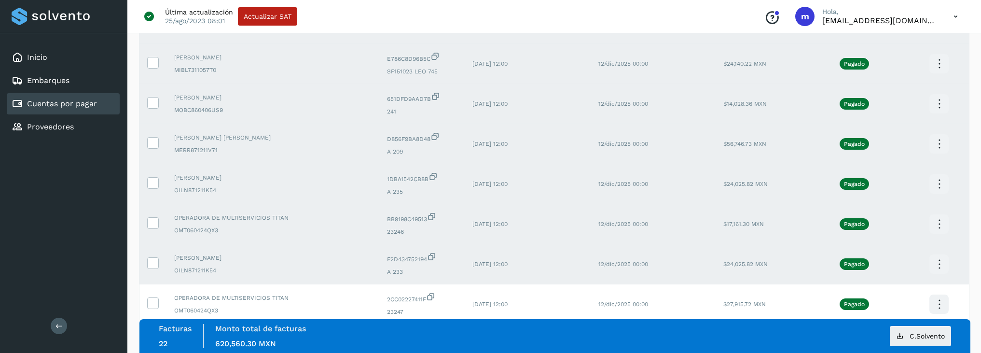
scroll to position [598, 0]
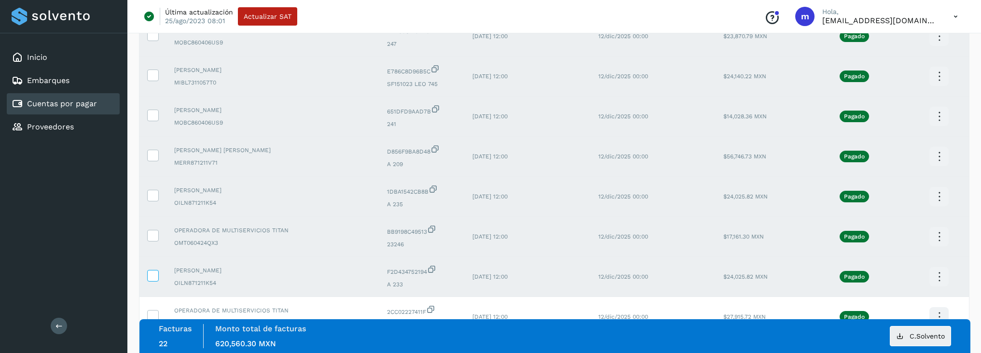
click at [156, 271] on icon at bounding box center [153, 275] width 10 height 10
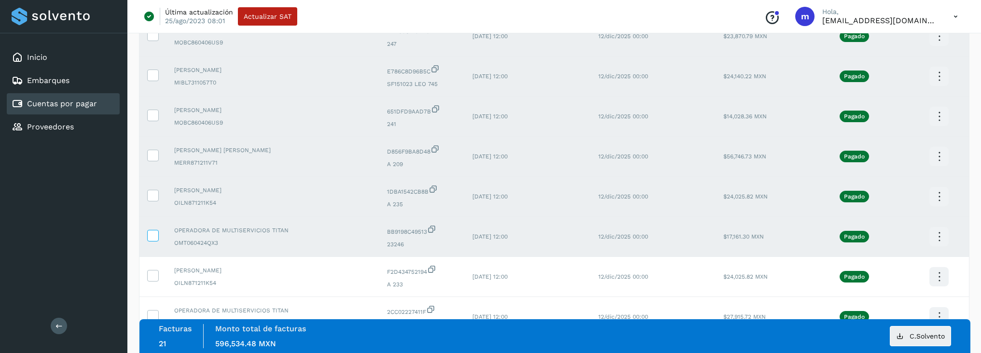
click at [152, 235] on icon at bounding box center [153, 235] width 10 height 10
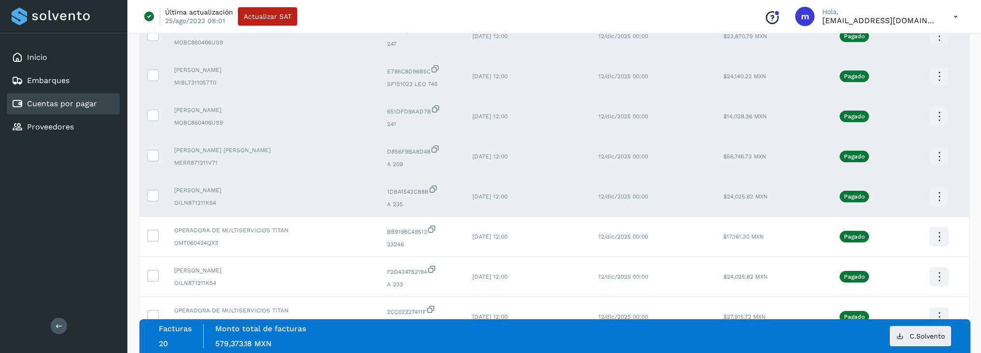
click at [155, 187] on td at bounding box center [152, 197] width 27 height 40
drag, startPoint x: 154, startPoint y: 193, endPoint x: 155, endPoint y: 165, distance: 28.0
click at [154, 193] on icon at bounding box center [153, 195] width 10 height 10
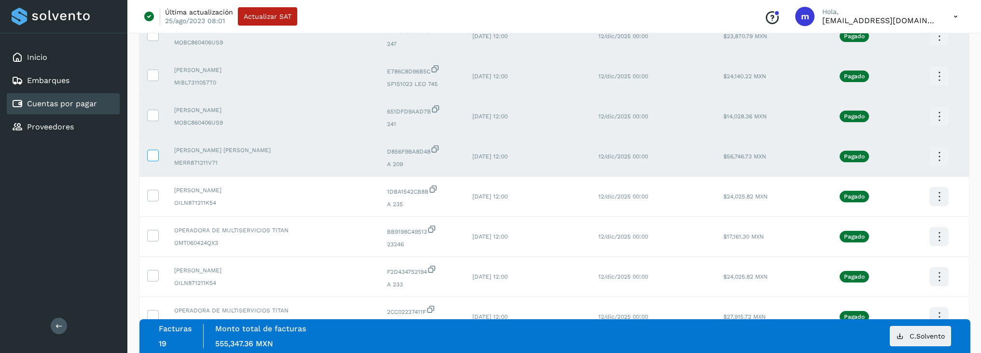
click at [154, 155] on icon at bounding box center [153, 155] width 10 height 10
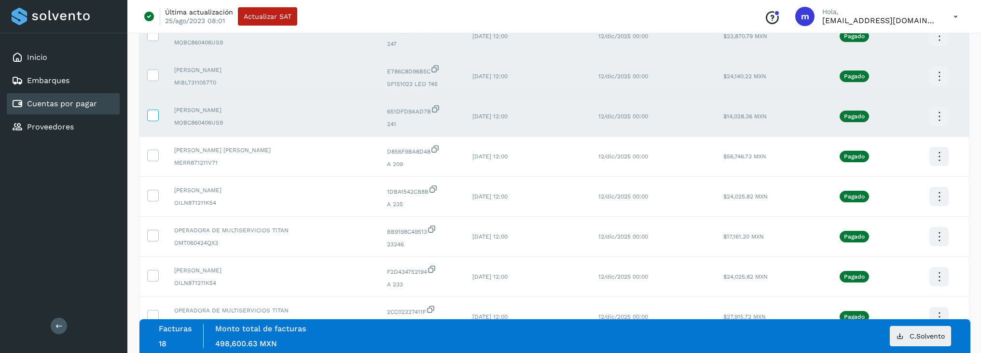
click at [157, 114] on icon at bounding box center [153, 115] width 10 height 10
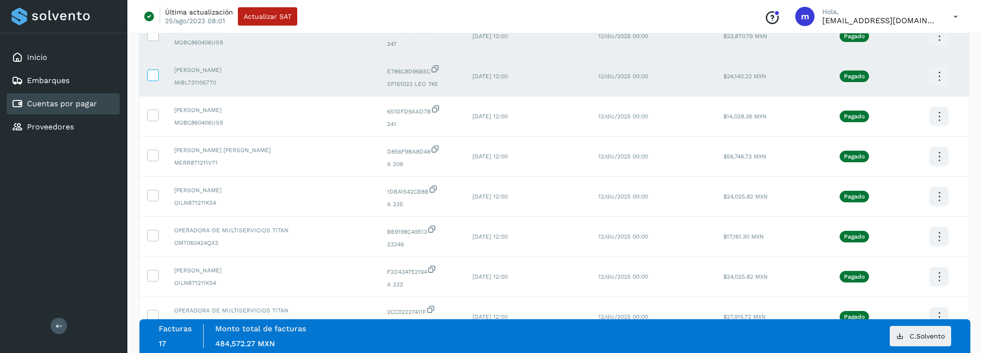
click at [150, 74] on icon at bounding box center [153, 74] width 10 height 10
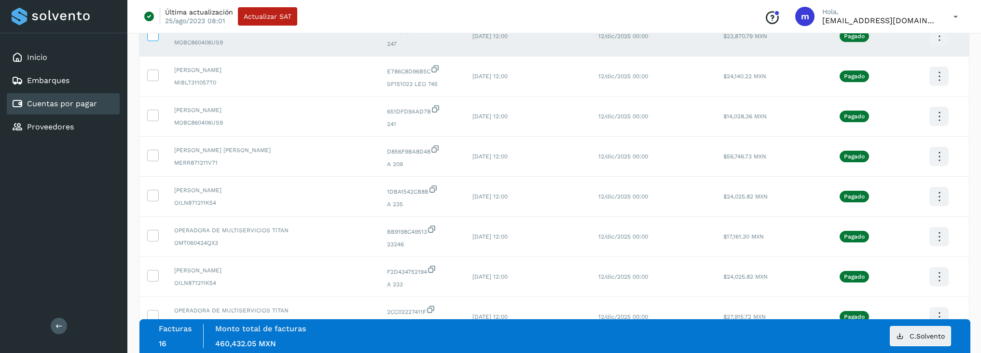
click at [157, 40] on span at bounding box center [153, 37] width 10 height 7
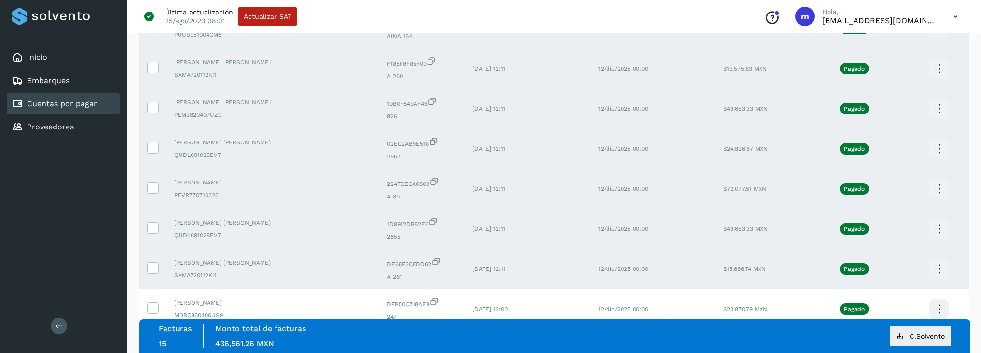
scroll to position [324, 0]
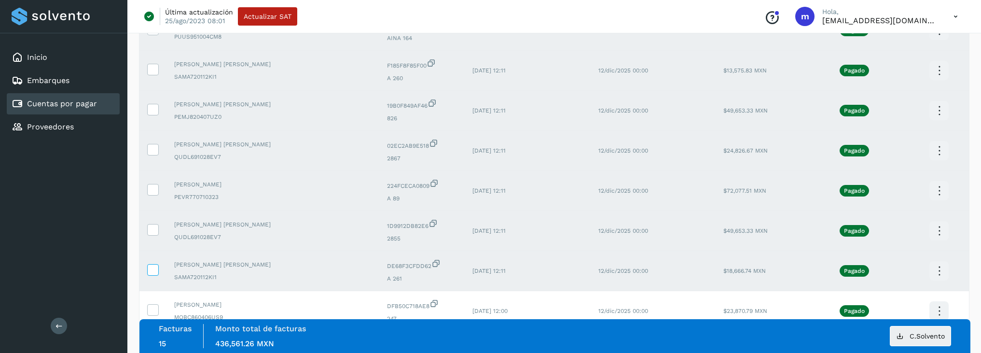
click at [155, 265] on icon at bounding box center [153, 269] width 10 height 10
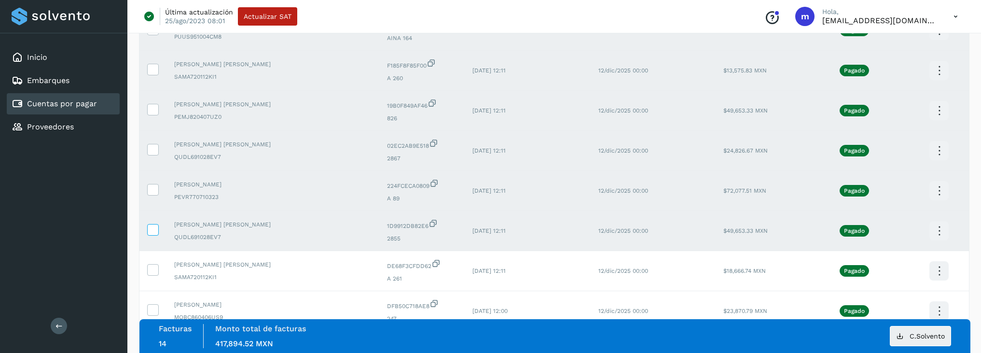
click at [155, 227] on icon at bounding box center [153, 229] width 10 height 10
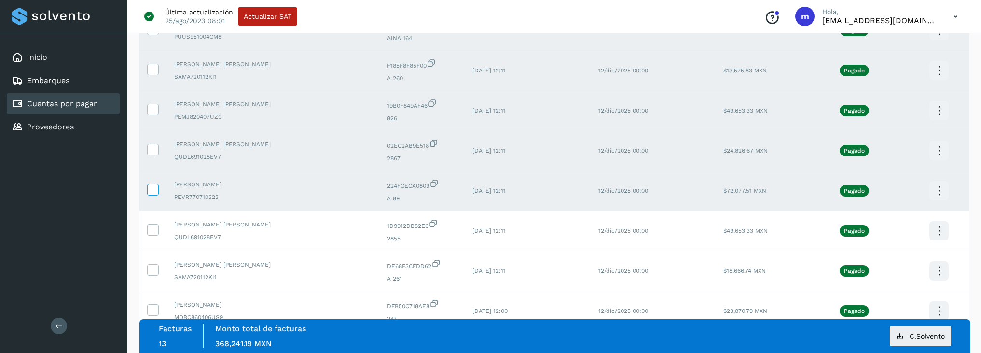
click at [152, 190] on icon at bounding box center [153, 189] width 10 height 10
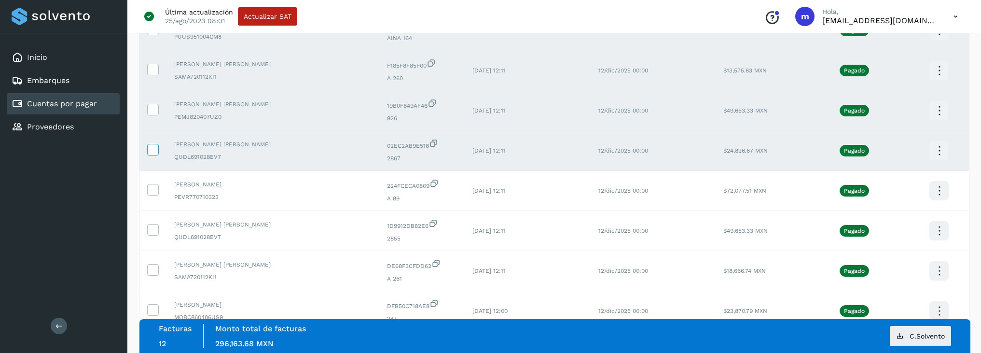
click at [153, 147] on icon at bounding box center [153, 149] width 10 height 10
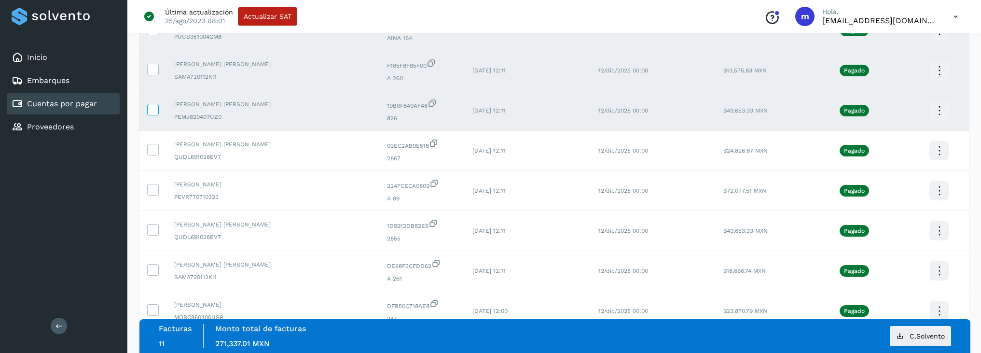
click at [152, 108] on icon at bounding box center [153, 109] width 10 height 10
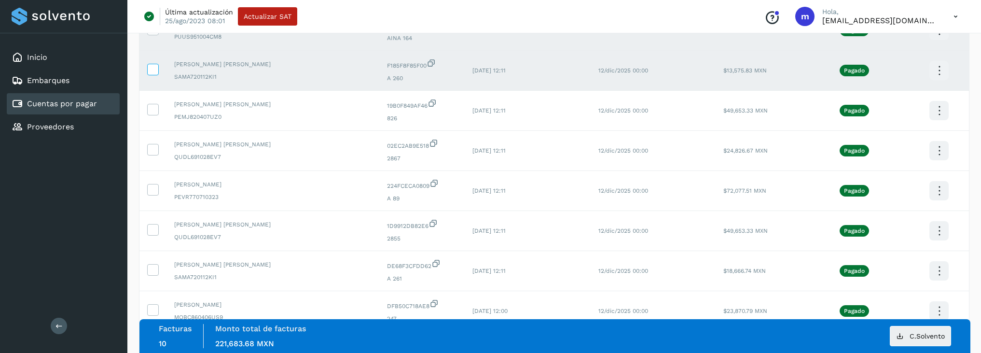
click at [153, 68] on icon at bounding box center [153, 69] width 10 height 10
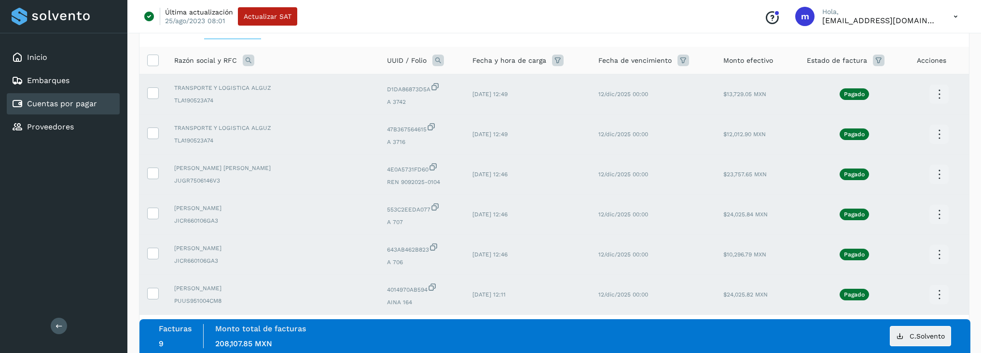
scroll to position [62, 0]
drag, startPoint x: 155, startPoint y: 289, endPoint x: 155, endPoint y: 273, distance: 15.9
click at [155, 289] on icon at bounding box center [153, 291] width 10 height 10
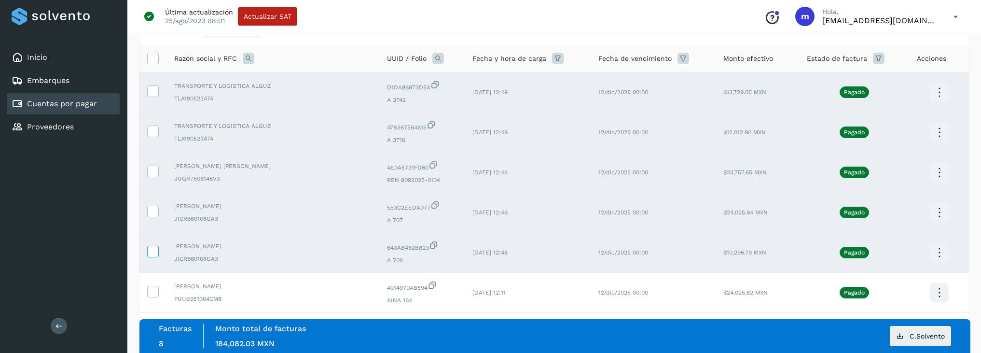
click at [152, 249] on icon at bounding box center [153, 251] width 10 height 10
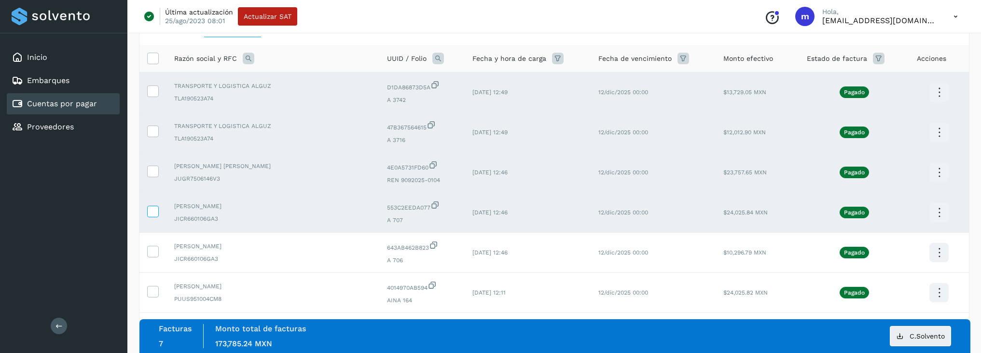
click at [154, 211] on icon at bounding box center [153, 211] width 10 height 10
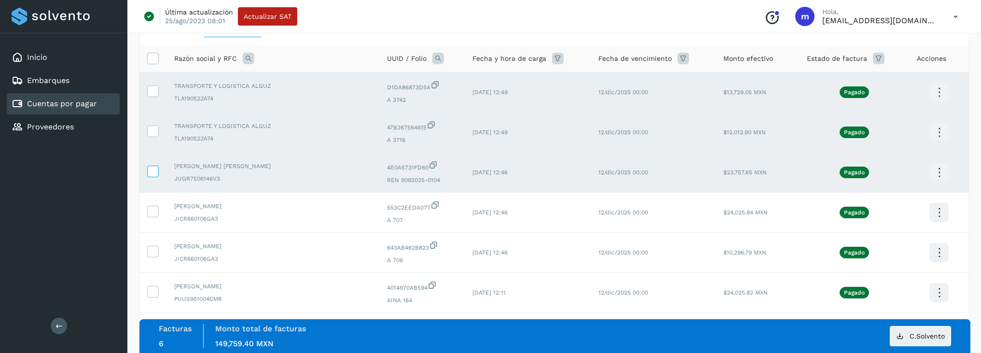
click at [150, 167] on icon at bounding box center [153, 170] width 10 height 10
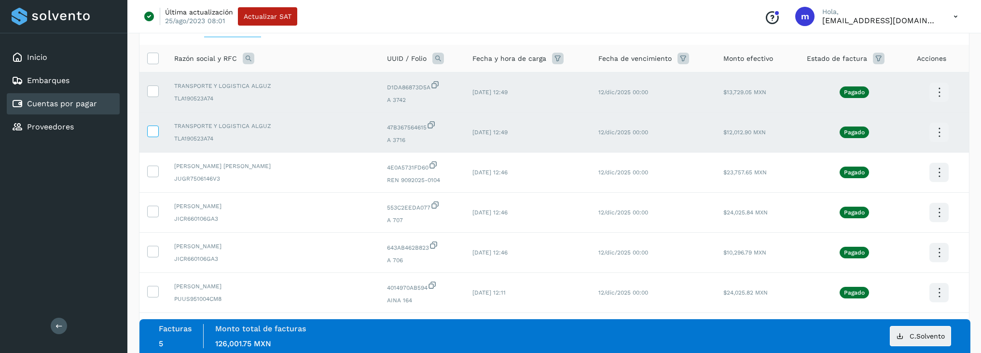
click at [154, 127] on icon at bounding box center [153, 130] width 10 height 10
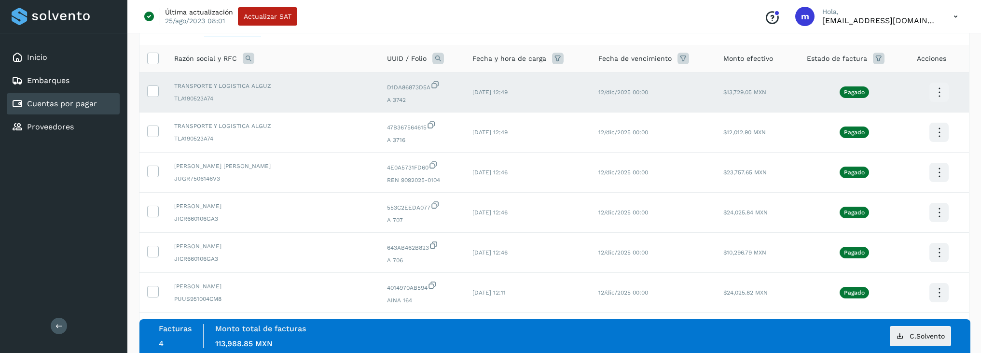
click at [151, 84] on td at bounding box center [152, 92] width 27 height 40
click at [152, 89] on icon at bounding box center [153, 90] width 10 height 10
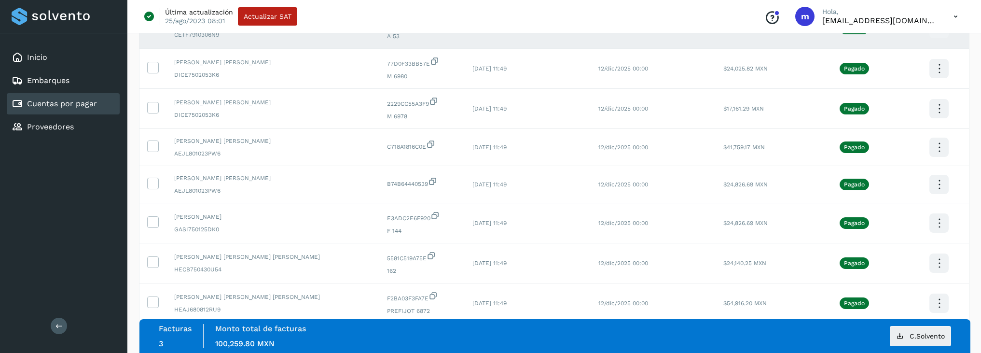
scroll to position [1159, 0]
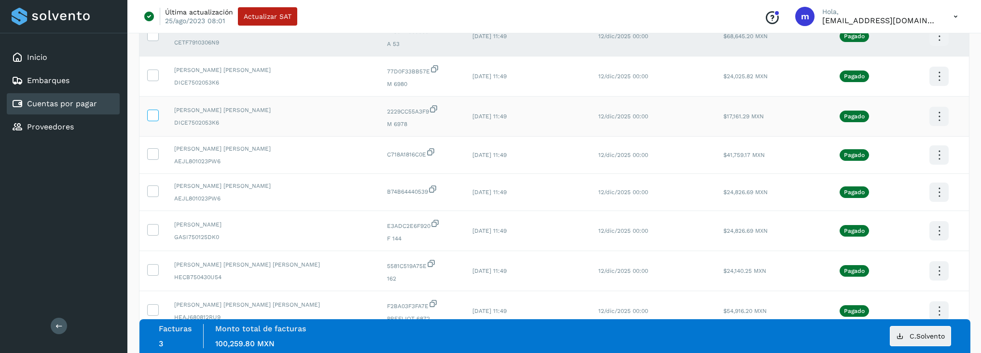
click at [151, 115] on icon at bounding box center [153, 115] width 10 height 10
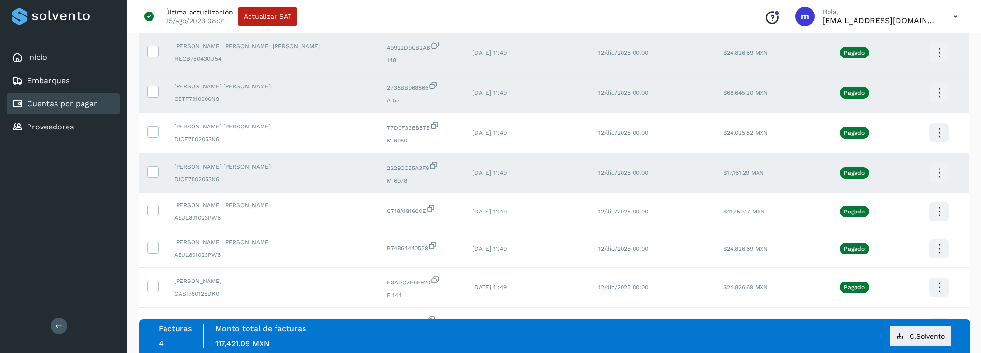
scroll to position [1106, 0]
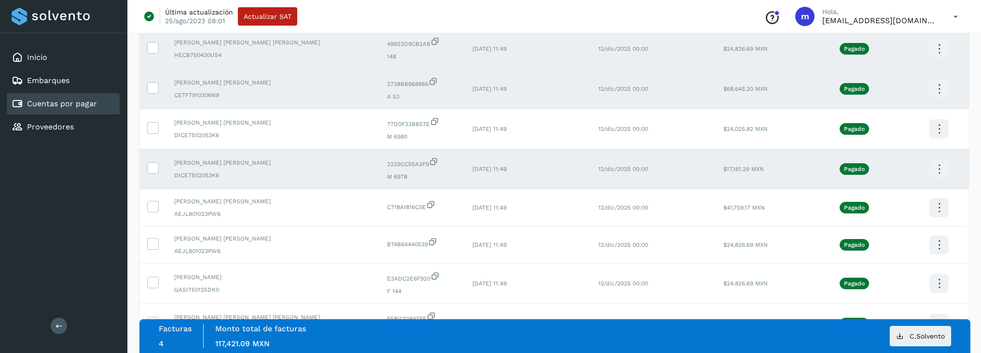
click at [934, 167] on icon at bounding box center [939, 169] width 23 height 23
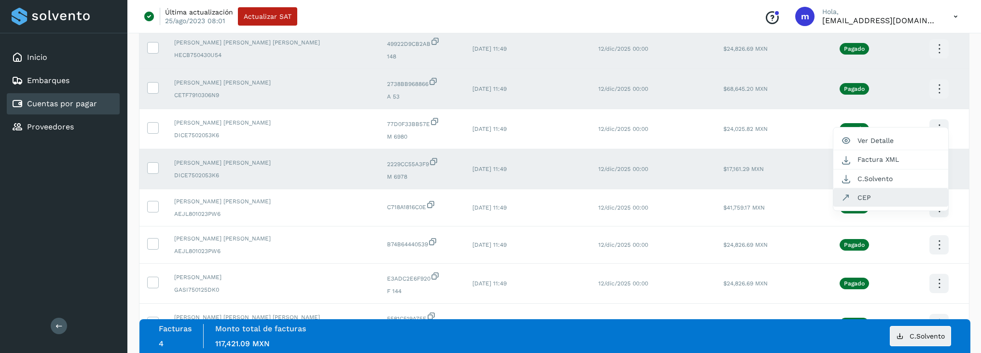
click at [871, 197] on button "CEP" at bounding box center [890, 197] width 115 height 18
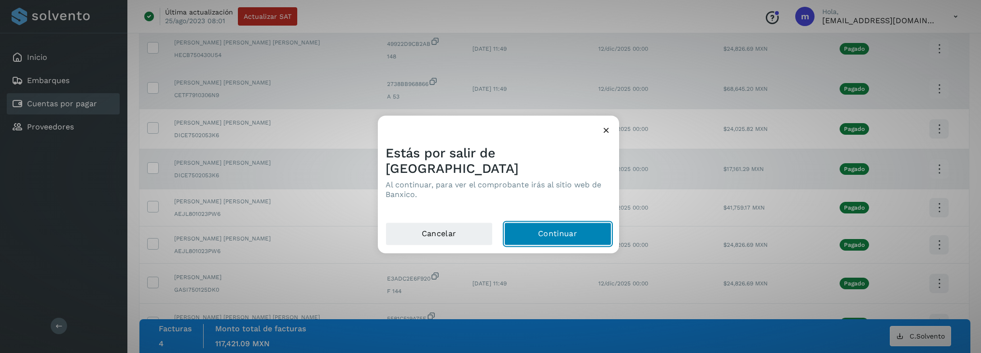
click at [575, 222] on button "Continuar" at bounding box center [557, 233] width 107 height 23
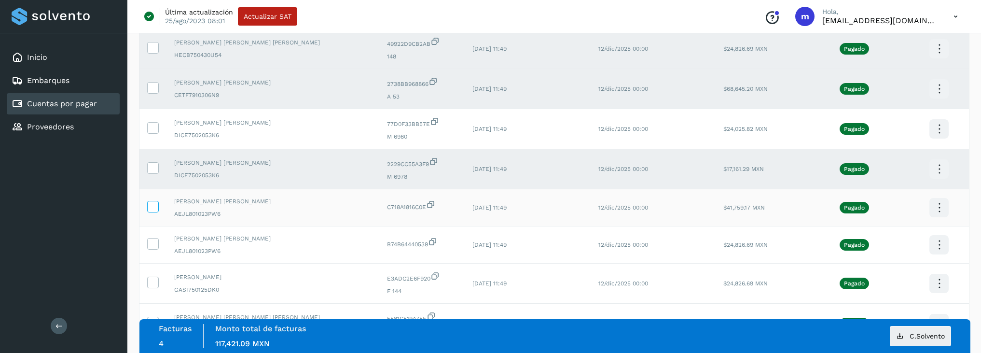
click at [155, 206] on icon at bounding box center [153, 206] width 10 height 10
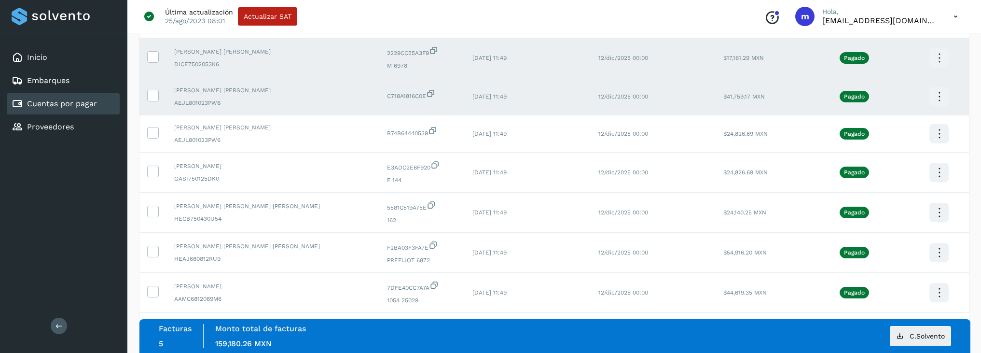
scroll to position [1218, 0]
click at [932, 93] on icon at bounding box center [939, 95] width 23 height 23
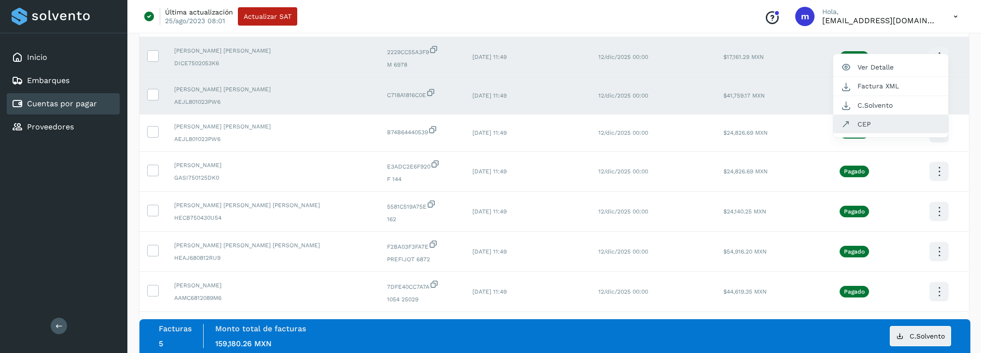
click at [864, 126] on button "CEP" at bounding box center [890, 124] width 115 height 18
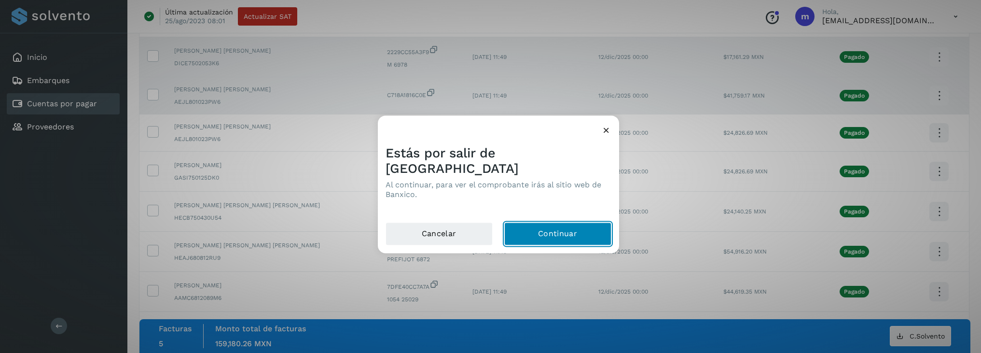
click at [542, 222] on button "Continuar" at bounding box center [557, 233] width 107 height 23
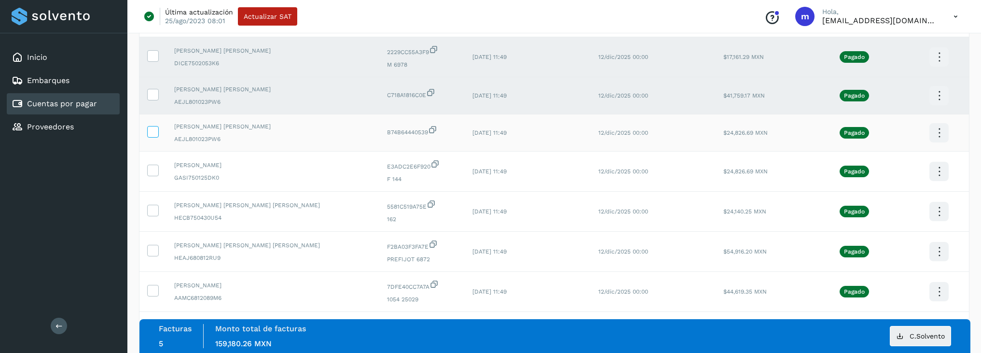
click at [154, 130] on icon at bounding box center [153, 131] width 10 height 10
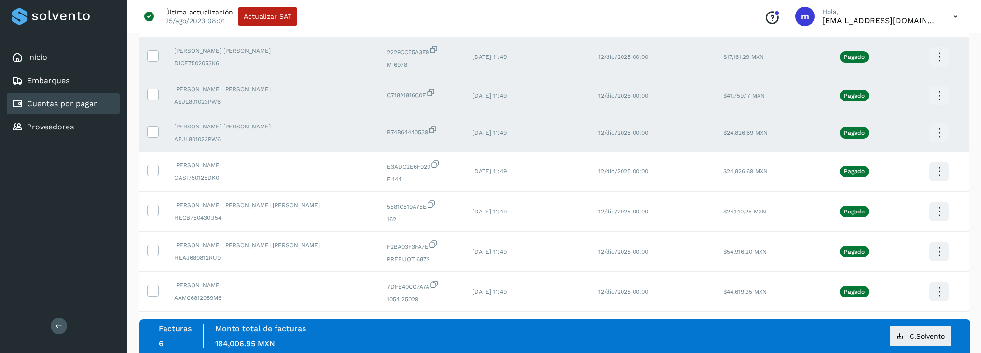
click at [940, 129] on icon at bounding box center [939, 133] width 23 height 23
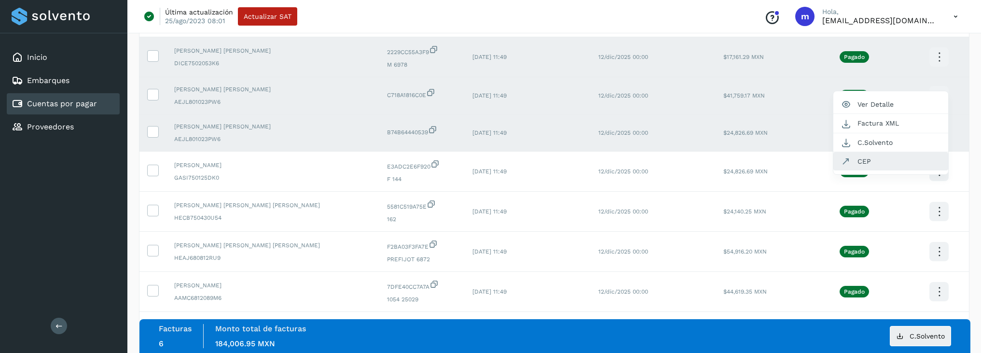
click at [863, 161] on button "CEP" at bounding box center [890, 161] width 115 height 18
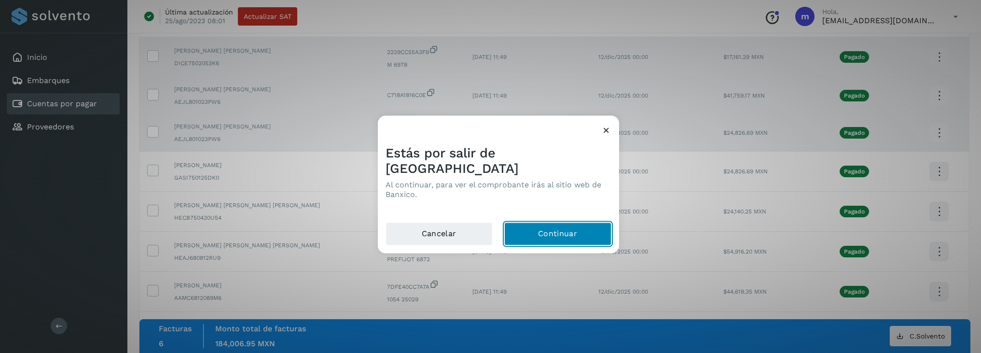
click at [537, 222] on button "Continuar" at bounding box center [557, 233] width 107 height 23
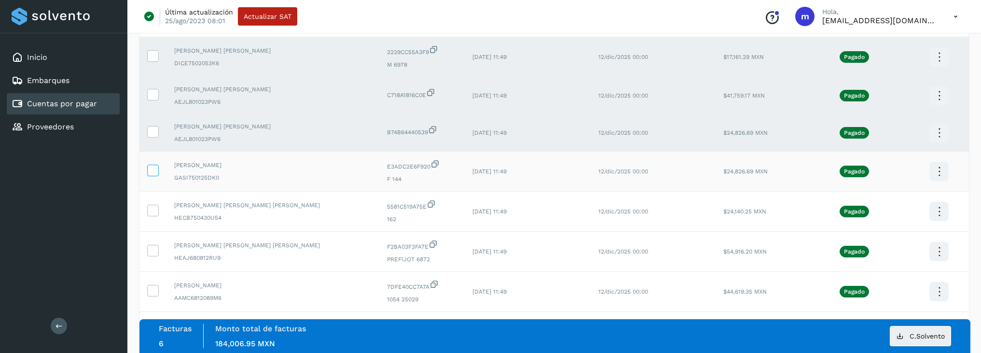
click at [157, 170] on icon at bounding box center [153, 170] width 10 height 10
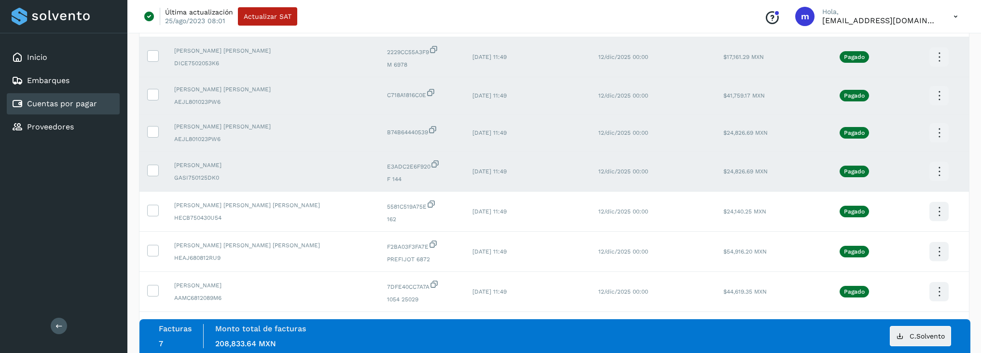
click at [936, 171] on icon at bounding box center [939, 171] width 23 height 23
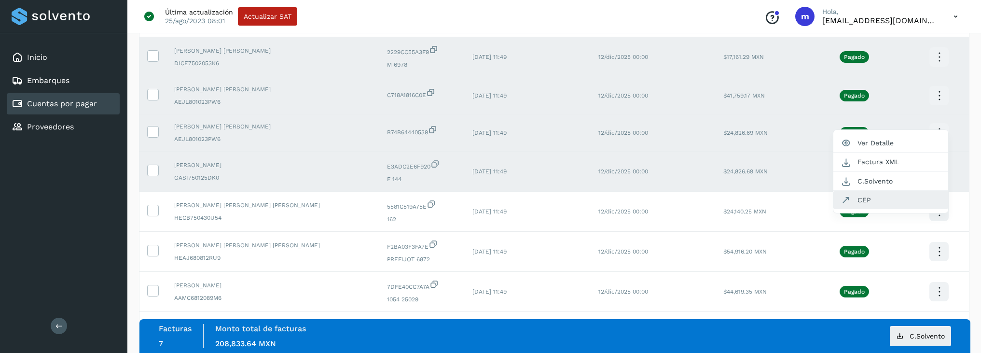
click at [853, 199] on button "CEP" at bounding box center [890, 200] width 115 height 18
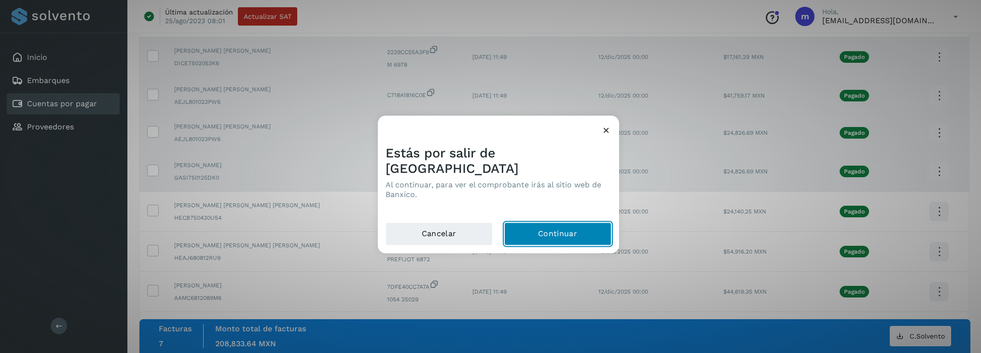
click at [575, 222] on button "Continuar" at bounding box center [557, 233] width 107 height 23
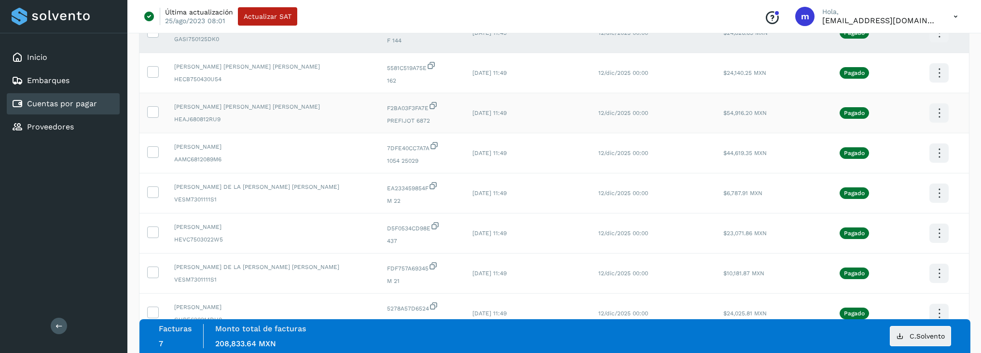
scroll to position [1365, 0]
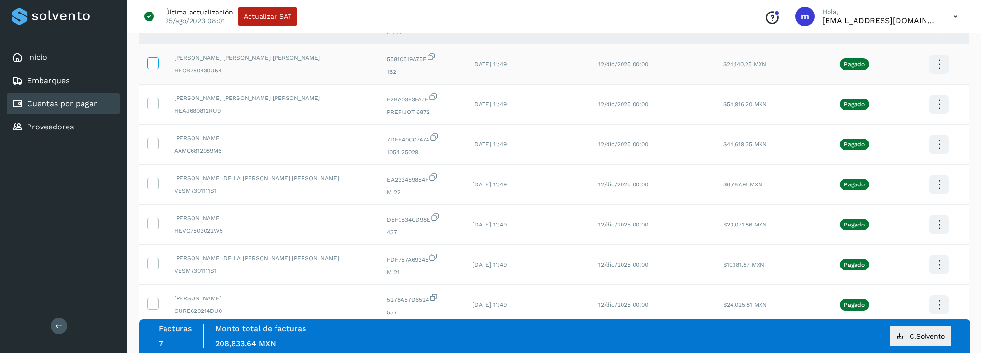
click at [153, 61] on icon at bounding box center [153, 62] width 10 height 10
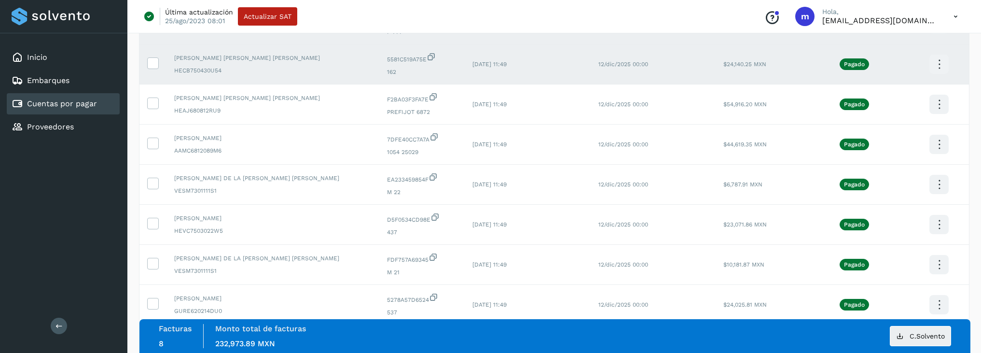
click at [938, 65] on icon at bounding box center [939, 64] width 23 height 23
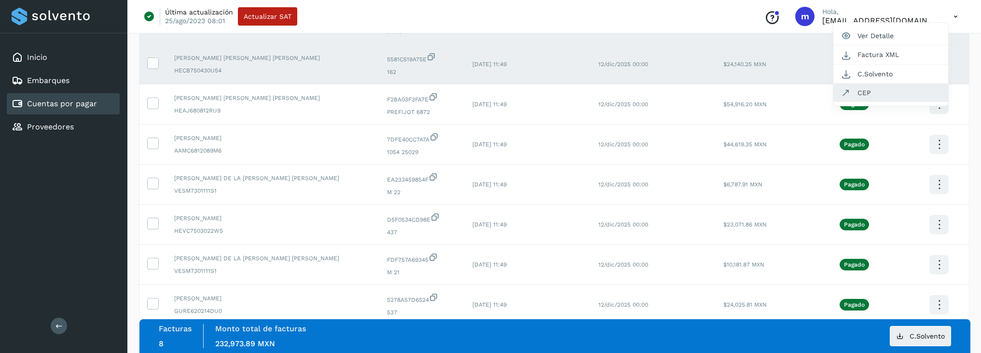
click at [889, 92] on button "CEP" at bounding box center [890, 92] width 115 height 18
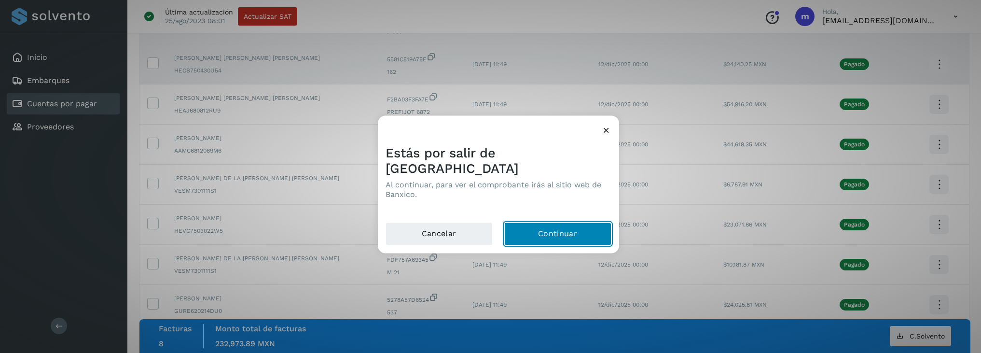
click at [541, 225] on button "Continuar" at bounding box center [557, 233] width 107 height 23
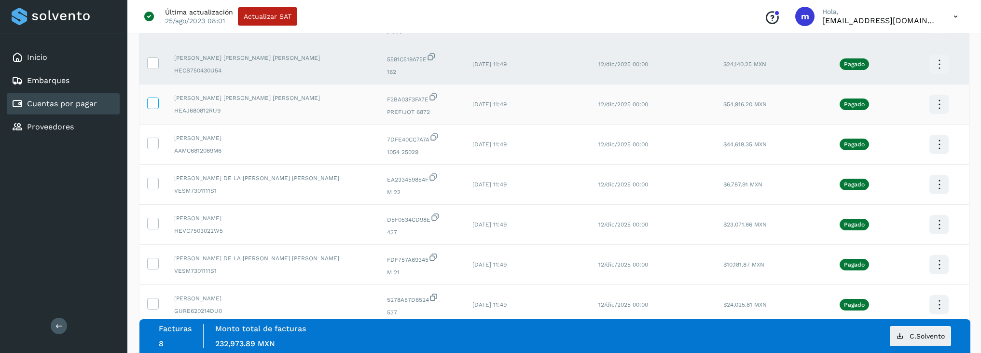
click at [151, 100] on icon at bounding box center [153, 102] width 10 height 10
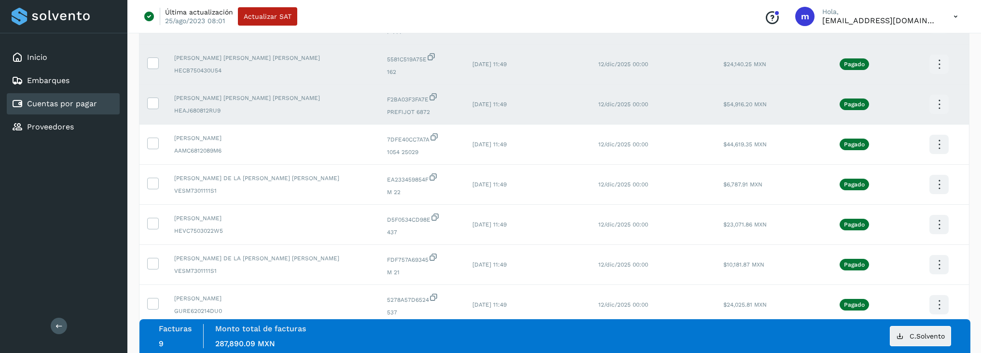
click at [936, 102] on icon at bounding box center [939, 104] width 23 height 23
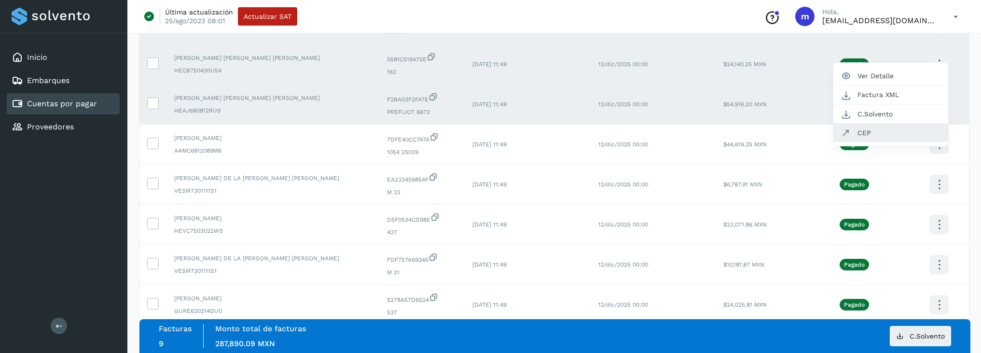
click at [876, 134] on button "CEP" at bounding box center [890, 133] width 115 height 18
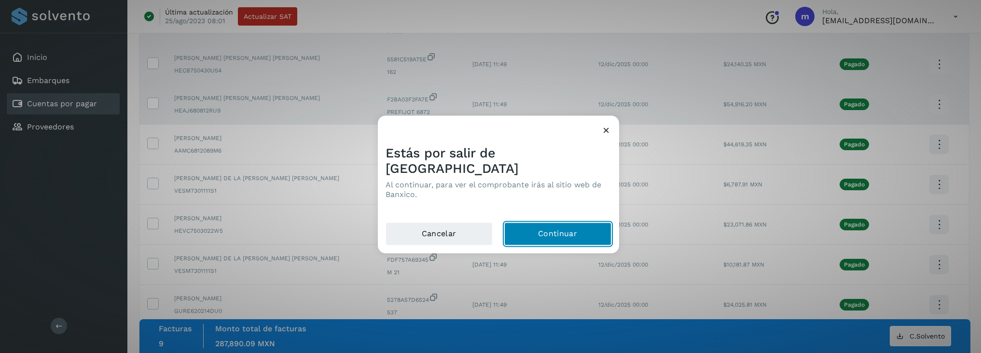
click at [545, 222] on button "Continuar" at bounding box center [557, 233] width 107 height 23
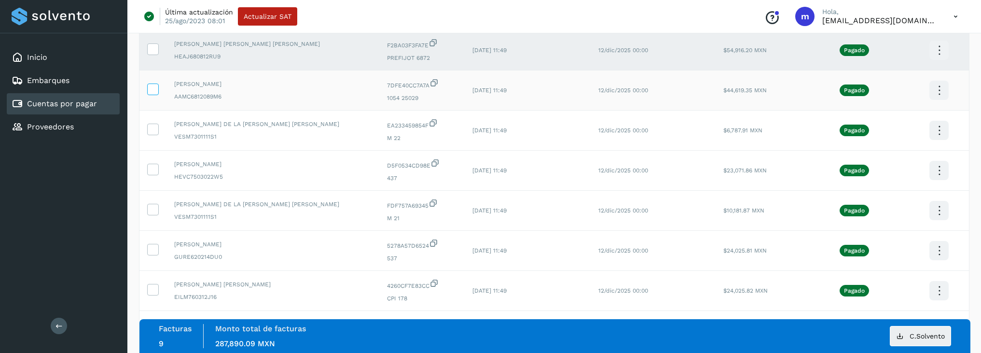
scroll to position [1425, 0]
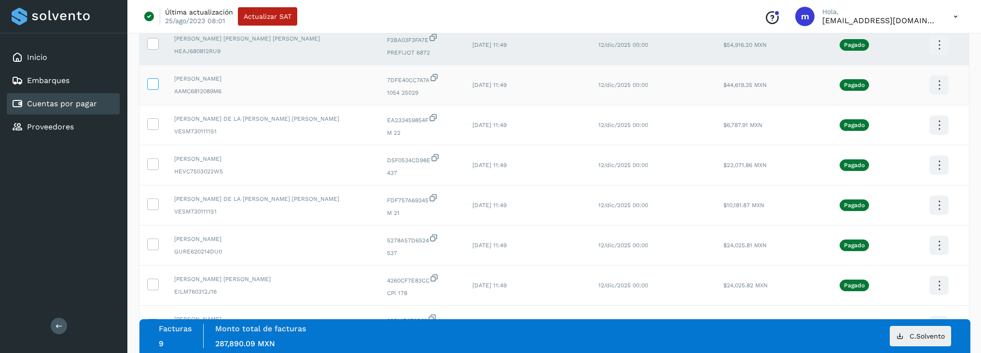
click at [151, 80] on icon at bounding box center [153, 83] width 10 height 10
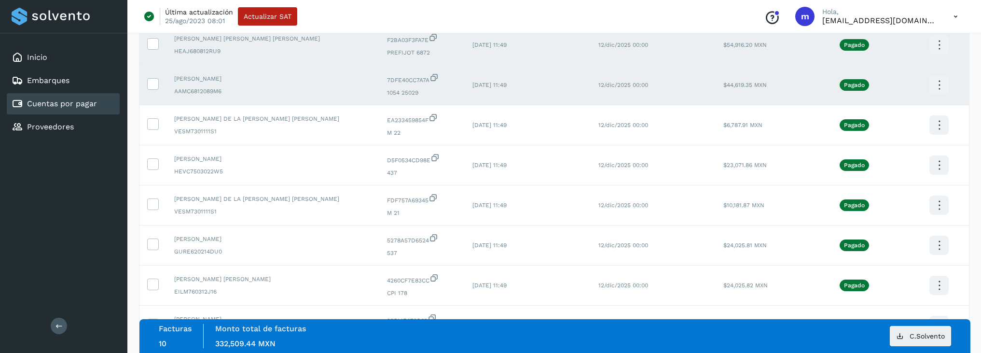
click at [936, 87] on icon at bounding box center [939, 85] width 23 height 23
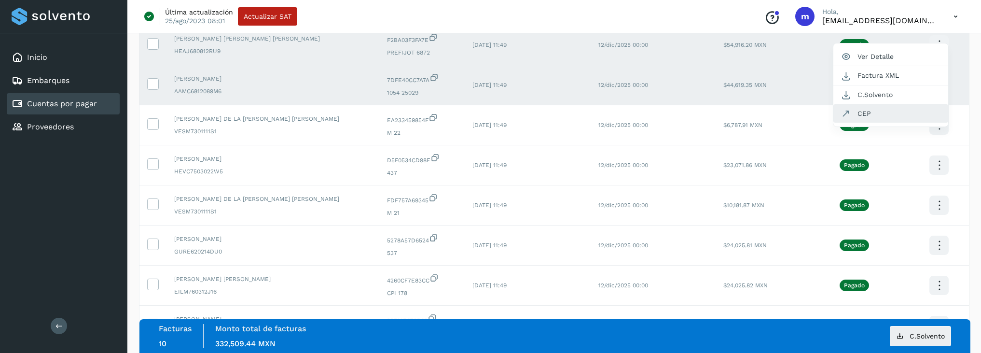
click at [852, 116] on button "CEP" at bounding box center [890, 113] width 115 height 18
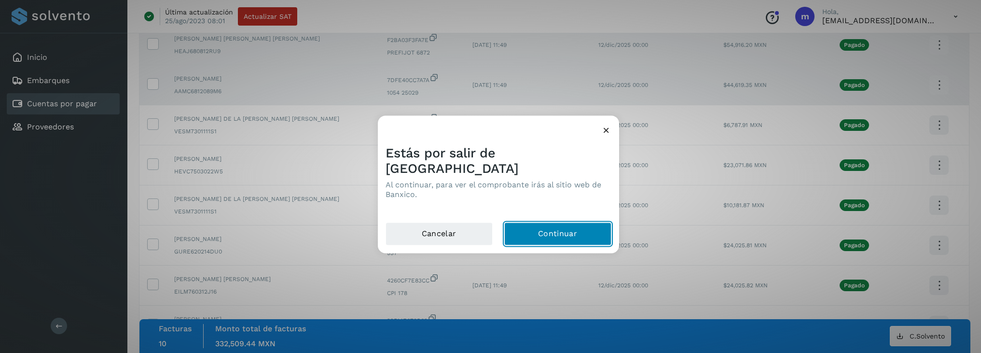
click at [567, 227] on button "Continuar" at bounding box center [557, 233] width 107 height 23
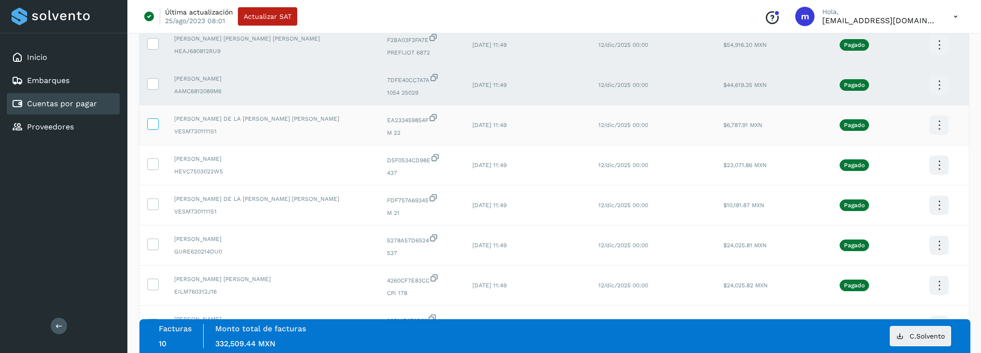
click at [150, 124] on icon at bounding box center [153, 123] width 10 height 10
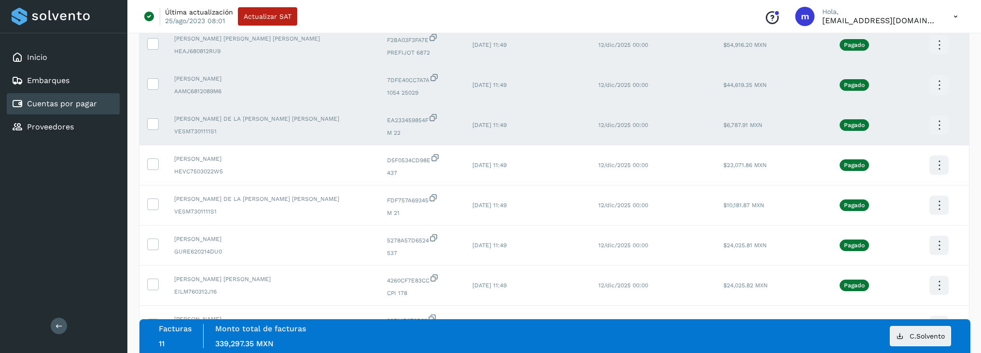
click at [932, 124] on icon at bounding box center [939, 125] width 23 height 23
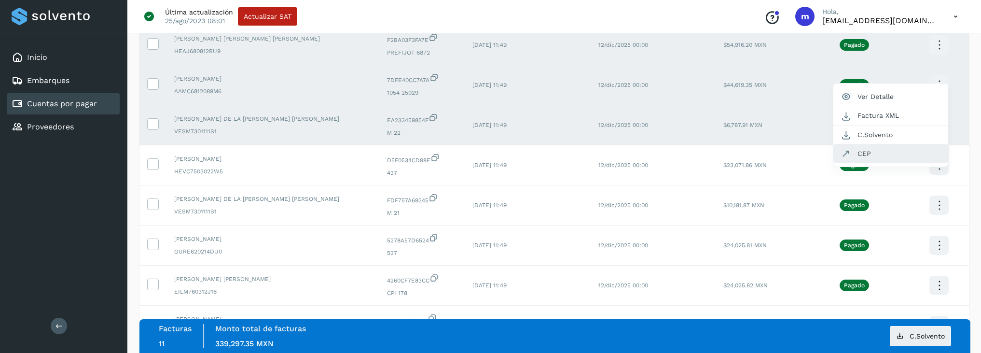
click at [877, 151] on button "CEP" at bounding box center [890, 153] width 115 height 18
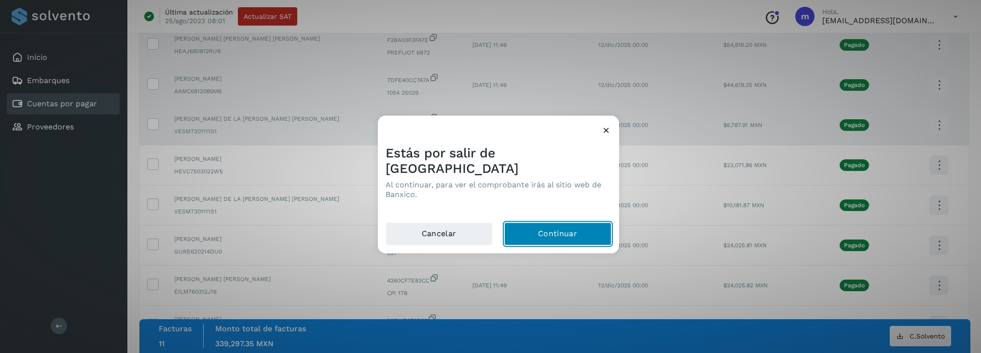
click at [575, 225] on button "Continuar" at bounding box center [557, 233] width 107 height 23
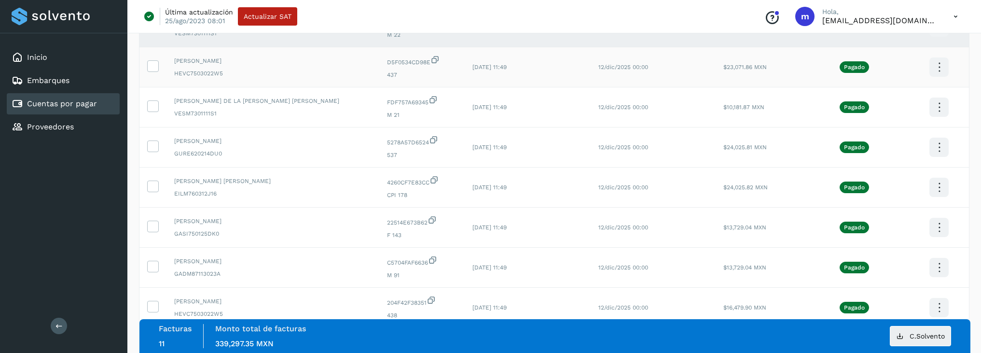
scroll to position [1525, 0]
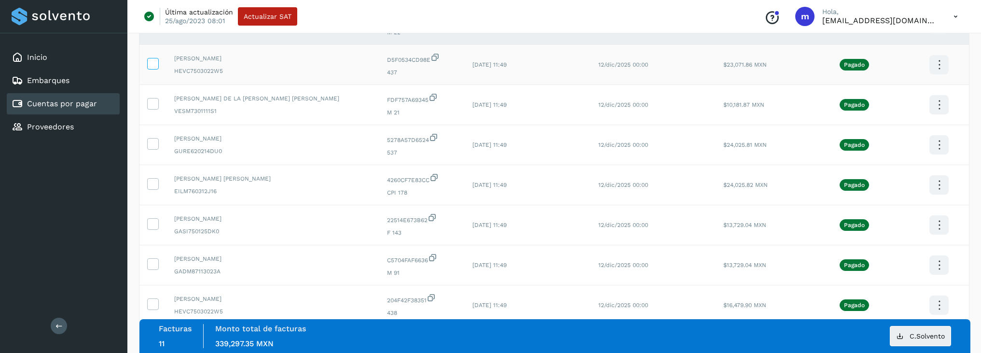
click at [156, 61] on icon at bounding box center [153, 63] width 10 height 10
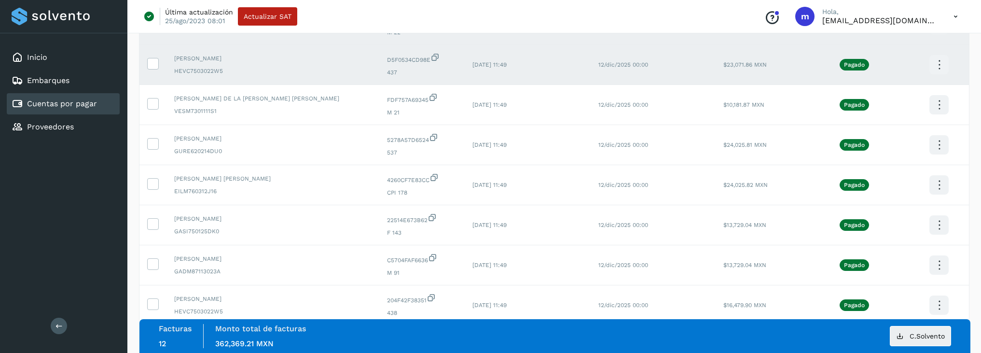
click at [930, 63] on icon at bounding box center [939, 65] width 23 height 23
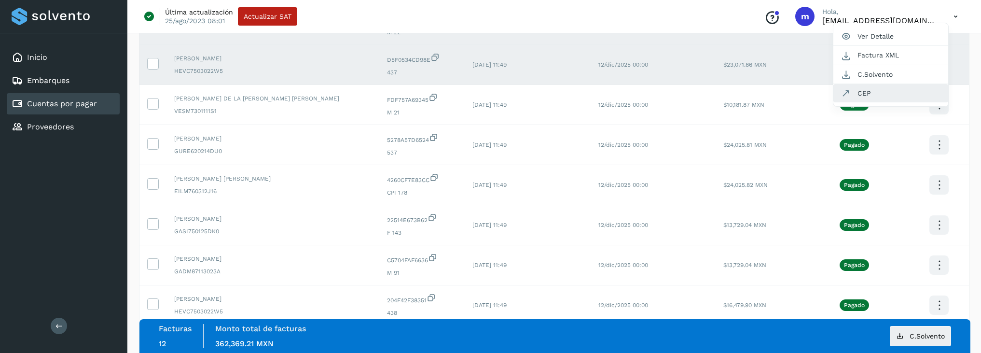
click at [883, 92] on button "CEP" at bounding box center [890, 93] width 115 height 18
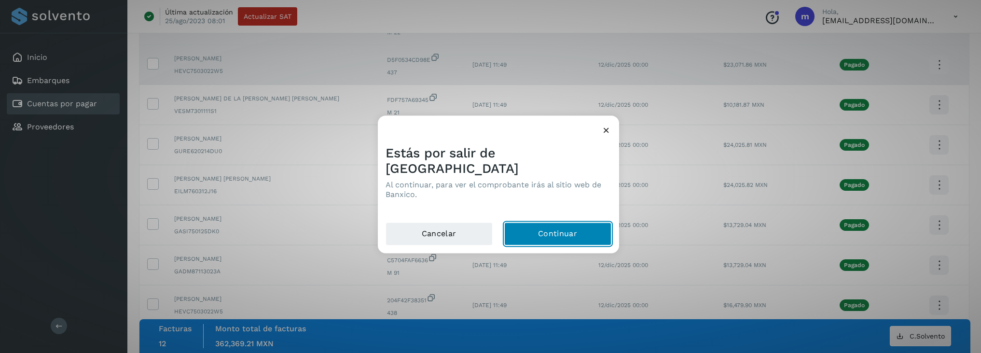
click at [542, 226] on button "Continuar" at bounding box center [557, 233] width 107 height 23
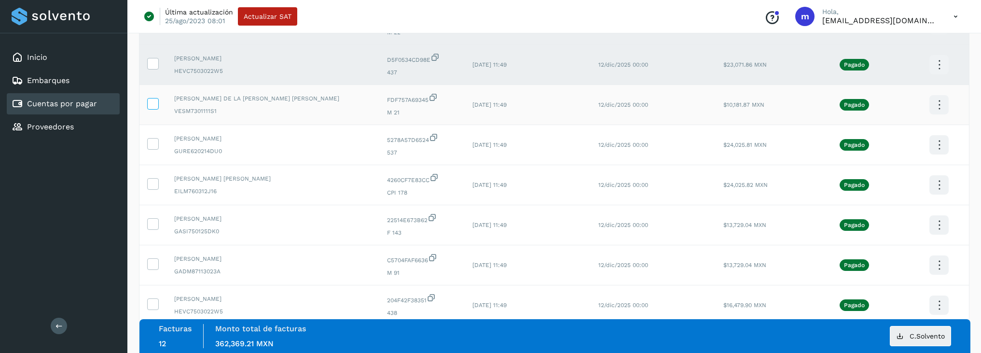
click at [149, 102] on icon at bounding box center [153, 103] width 10 height 10
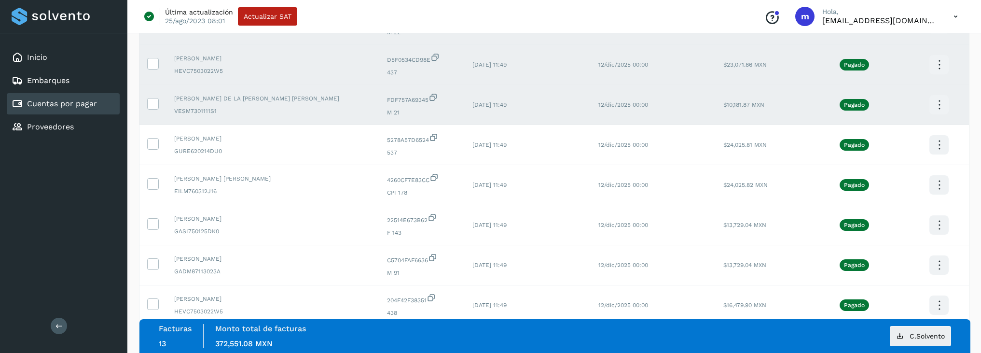
click at [944, 101] on icon at bounding box center [939, 105] width 23 height 23
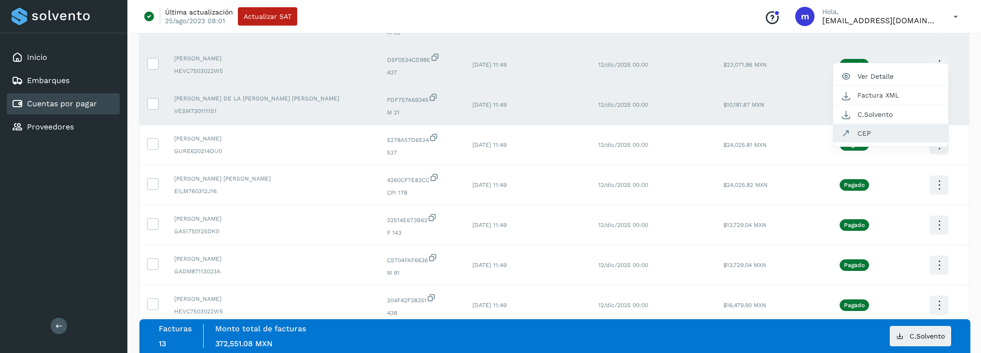
click at [881, 127] on button "CEP" at bounding box center [890, 133] width 115 height 18
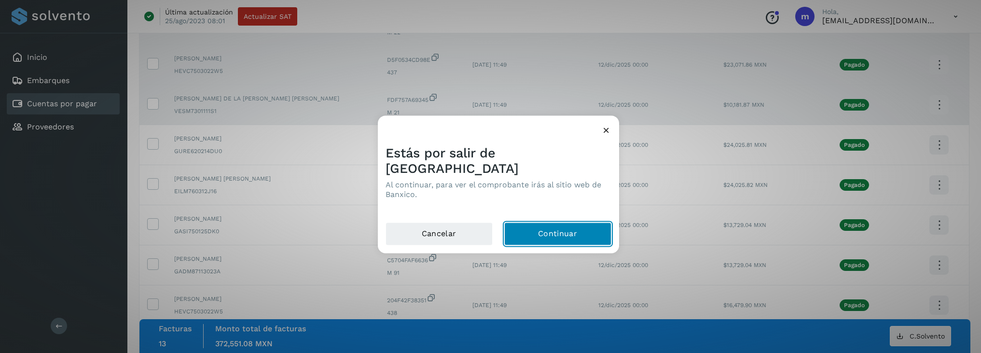
click at [572, 223] on button "Continuar" at bounding box center [557, 233] width 107 height 23
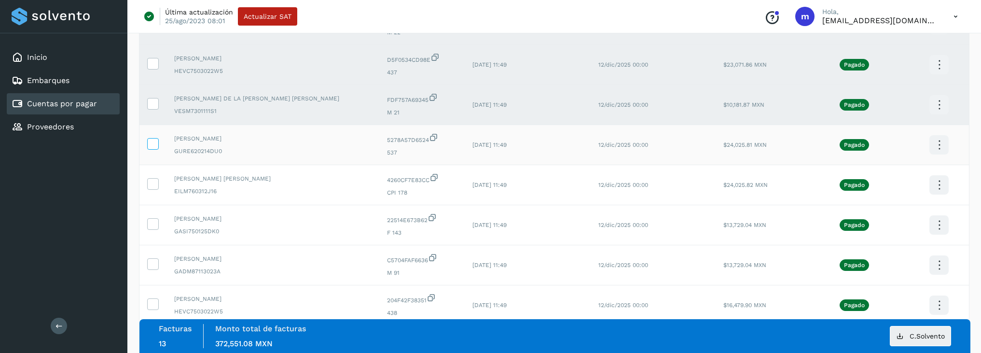
click at [155, 142] on icon at bounding box center [153, 143] width 10 height 10
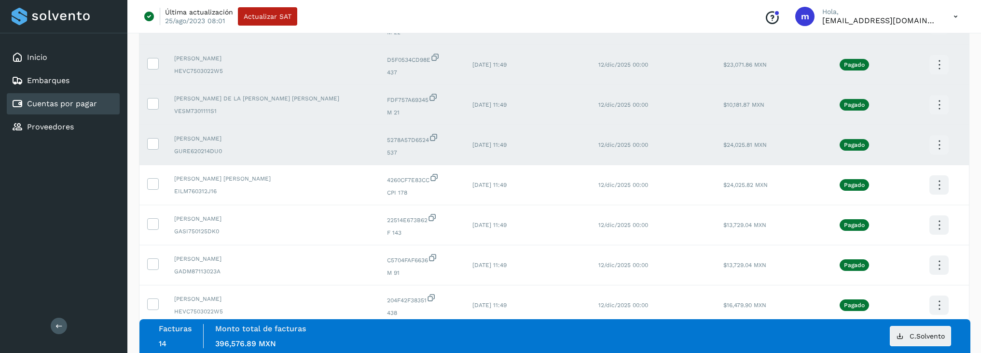
click at [936, 142] on icon at bounding box center [939, 145] width 23 height 23
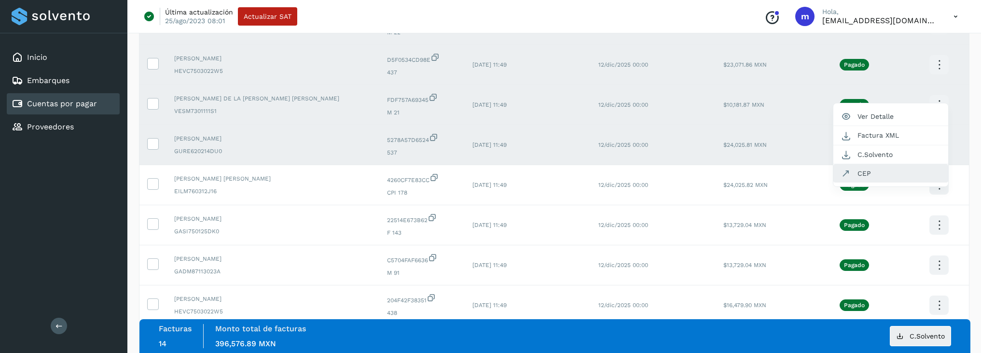
click at [861, 178] on button "CEP" at bounding box center [890, 173] width 115 height 18
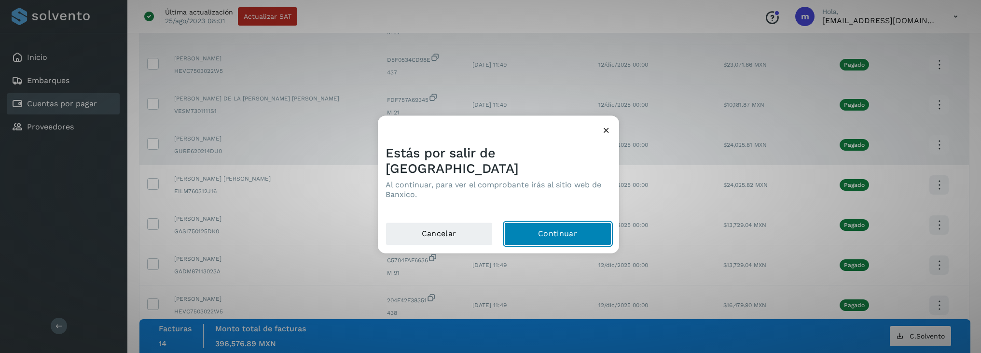
click at [545, 222] on button "Continuar" at bounding box center [557, 233] width 107 height 23
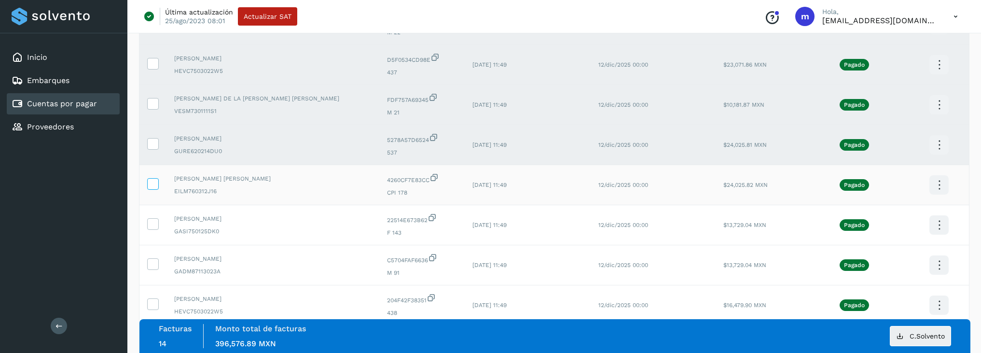
click at [151, 179] on icon at bounding box center [153, 183] width 10 height 10
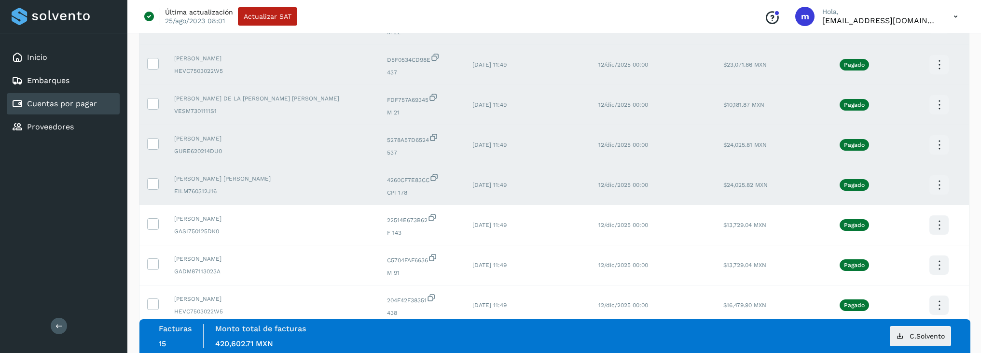
click at [940, 185] on icon at bounding box center [939, 185] width 23 height 23
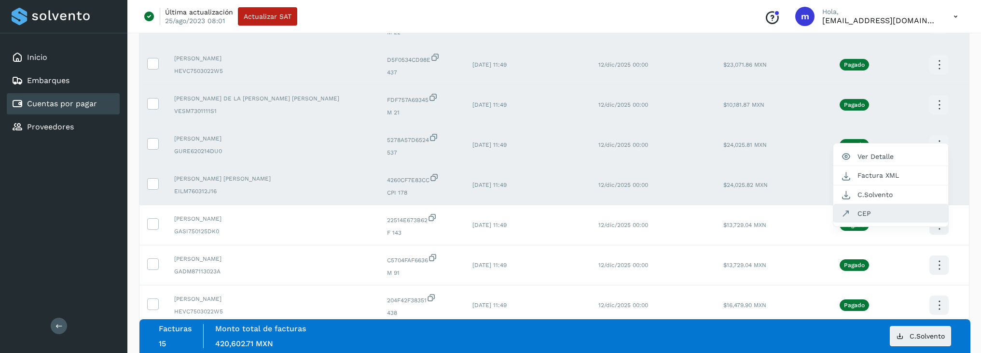
click at [865, 215] on button "CEP" at bounding box center [890, 213] width 115 height 18
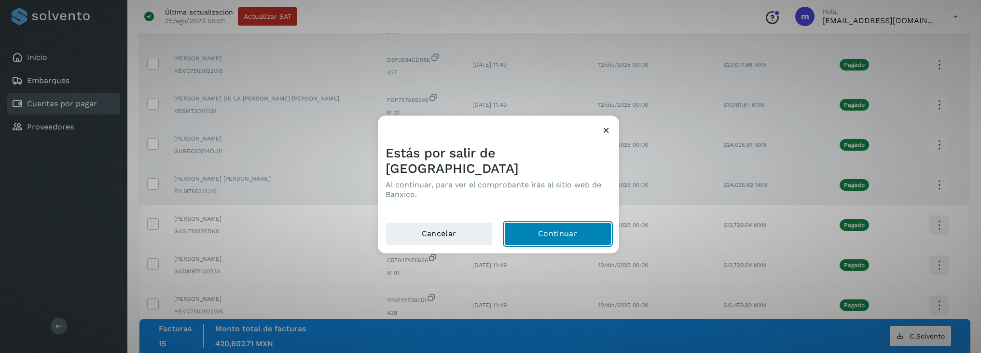
click at [537, 223] on button "Continuar" at bounding box center [557, 233] width 107 height 23
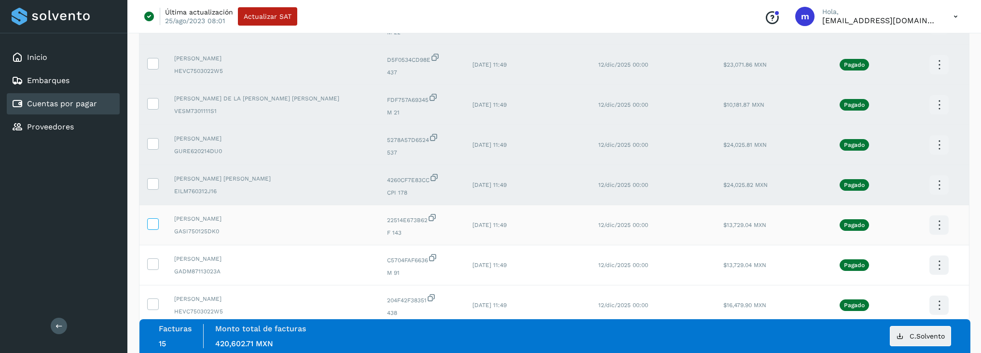
click at [152, 218] on label at bounding box center [153, 224] width 12 height 12
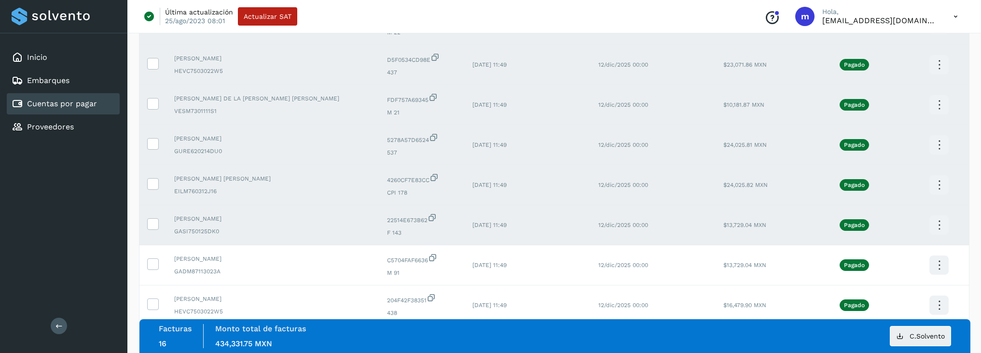
scroll to position [1521, 0]
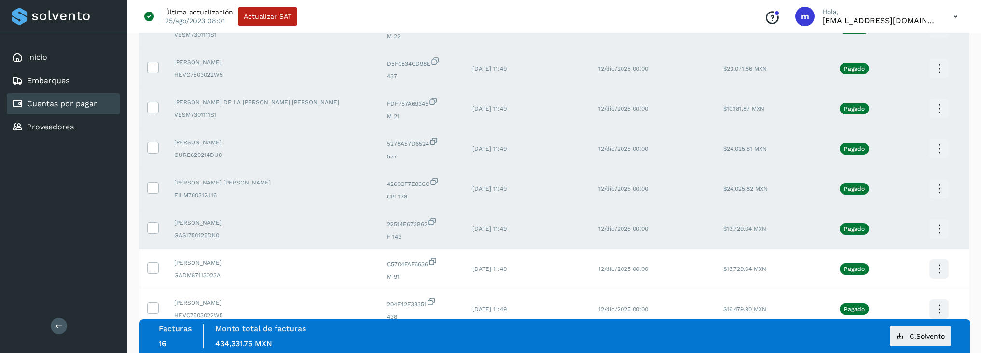
click at [938, 232] on icon at bounding box center [939, 229] width 23 height 23
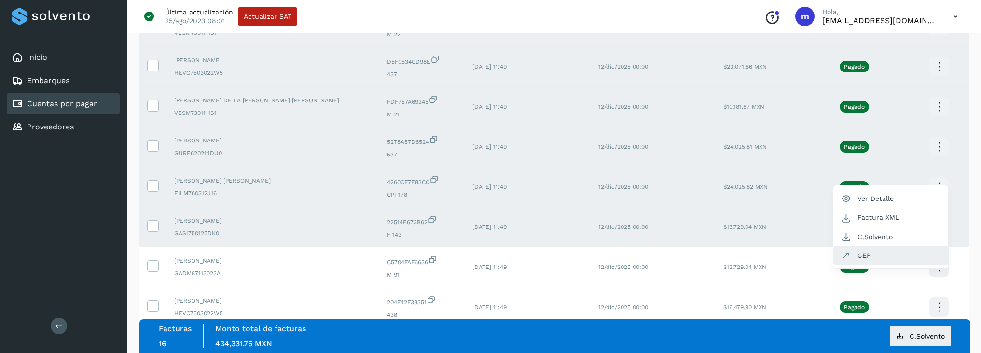
click at [857, 256] on button "CEP" at bounding box center [890, 255] width 115 height 18
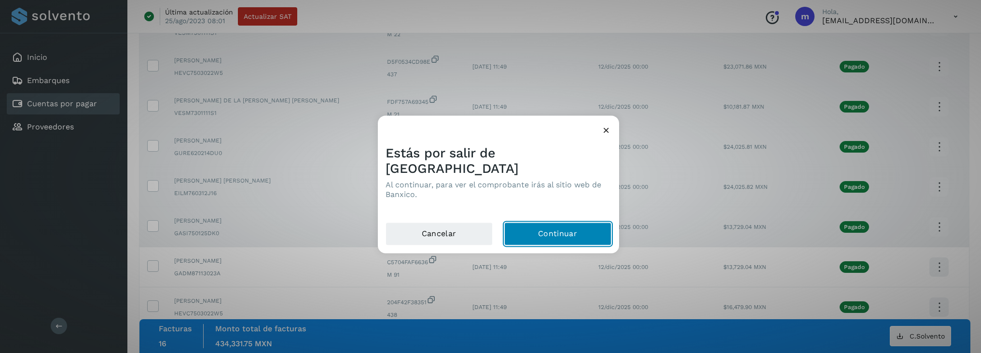
click at [565, 226] on button "Continuar" at bounding box center [557, 233] width 107 height 23
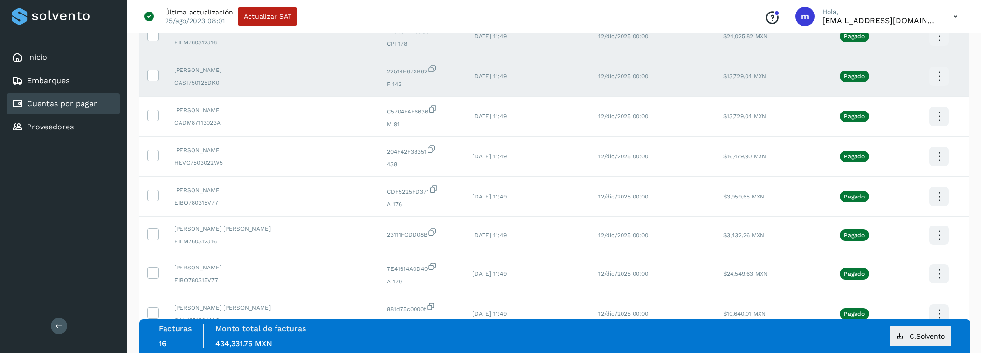
scroll to position [1715, 0]
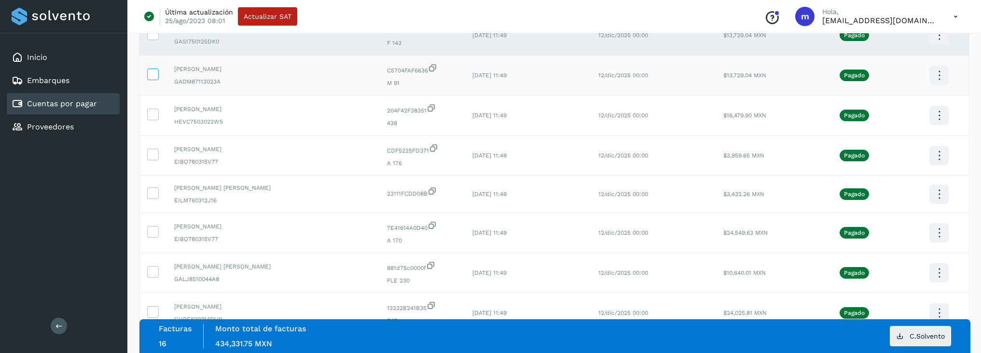
click at [155, 74] on icon at bounding box center [153, 74] width 10 height 10
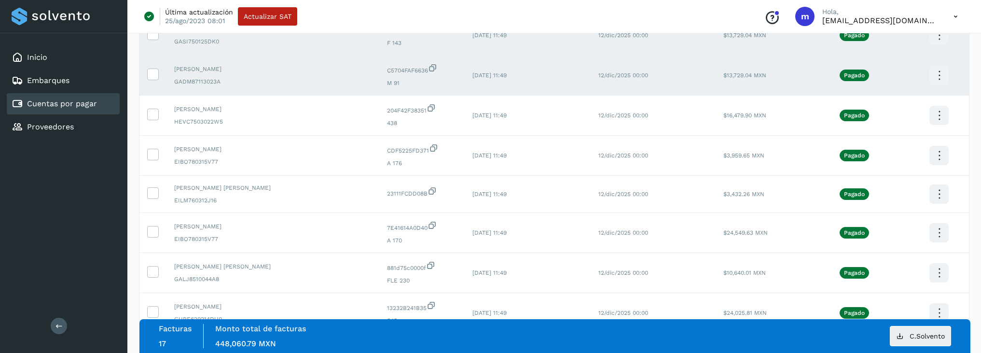
click at [937, 73] on icon at bounding box center [939, 75] width 23 height 23
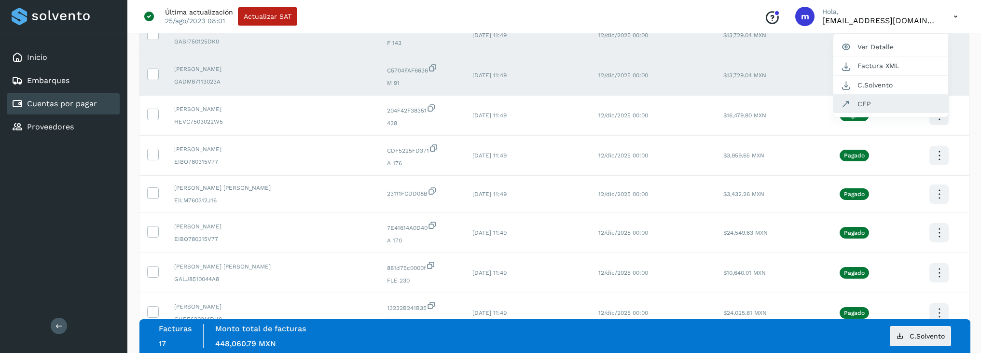
click at [874, 101] on button "CEP" at bounding box center [890, 104] width 115 height 18
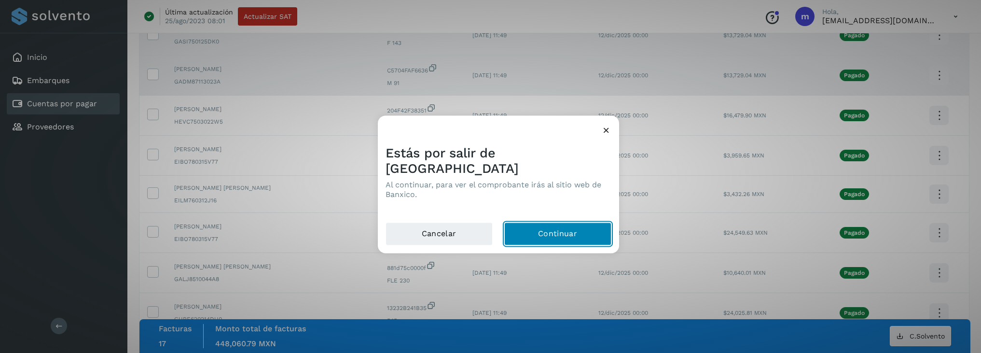
click at [578, 223] on button "Continuar" at bounding box center [557, 233] width 107 height 23
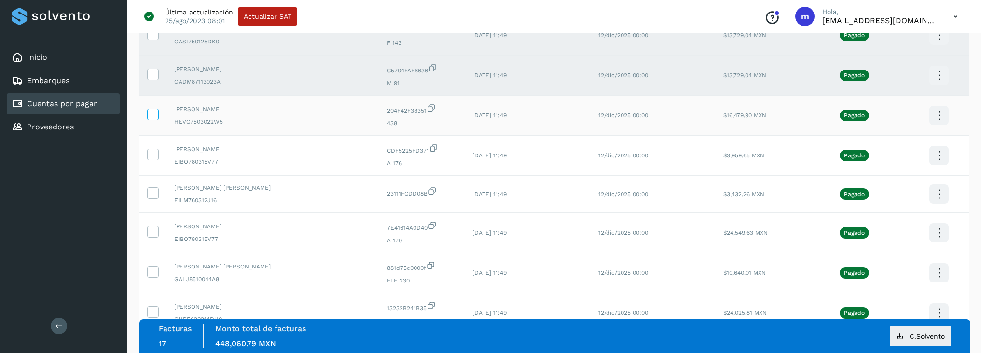
click at [150, 110] on icon at bounding box center [153, 114] width 10 height 10
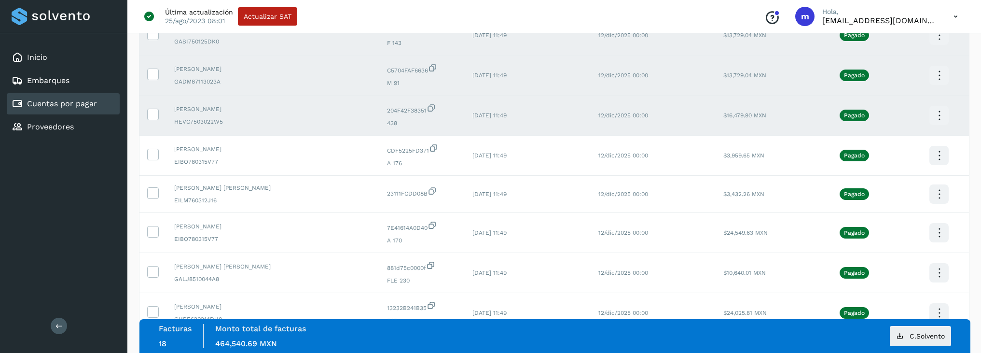
click at [935, 115] on icon at bounding box center [939, 115] width 23 height 23
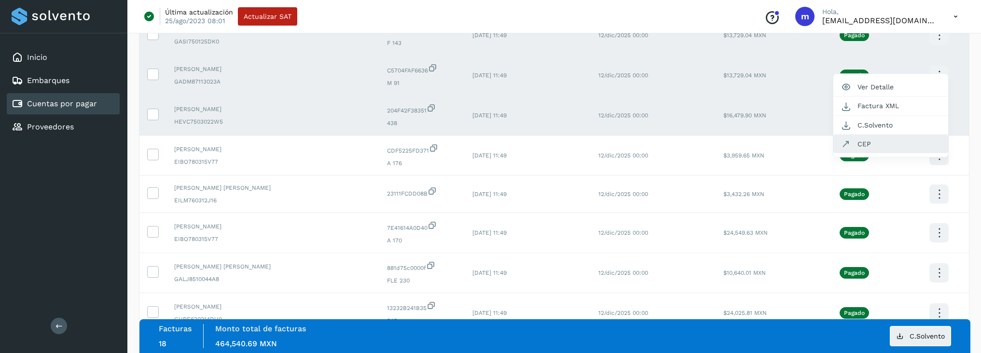
click at [879, 145] on button "CEP" at bounding box center [890, 144] width 115 height 18
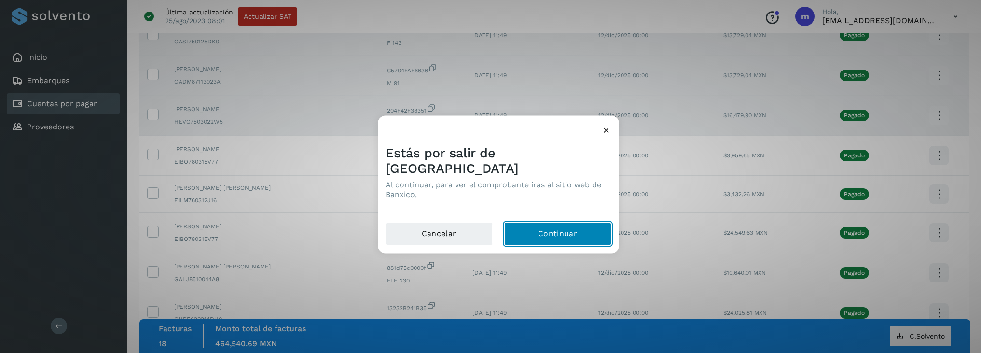
click at [550, 227] on button "Continuar" at bounding box center [557, 233] width 107 height 23
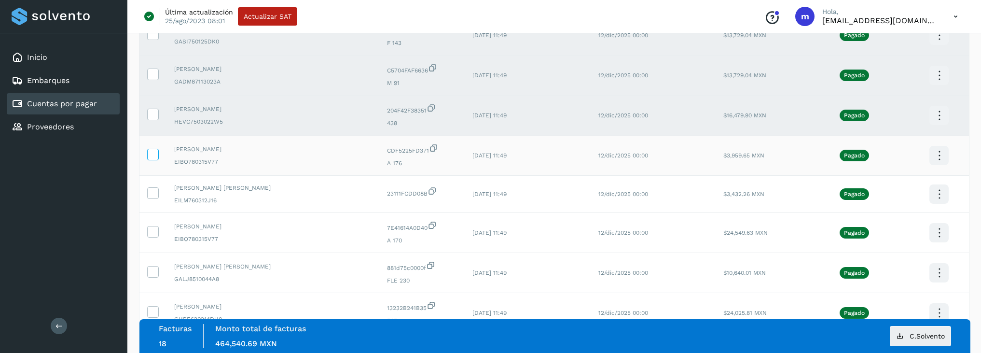
click at [153, 153] on icon at bounding box center [153, 154] width 10 height 10
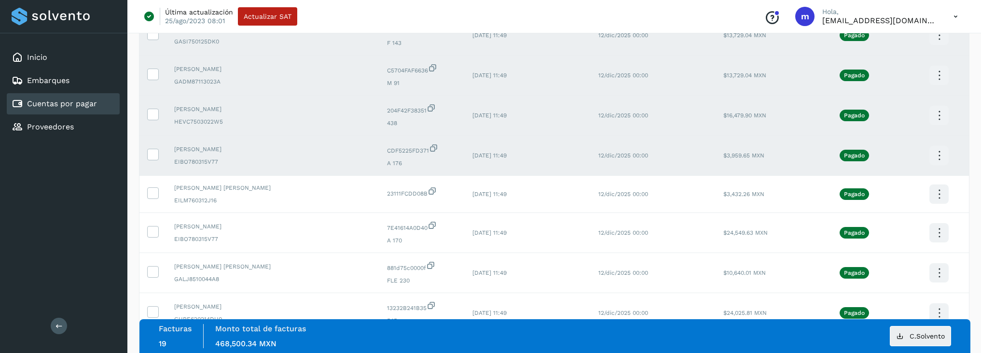
click at [936, 158] on icon at bounding box center [939, 155] width 23 height 23
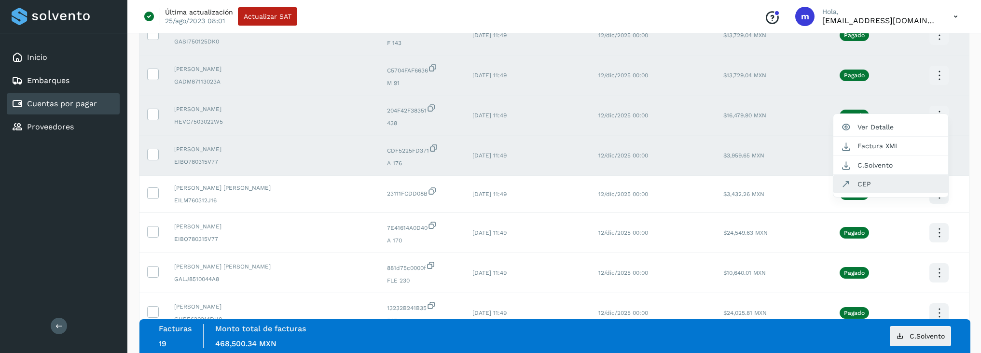
click at [872, 186] on button "CEP" at bounding box center [890, 184] width 115 height 18
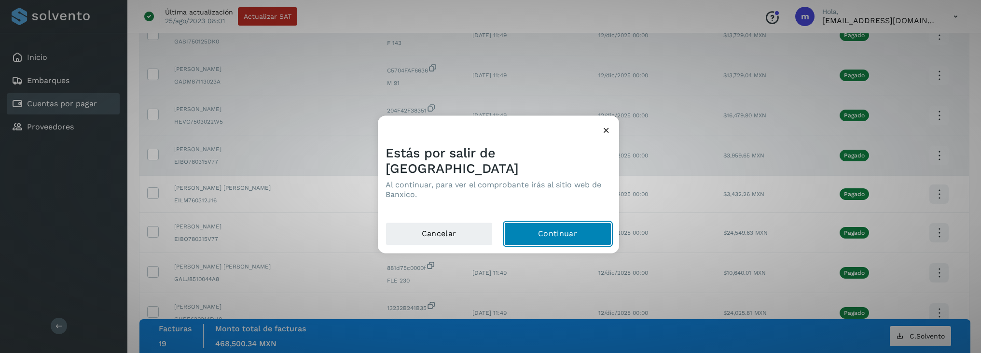
click at [546, 222] on button "Continuar" at bounding box center [557, 233] width 107 height 23
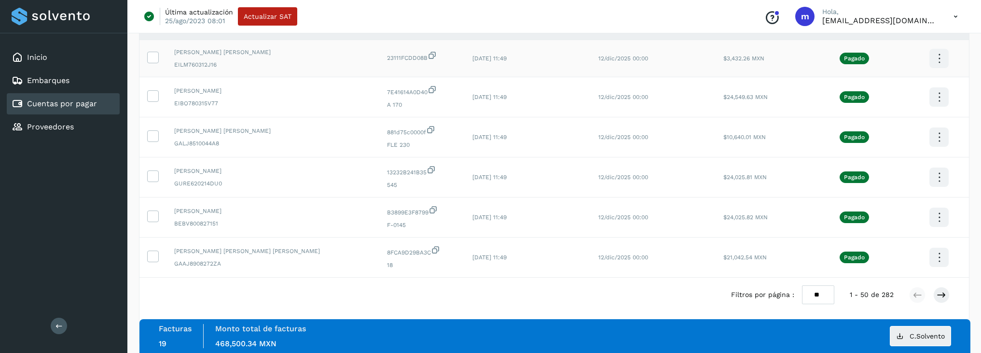
scroll to position [1851, 0]
click at [153, 58] on icon at bounding box center [153, 56] width 10 height 10
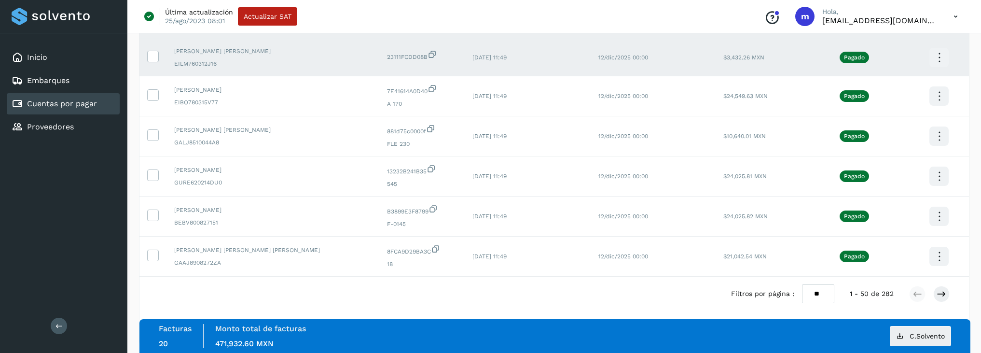
click at [936, 56] on icon at bounding box center [939, 57] width 23 height 23
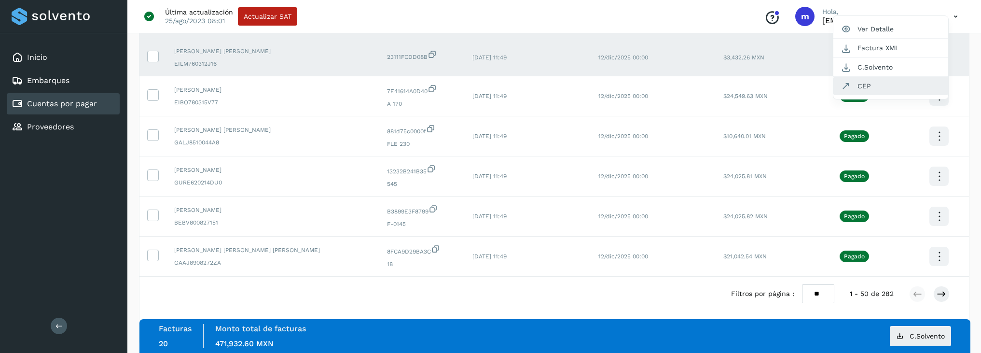
click at [879, 81] on button "CEP" at bounding box center [890, 86] width 115 height 18
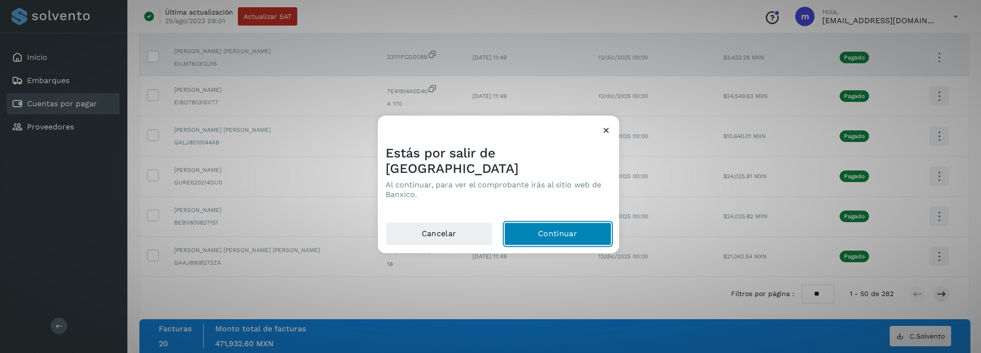
click at [542, 229] on button "Continuar" at bounding box center [557, 233] width 107 height 23
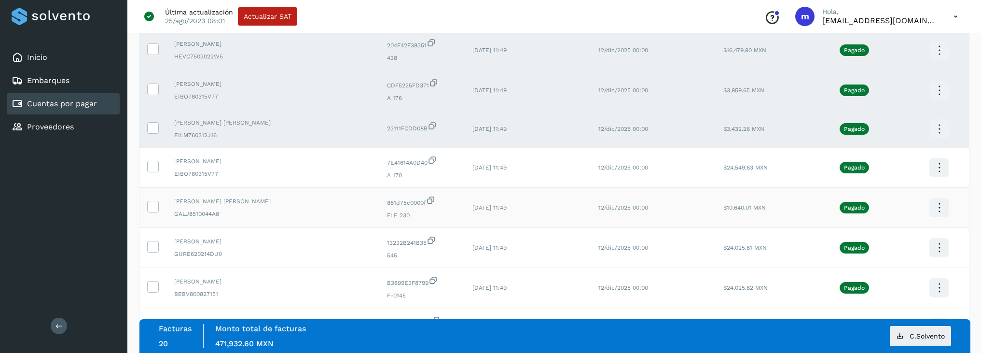
scroll to position [1780, 0]
click at [157, 165] on icon at bounding box center [153, 165] width 10 height 10
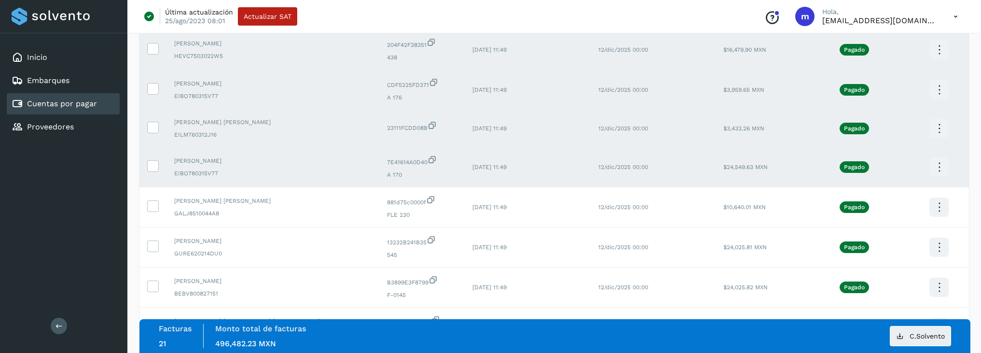
click at [930, 166] on icon at bounding box center [939, 167] width 23 height 23
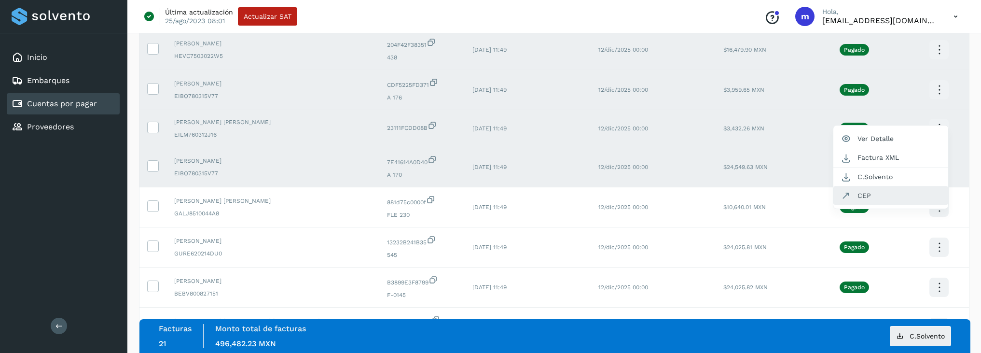
click at [868, 197] on button "CEP" at bounding box center [890, 195] width 115 height 18
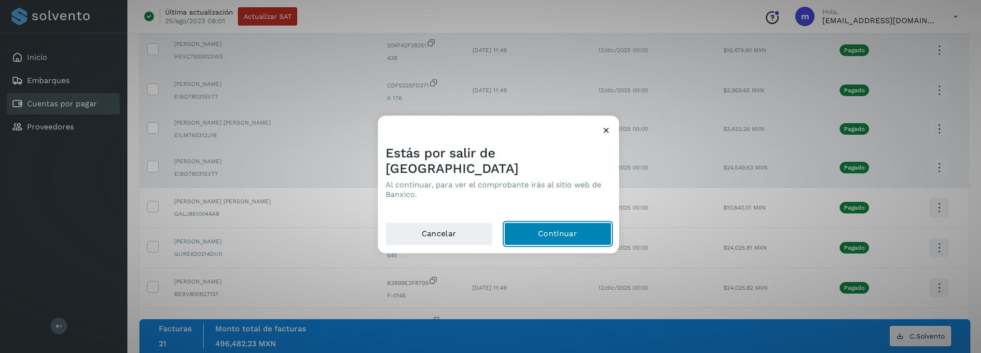
click at [556, 222] on button "Continuar" at bounding box center [557, 233] width 107 height 23
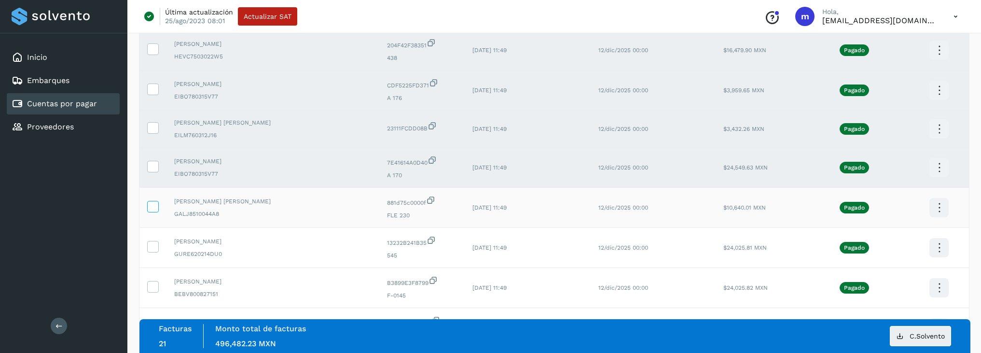
click at [152, 206] on icon at bounding box center [153, 206] width 10 height 10
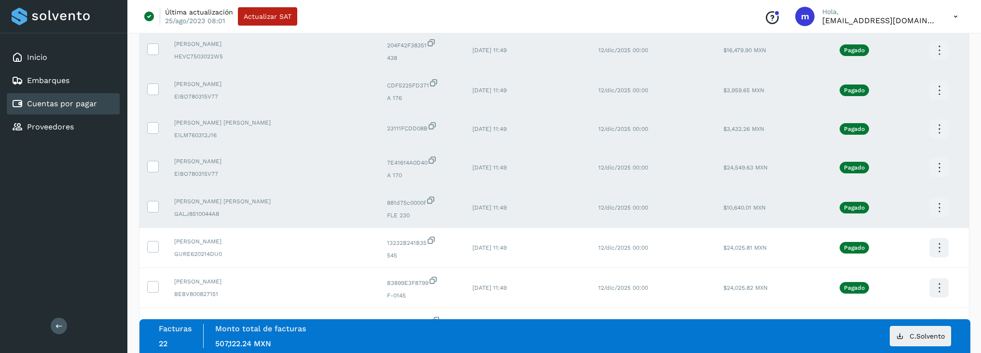
click at [932, 208] on icon at bounding box center [939, 207] width 23 height 23
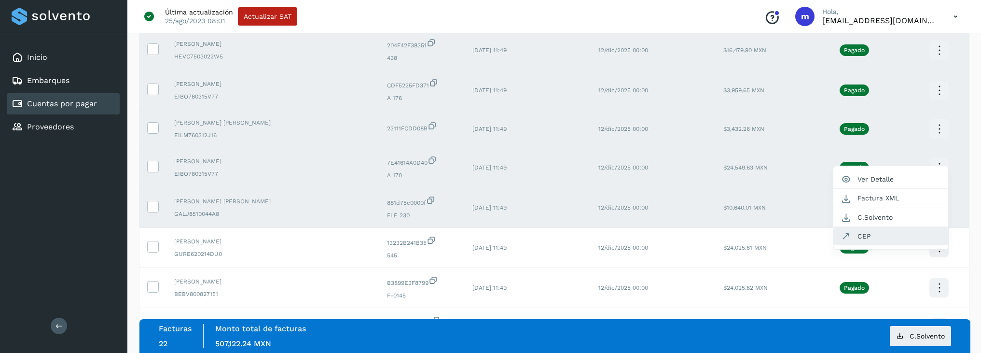
click at [869, 235] on button "CEP" at bounding box center [890, 236] width 115 height 18
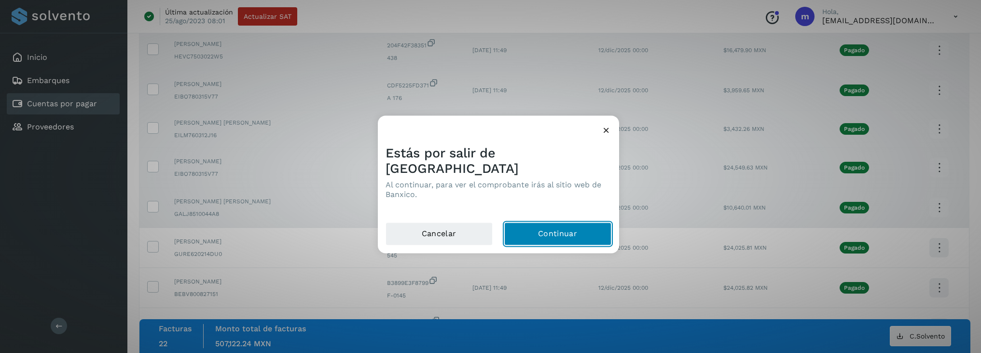
click at [564, 225] on button "Continuar" at bounding box center [557, 233] width 107 height 23
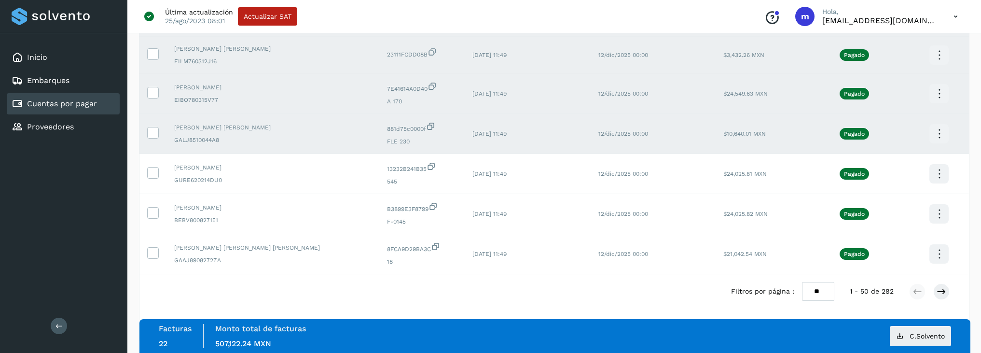
scroll to position [1857, 0]
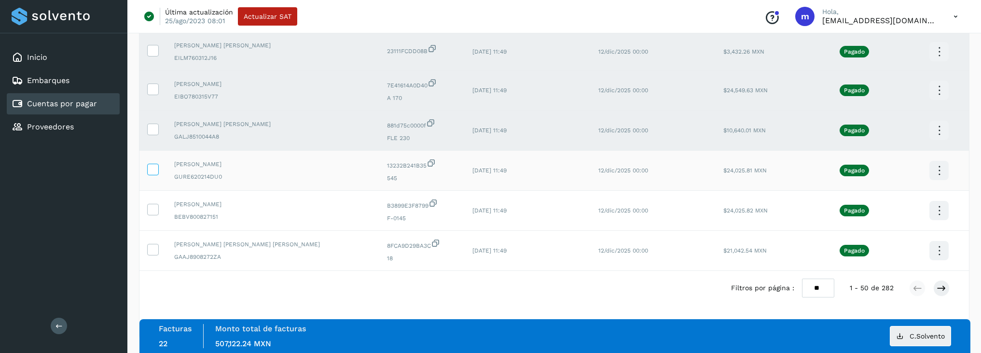
click at [149, 165] on icon at bounding box center [153, 169] width 10 height 10
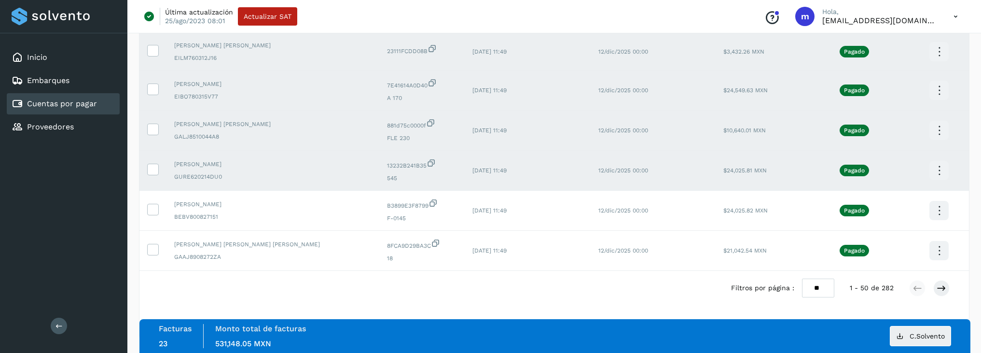
click at [939, 167] on icon at bounding box center [939, 170] width 23 height 23
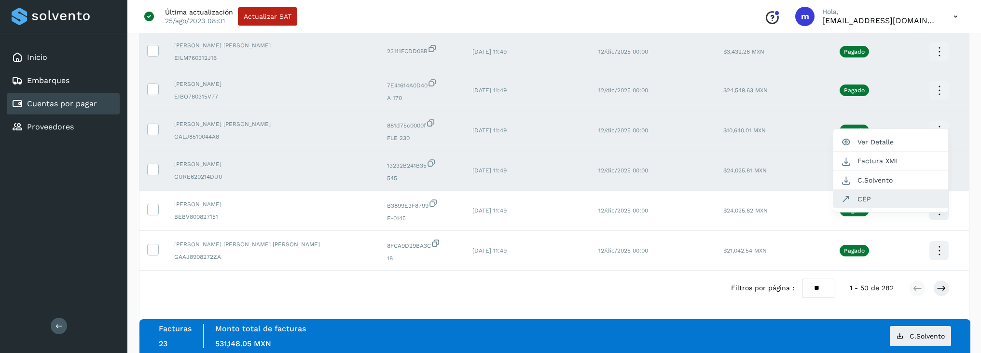
click at [860, 193] on button "CEP" at bounding box center [890, 199] width 115 height 18
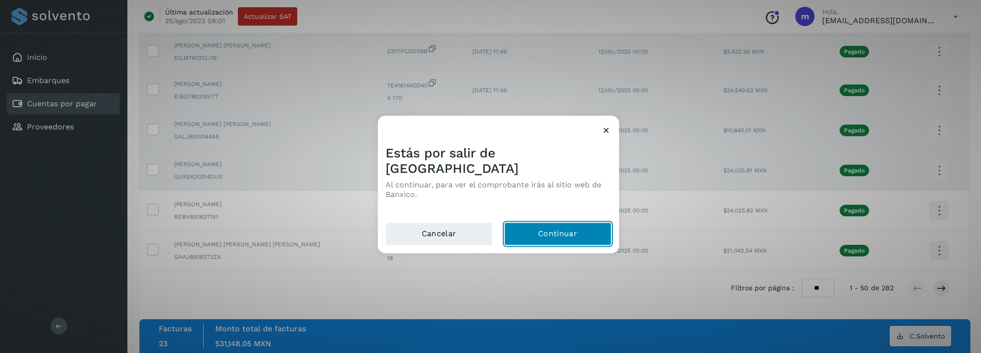
click at [551, 222] on button "Continuar" at bounding box center [557, 233] width 107 height 23
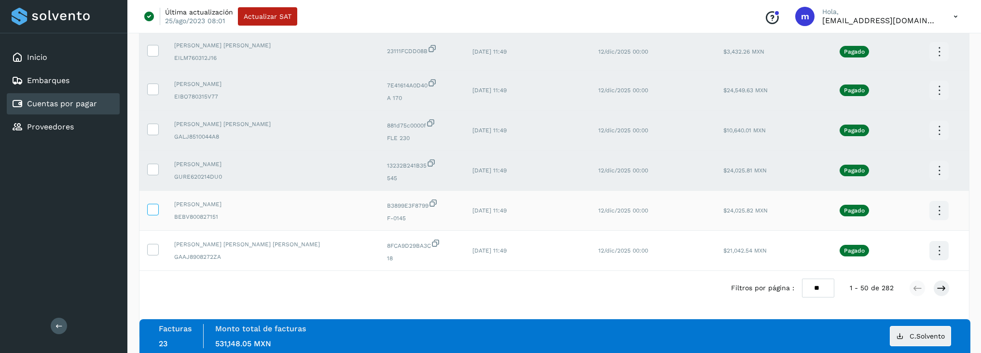
click at [156, 208] on icon at bounding box center [153, 209] width 10 height 10
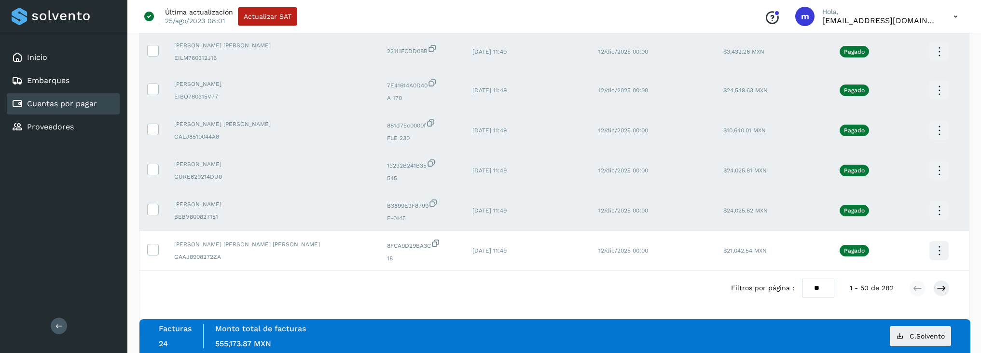
click at [938, 207] on icon at bounding box center [939, 210] width 23 height 23
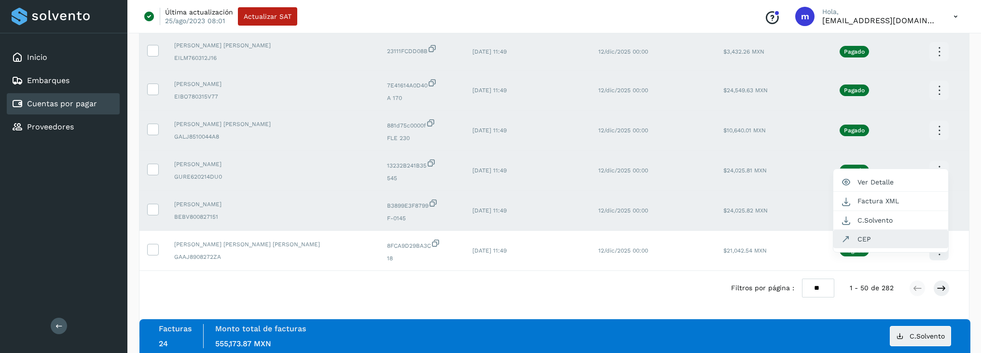
click at [854, 237] on button "CEP" at bounding box center [890, 239] width 115 height 18
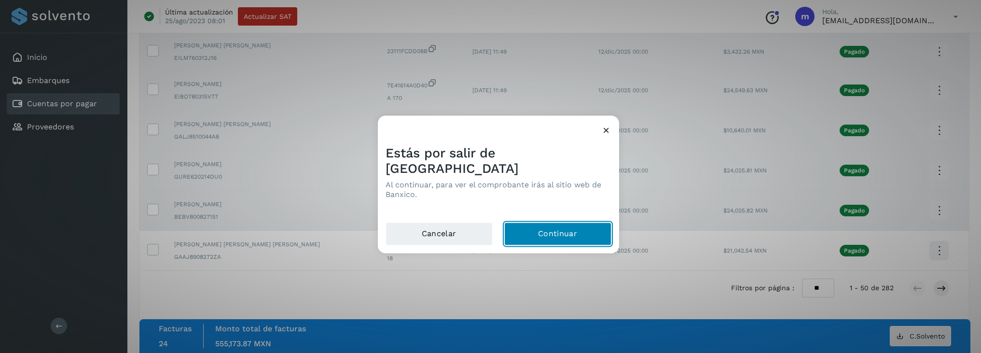
click at [536, 223] on button "Continuar" at bounding box center [557, 233] width 107 height 23
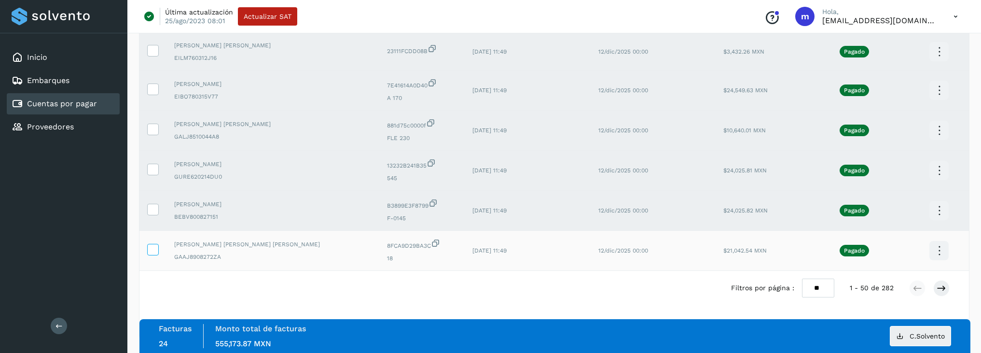
click at [154, 248] on icon at bounding box center [153, 249] width 10 height 10
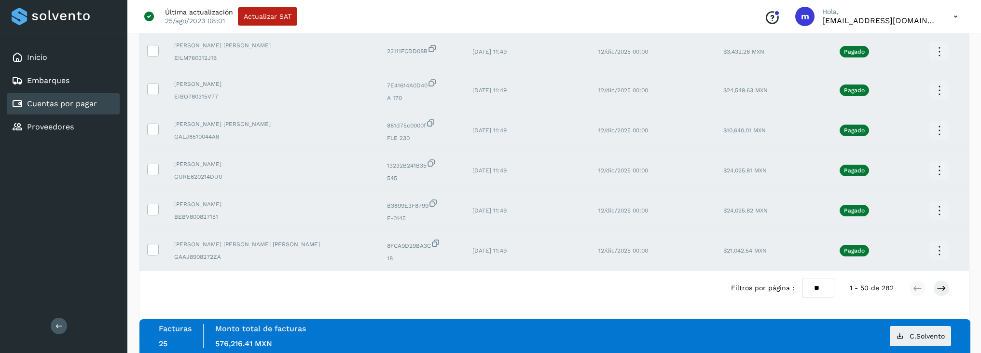
click at [936, 250] on icon at bounding box center [939, 250] width 23 height 23
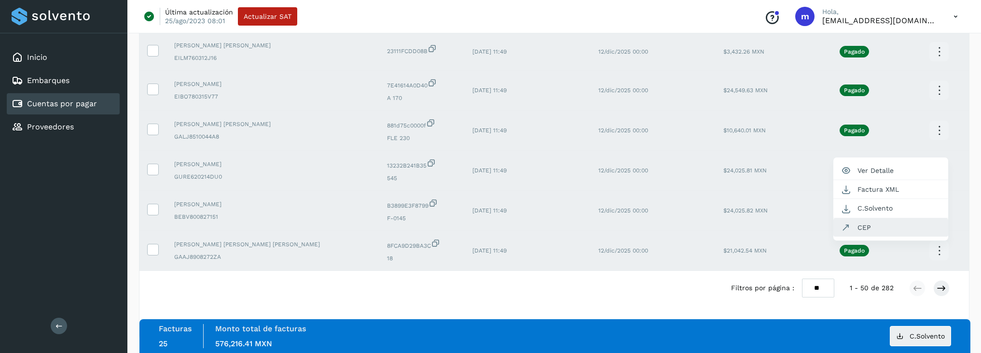
click at [872, 229] on button "CEP" at bounding box center [890, 227] width 115 height 18
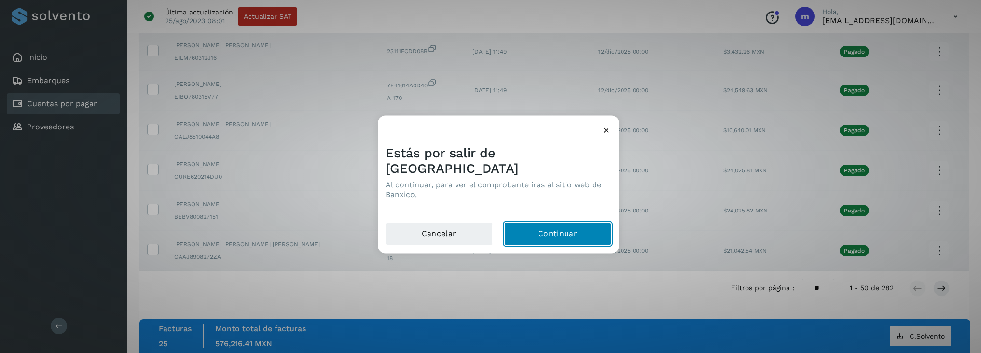
click at [554, 222] on button "Continuar" at bounding box center [557, 233] width 107 height 23
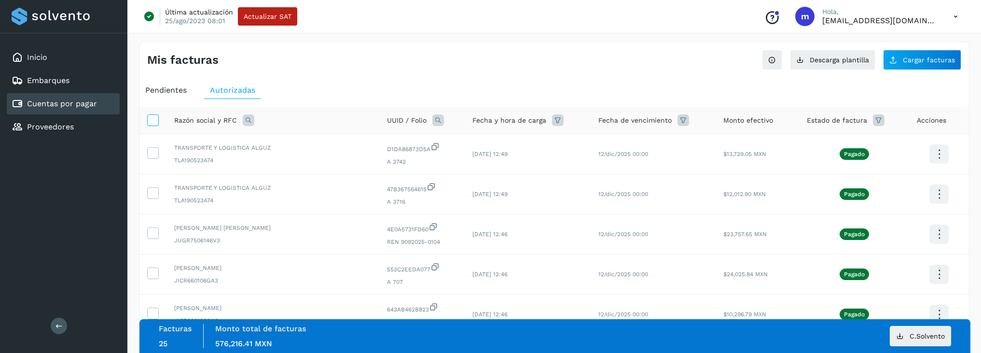
click at [152, 119] on icon at bounding box center [153, 119] width 10 height 10
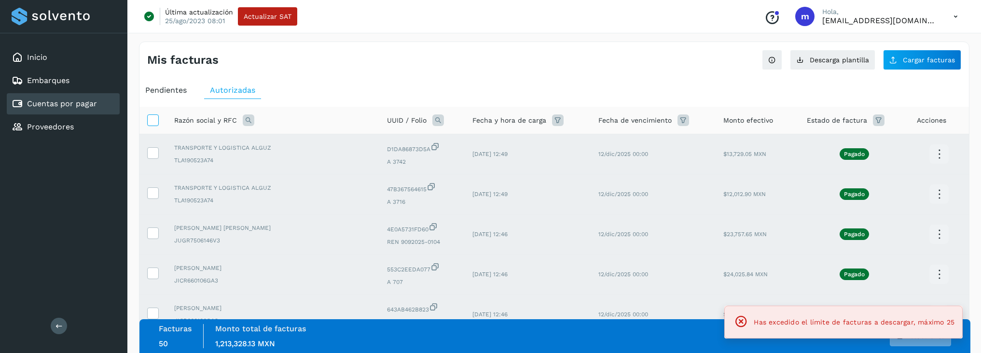
click at [152, 119] on icon at bounding box center [153, 119] width 10 height 10
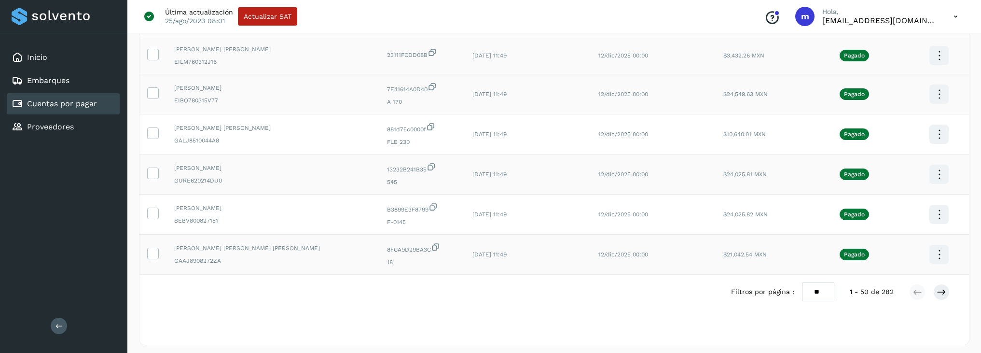
scroll to position [1857, 0]
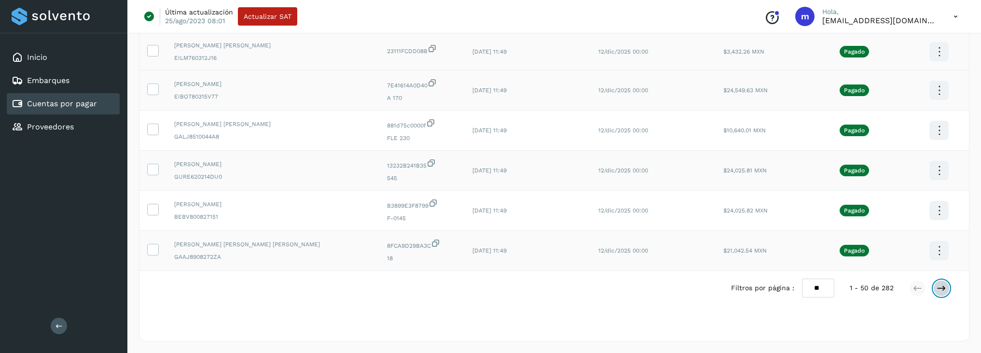
click at [943, 285] on icon at bounding box center [941, 288] width 10 height 10
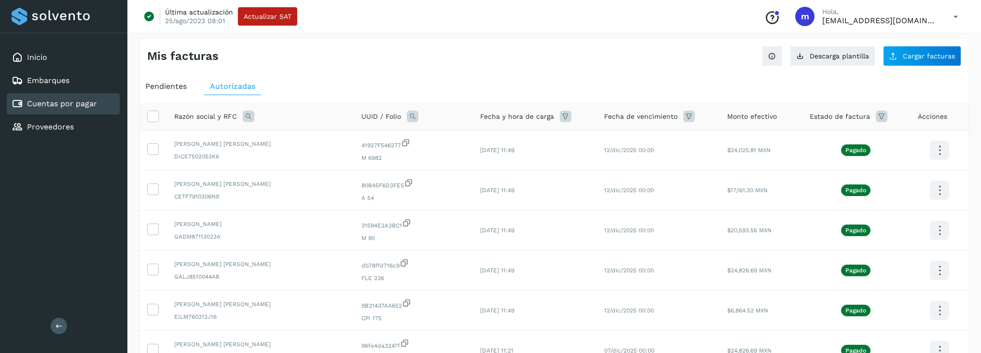
scroll to position [6, 0]
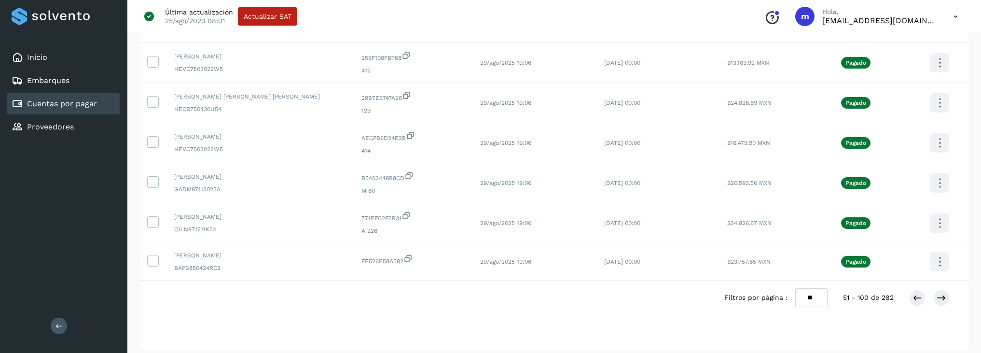
scroll to position [1848, 0]
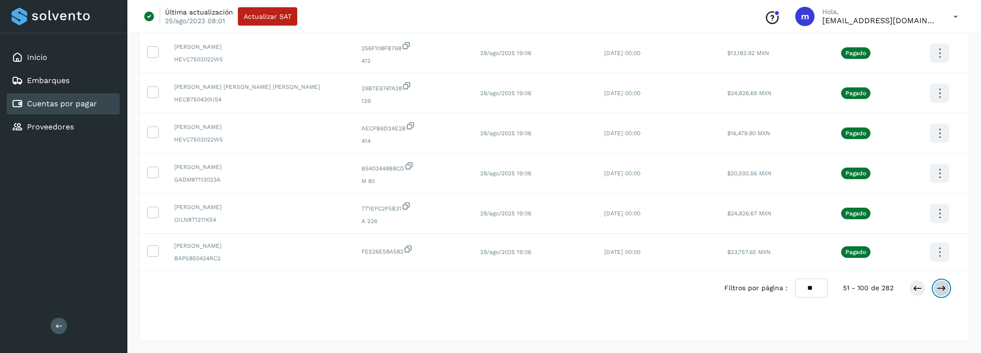
click at [942, 286] on icon at bounding box center [941, 288] width 10 height 10
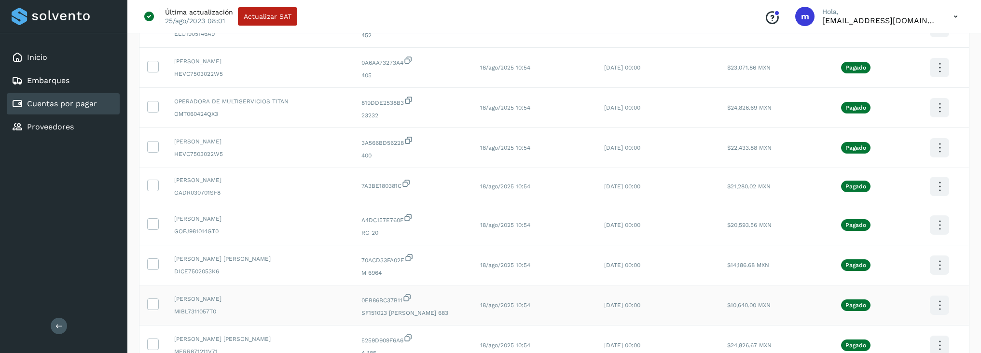
scroll to position [1854, 0]
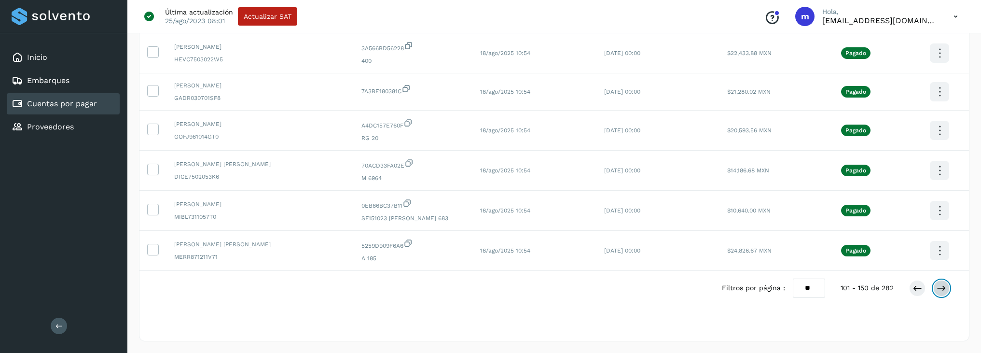
click at [942, 288] on icon at bounding box center [941, 288] width 10 height 10
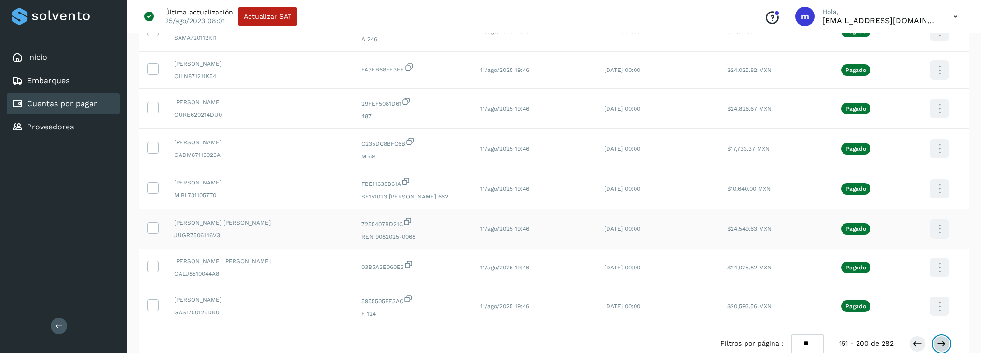
scroll to position [1840, 0]
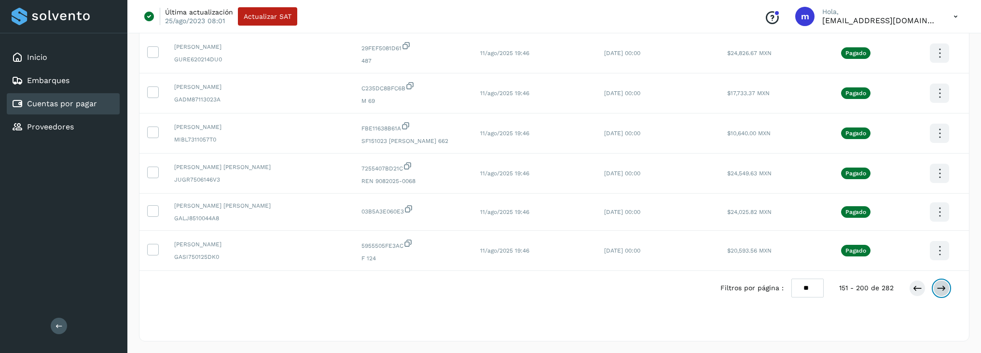
click at [943, 288] on icon at bounding box center [941, 288] width 10 height 10
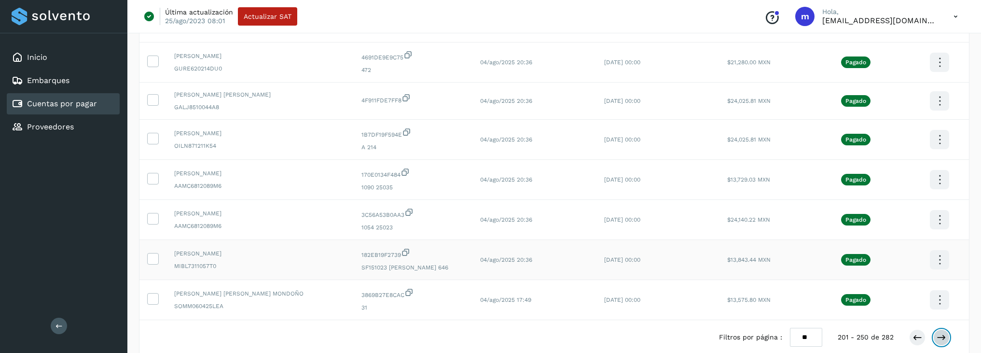
scroll to position [1857, 0]
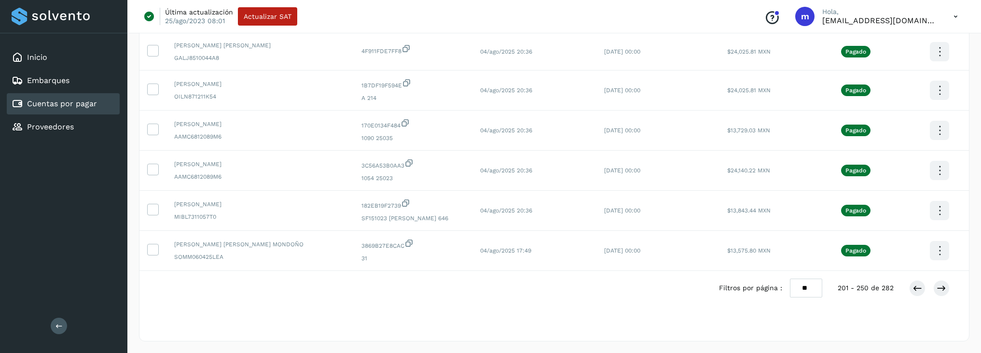
click at [41, 104] on link "Cuentas por pagar" at bounding box center [62, 103] width 70 height 9
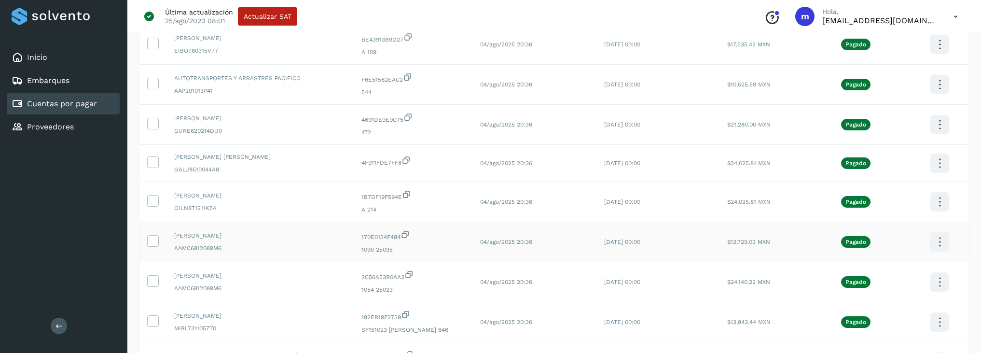
scroll to position [1857, 0]
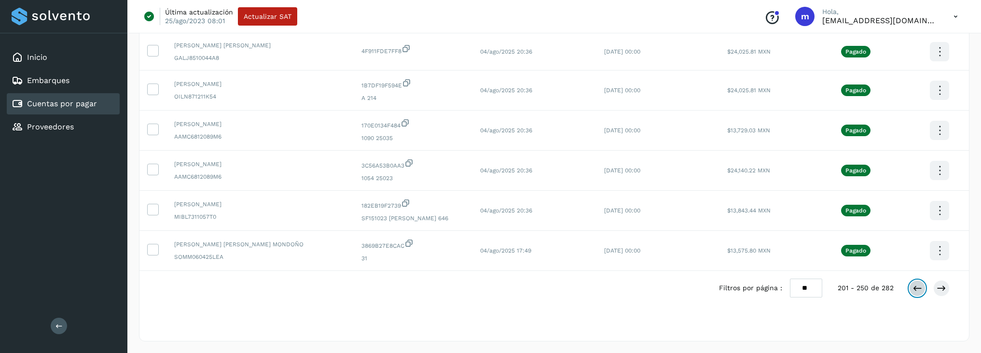
click at [921, 284] on icon at bounding box center [917, 288] width 10 height 10
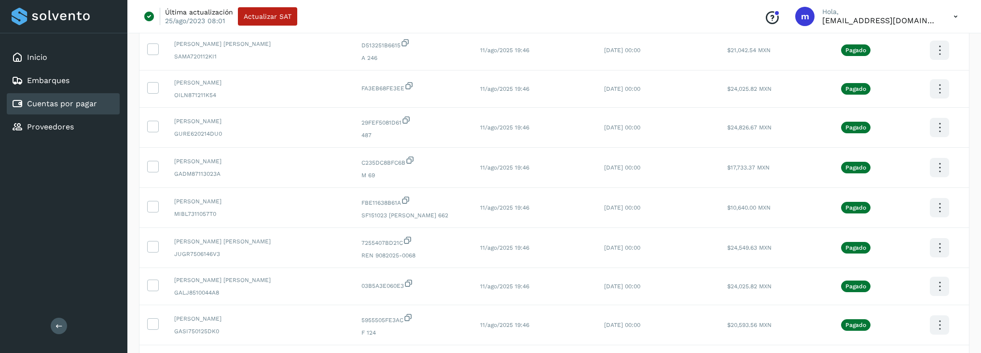
scroll to position [1840, 0]
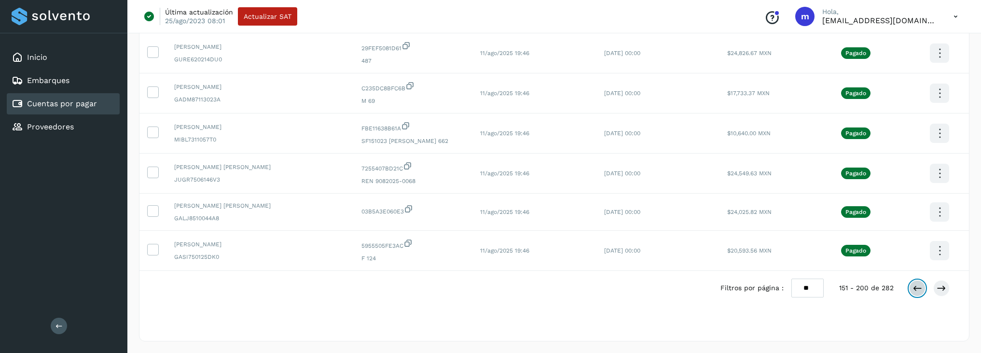
click at [918, 287] on icon at bounding box center [917, 288] width 10 height 10
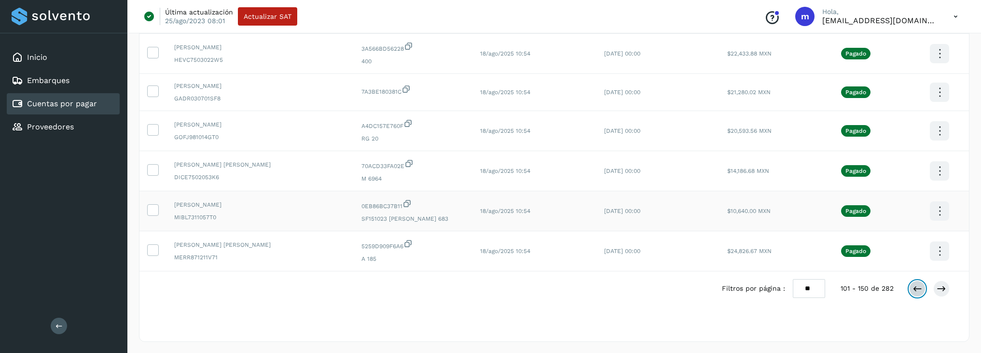
scroll to position [1854, 0]
click at [912, 284] on icon at bounding box center [917, 288] width 10 height 10
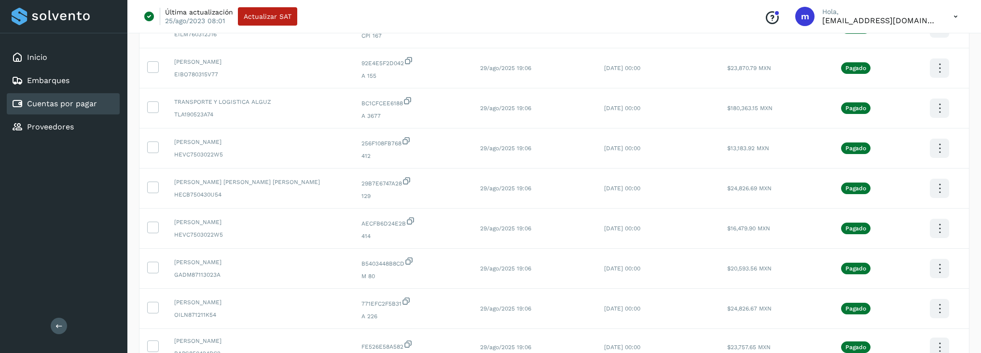
scroll to position [1848, 0]
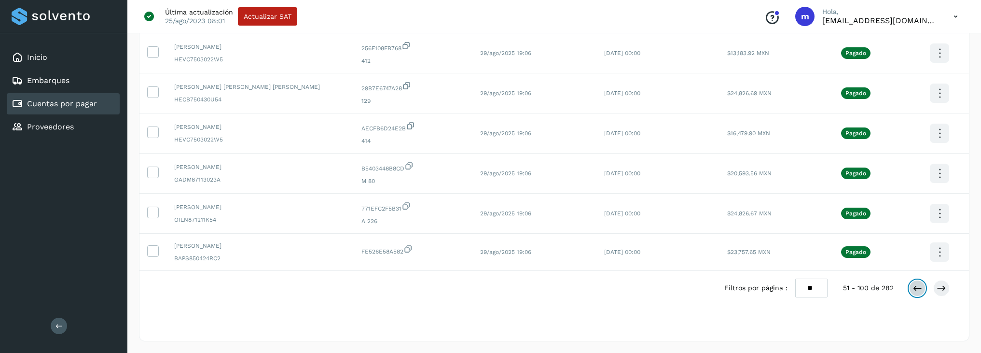
click at [915, 287] on icon at bounding box center [917, 288] width 10 height 10
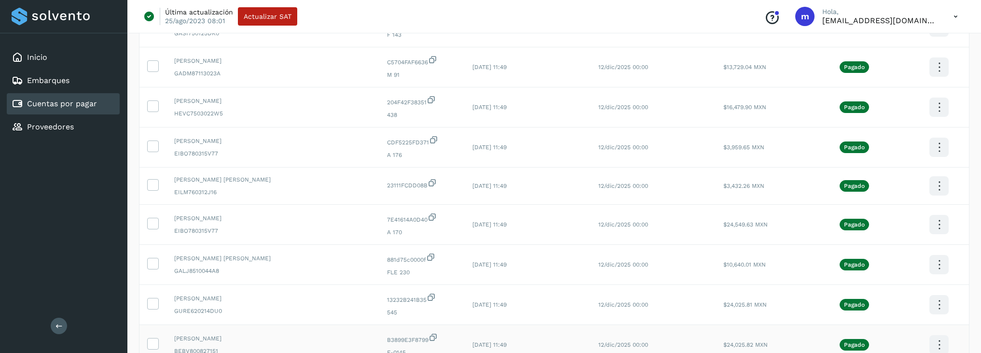
scroll to position [1857, 0]
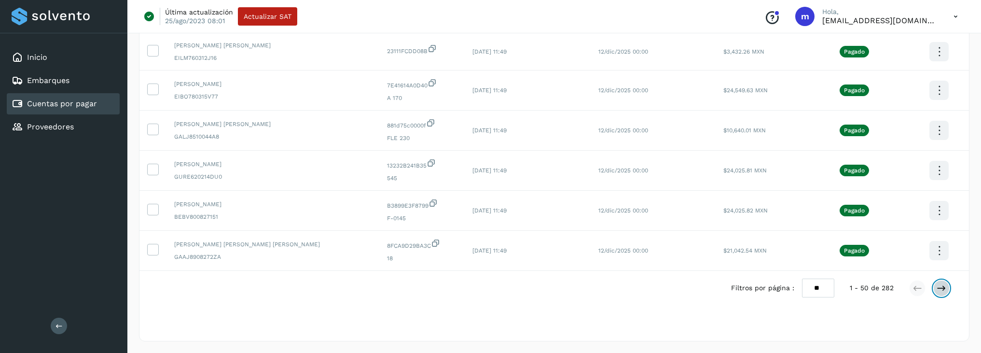
click at [939, 283] on icon at bounding box center [941, 288] width 10 height 10
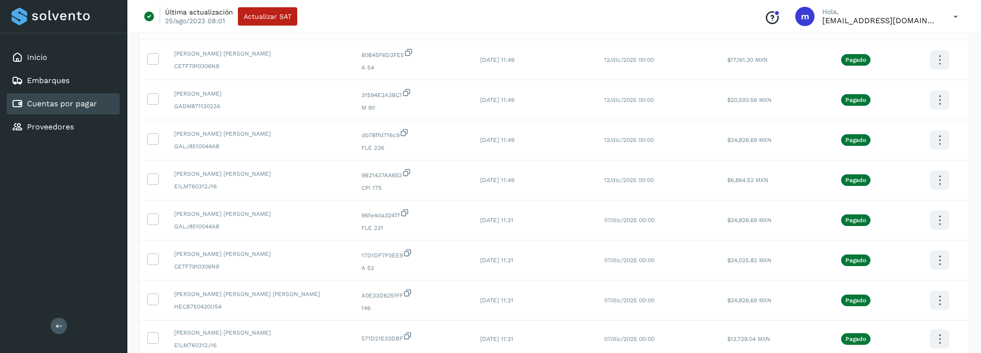
scroll to position [0, 0]
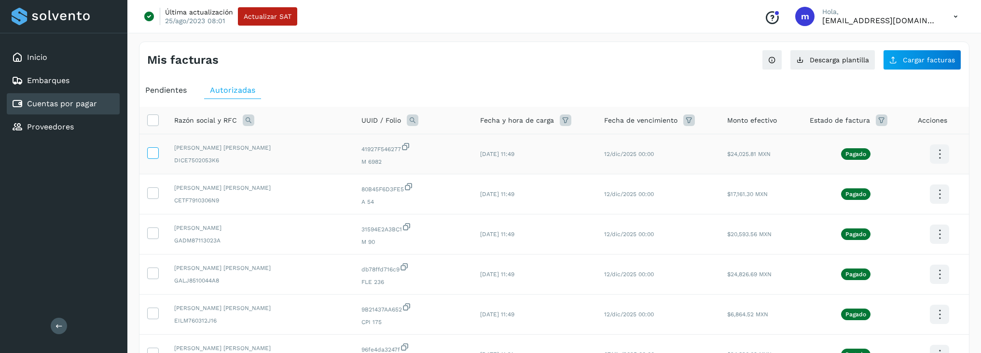
click at [152, 151] on icon at bounding box center [153, 152] width 10 height 10
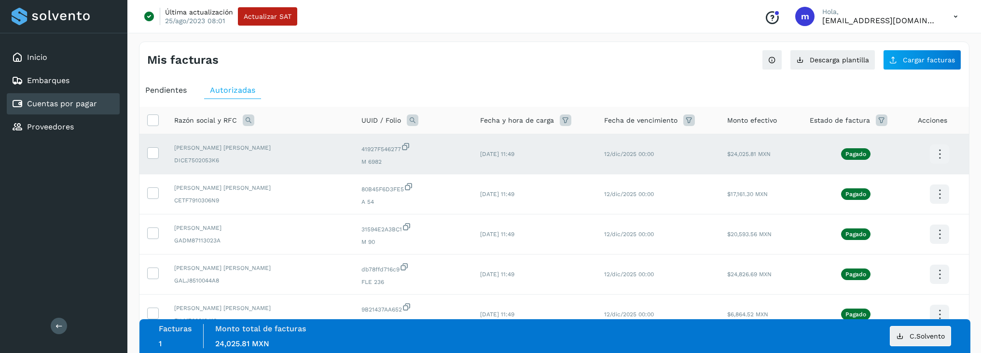
click at [939, 154] on icon at bounding box center [939, 154] width 23 height 23
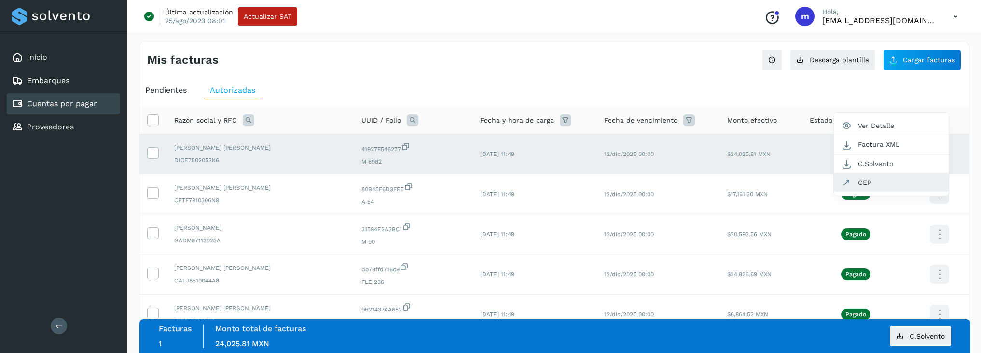
click at [875, 181] on button "CEP" at bounding box center [891, 182] width 115 height 18
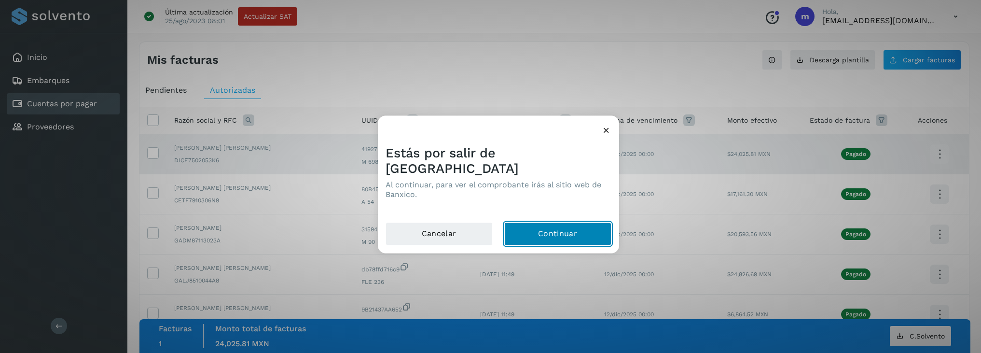
click at [578, 227] on button "Continuar" at bounding box center [557, 233] width 107 height 23
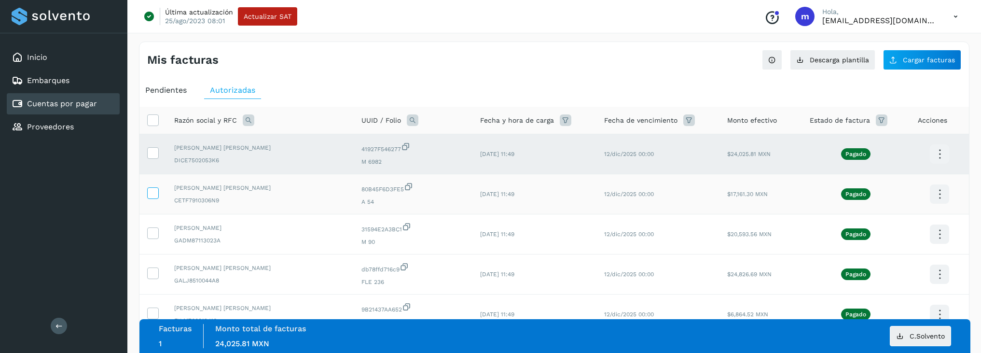
click at [149, 191] on icon at bounding box center [153, 192] width 10 height 10
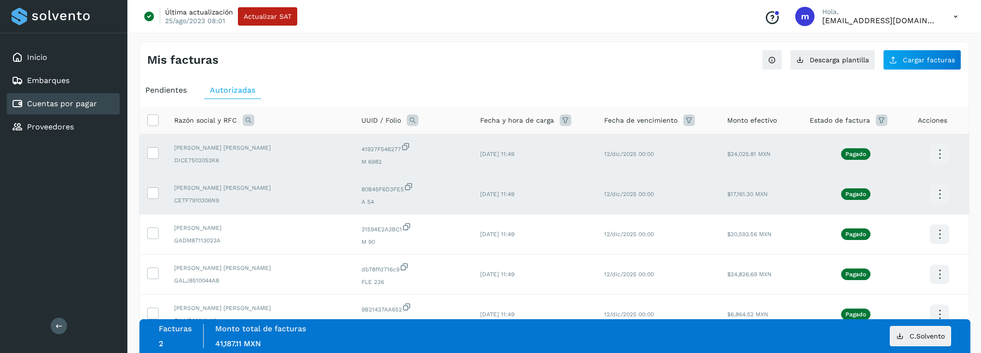
click at [936, 195] on icon at bounding box center [939, 194] width 23 height 23
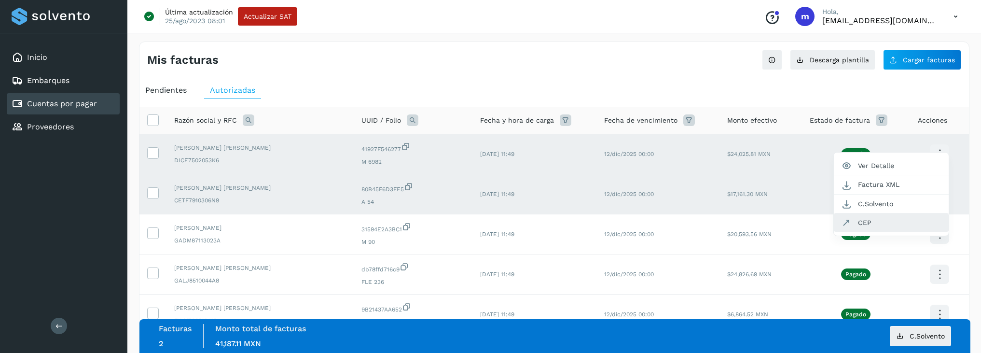
click at [883, 223] on button "CEP" at bounding box center [891, 222] width 115 height 18
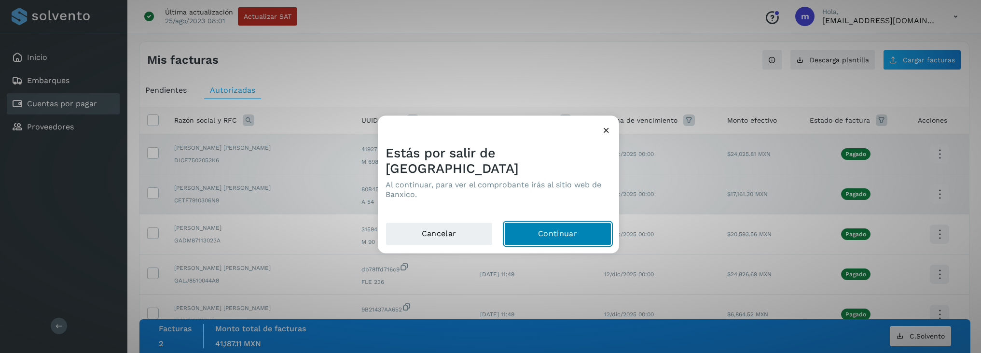
click at [552, 226] on button "Continuar" at bounding box center [557, 233] width 107 height 23
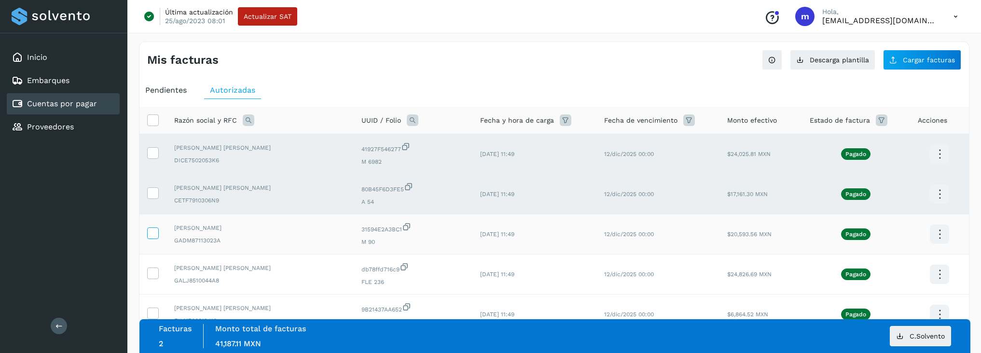
click at [154, 234] on icon at bounding box center [153, 232] width 10 height 10
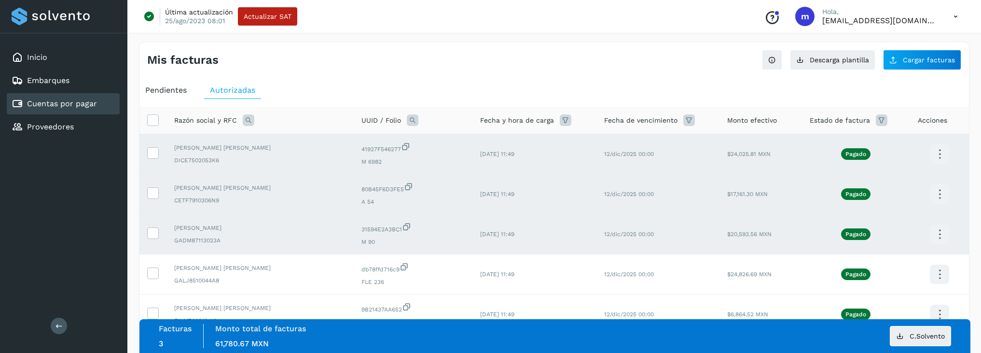
click at [930, 233] on icon at bounding box center [939, 234] width 23 height 23
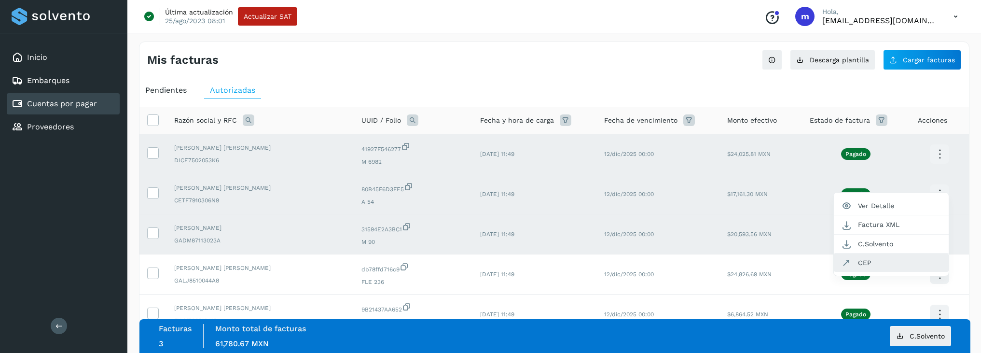
click at [881, 262] on button "CEP" at bounding box center [891, 262] width 115 height 18
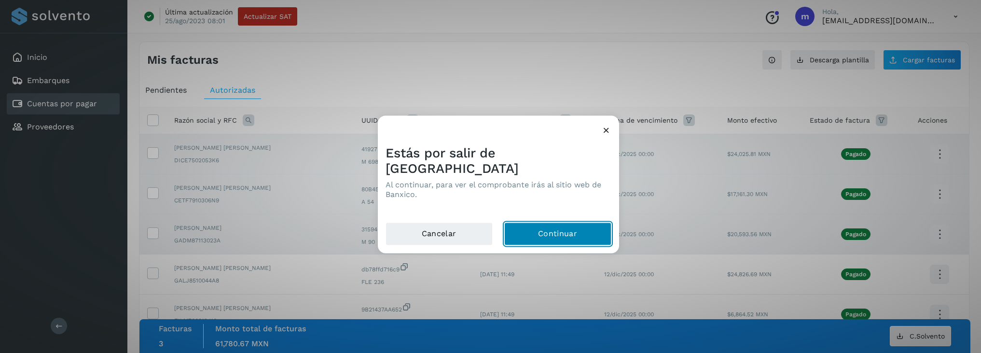
click at [536, 222] on button "Continuar" at bounding box center [557, 233] width 107 height 23
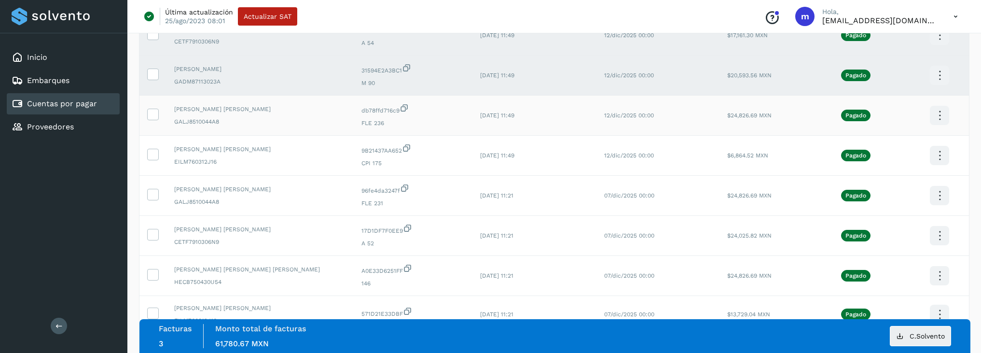
scroll to position [161, 0]
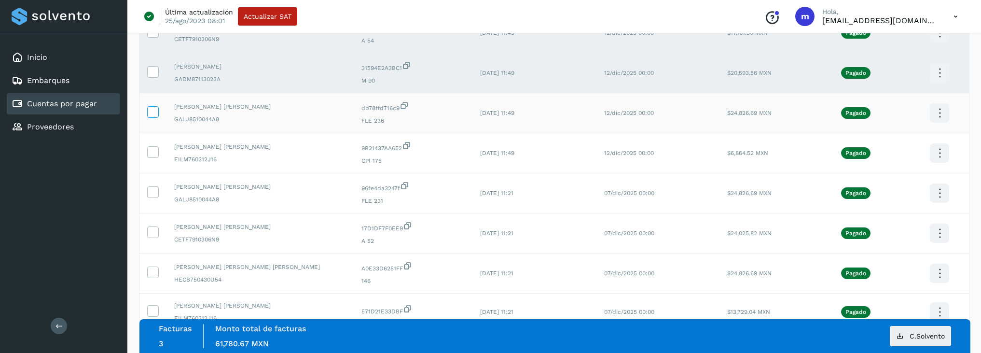
click at [154, 110] on icon at bounding box center [153, 111] width 10 height 10
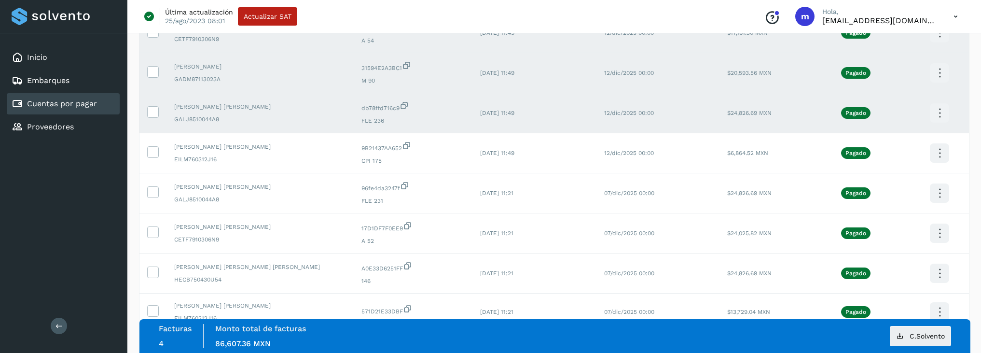
click at [936, 111] on icon at bounding box center [939, 113] width 23 height 23
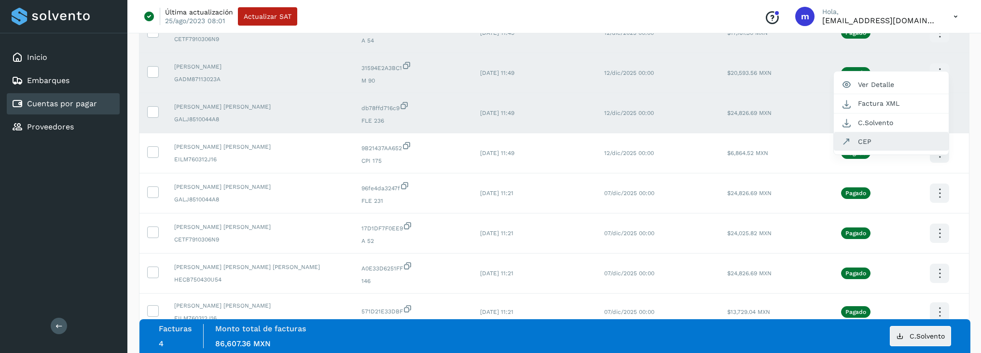
click at [885, 141] on button "CEP" at bounding box center [891, 141] width 115 height 18
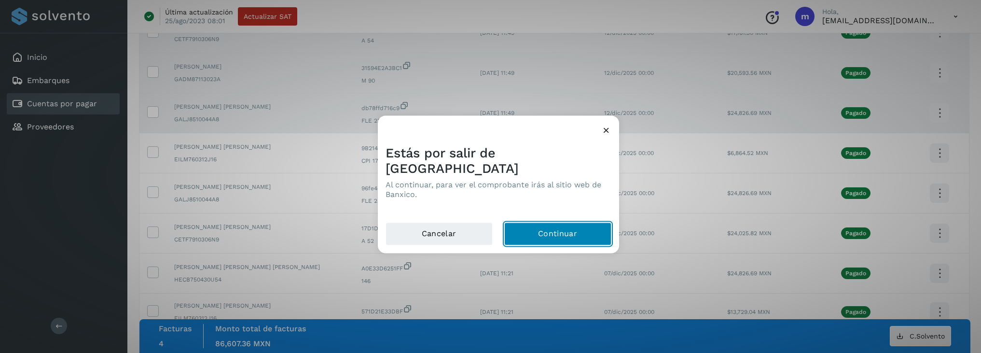
click at [575, 229] on button "Continuar" at bounding box center [557, 233] width 107 height 23
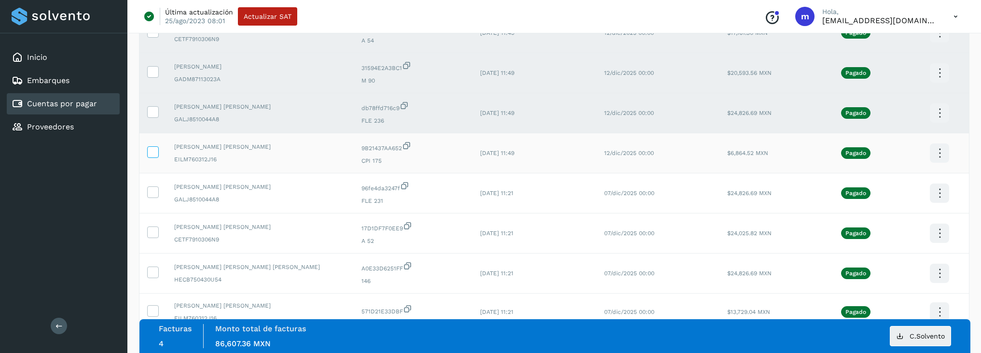
click at [153, 151] on icon at bounding box center [153, 151] width 10 height 10
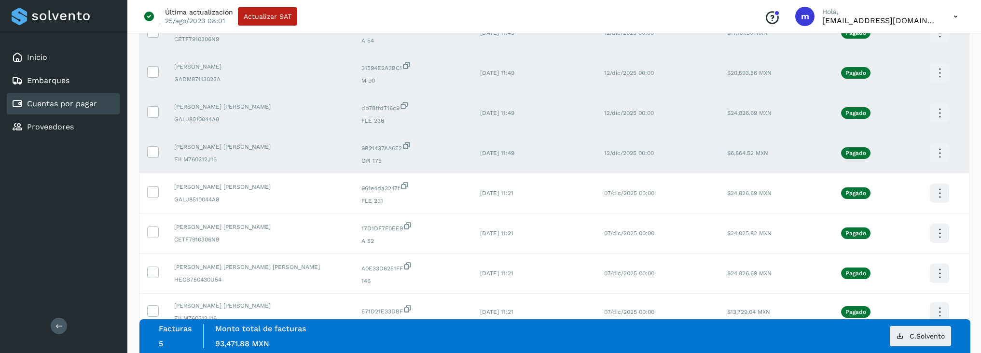
click at [936, 149] on icon at bounding box center [939, 153] width 23 height 23
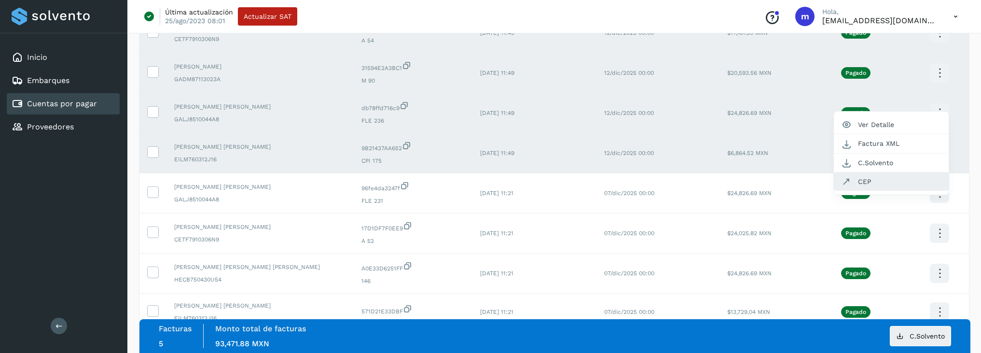
click at [881, 183] on button "CEP" at bounding box center [891, 181] width 115 height 18
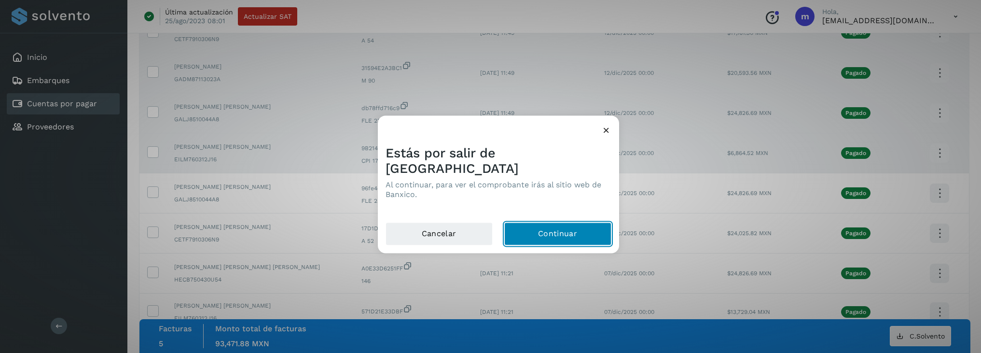
click at [543, 230] on button "Continuar" at bounding box center [557, 233] width 107 height 23
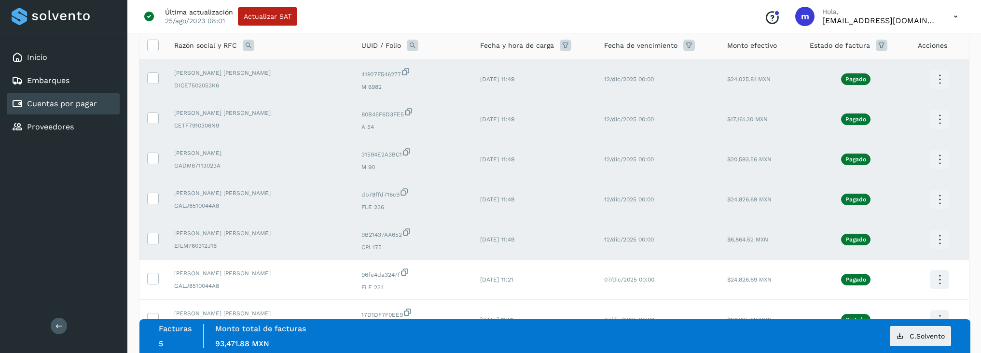
scroll to position [87, 0]
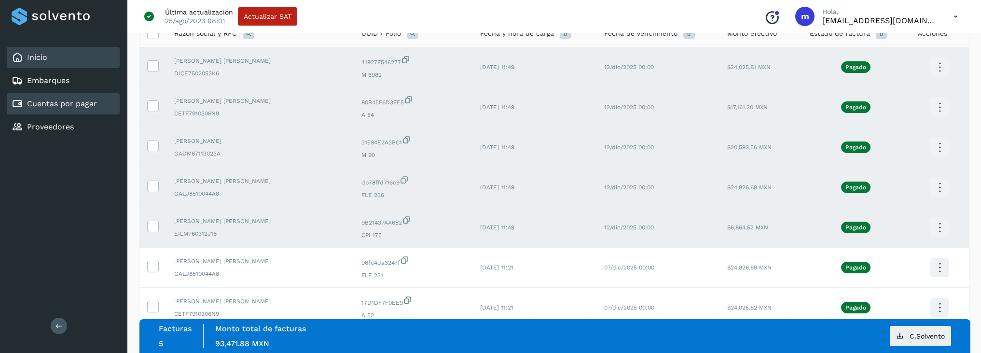
click at [36, 58] on link "Inicio" at bounding box center [37, 57] width 20 height 9
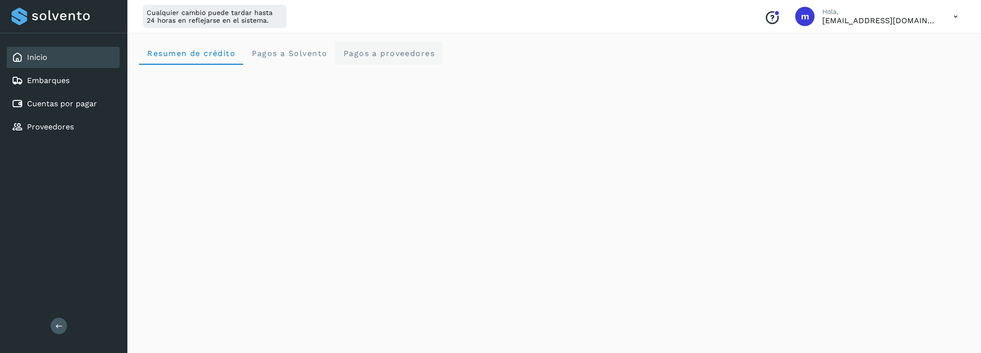
click at [395, 53] on span "Pagos a proveedores" at bounding box center [389, 53] width 92 height 9
